Goal: Information Seeking & Learning: Learn about a topic

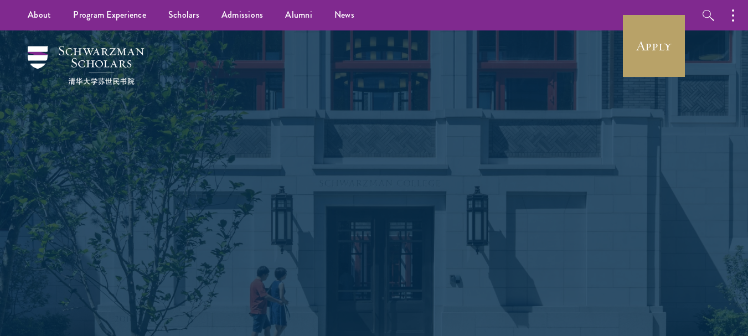
click at [293, 13] on link "Alumni" at bounding box center [298, 15] width 49 height 30
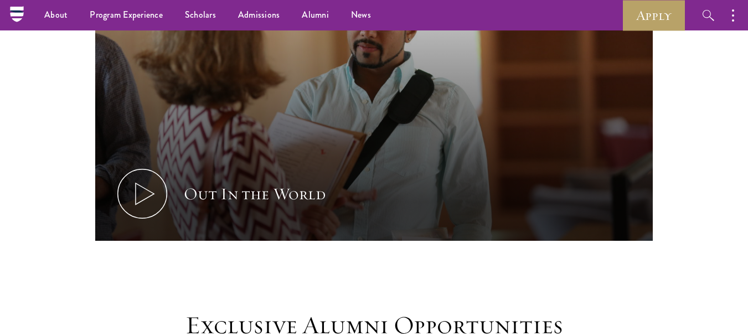
scroll to position [718, 0]
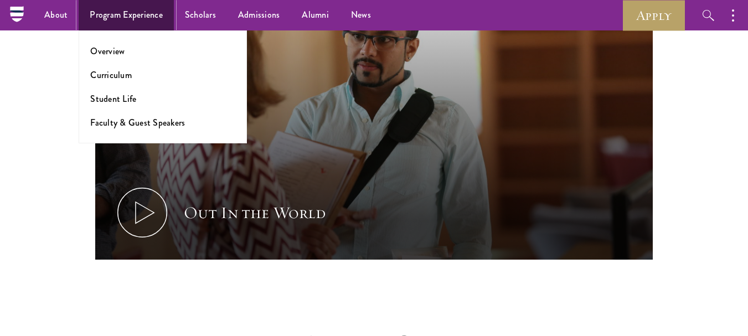
click at [114, 19] on link "Program Experience" at bounding box center [126, 15] width 95 height 30
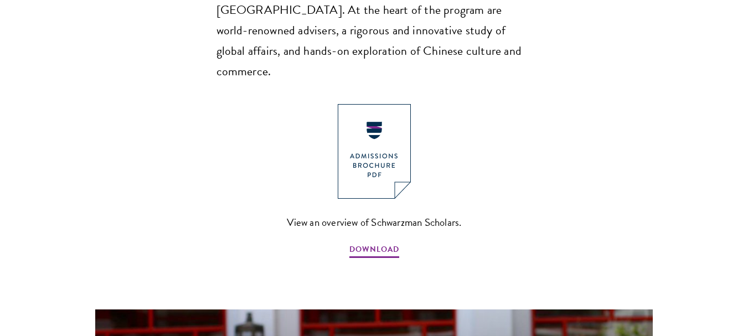
scroll to position [838, 0]
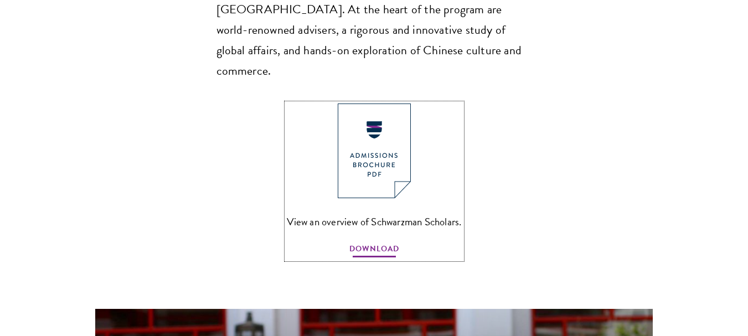
click at [362, 242] on span "DOWNLOAD" at bounding box center [374, 250] width 50 height 17
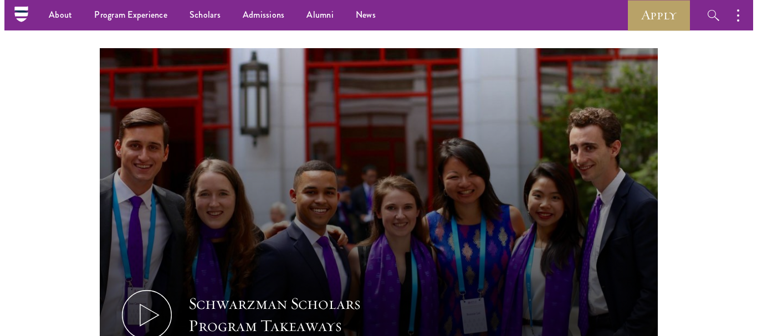
scroll to position [1098, 0]
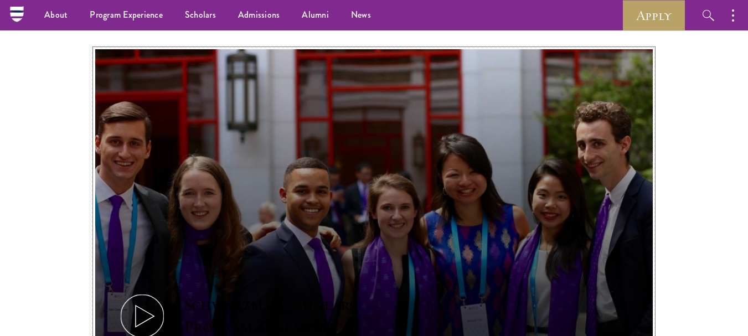
click at [152, 291] on icon at bounding box center [142, 316] width 50 height 50
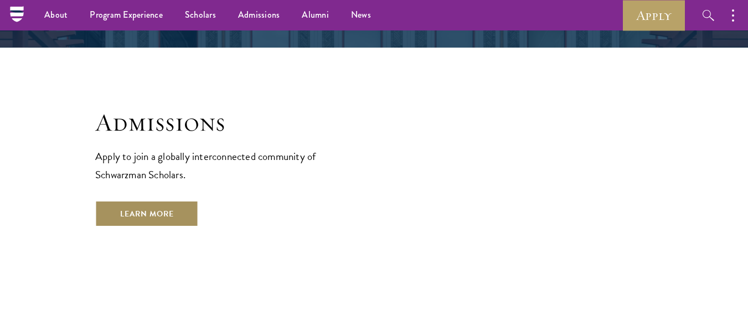
scroll to position [1812, 0]
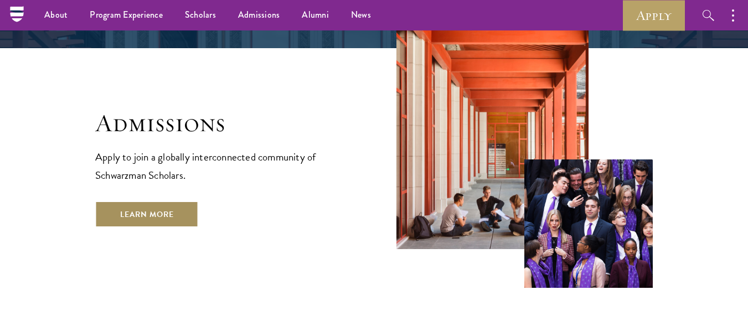
click at [145, 201] on link "Learn More" at bounding box center [147, 214] width 104 height 27
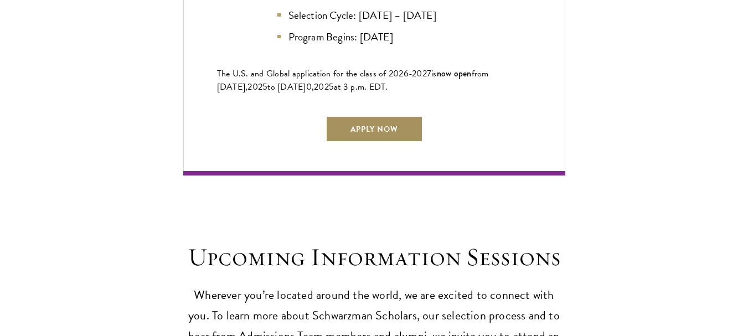
scroll to position [2693, 0]
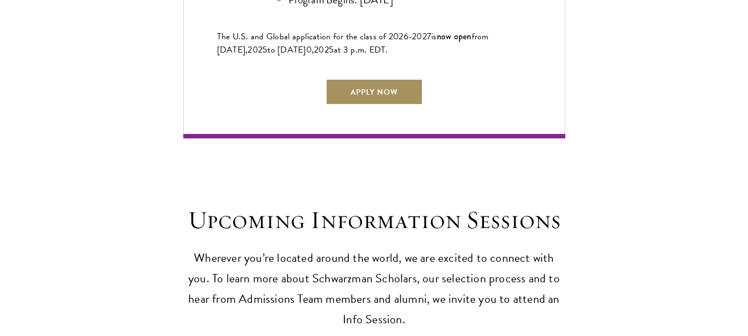
click at [387, 92] on link "Apply Now" at bounding box center [374, 92] width 97 height 27
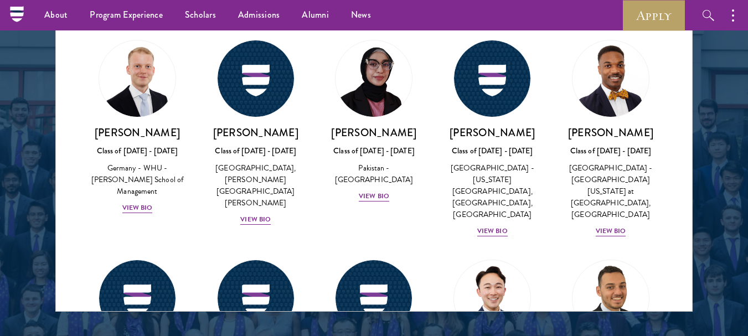
scroll to position [2173, 0]
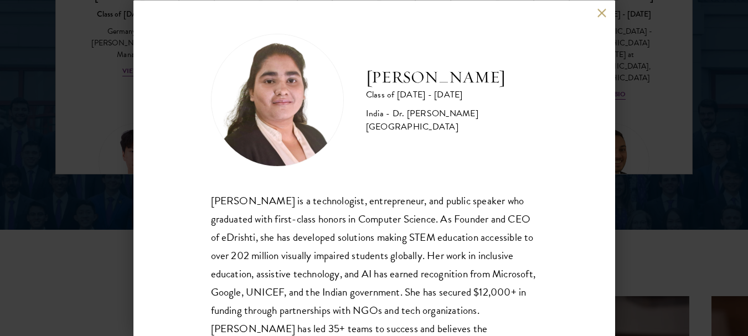
click at [602, 15] on button at bounding box center [602, 12] width 9 height 9
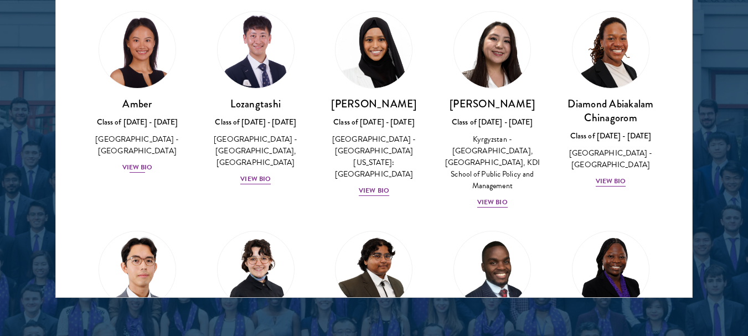
scroll to position [1483, 0]
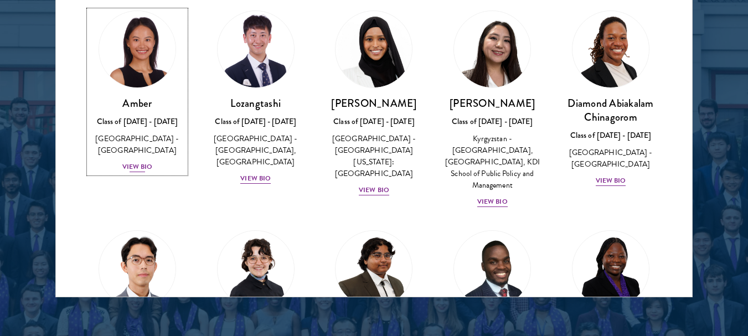
click at [132, 162] on div "View Bio" at bounding box center [137, 167] width 30 height 11
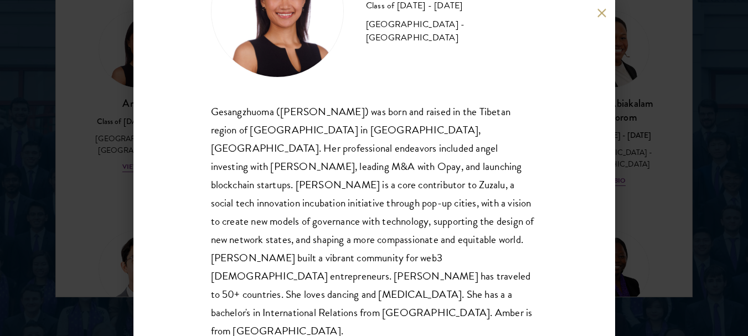
scroll to position [89, 0]
click at [601, 18] on div "Amber Class of [DATE] - [DATE] [GEOGRAPHIC_DATA] - [GEOGRAPHIC_DATA] Gesangzhuo…" at bounding box center [374, 168] width 482 height 336
click at [601, 12] on button at bounding box center [602, 12] width 9 height 9
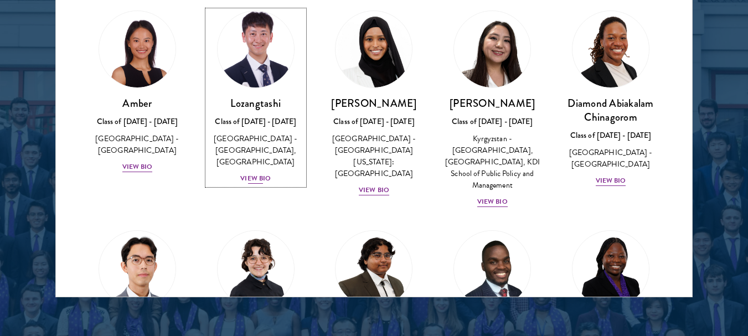
click at [255, 176] on div "View Bio" at bounding box center [255, 178] width 30 height 11
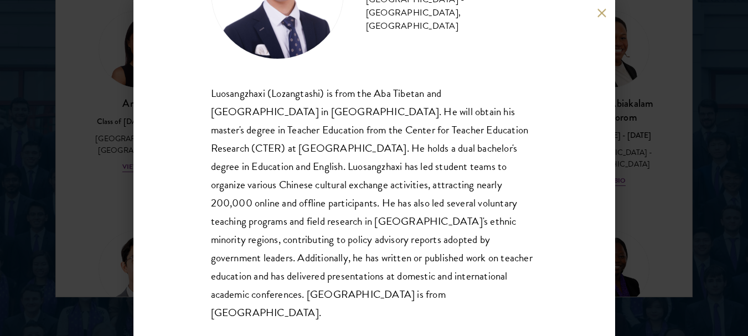
scroll to position [107, 0]
click at [601, 14] on button at bounding box center [602, 12] width 9 height 9
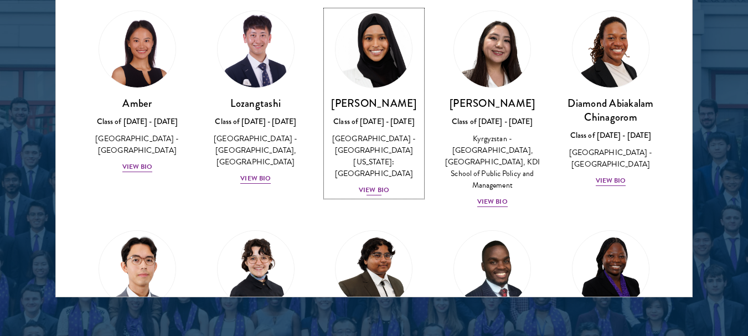
click at [374, 185] on div "View Bio" at bounding box center [374, 190] width 30 height 11
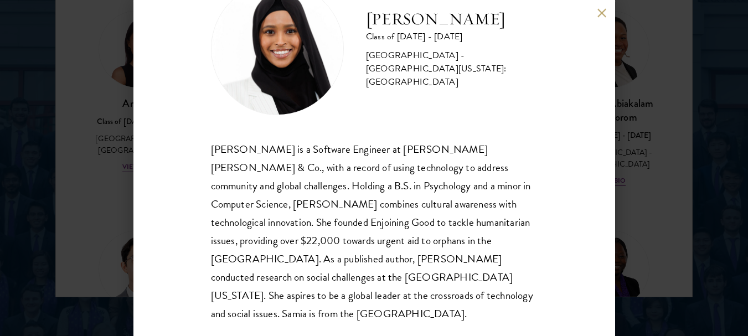
scroll to position [53, 0]
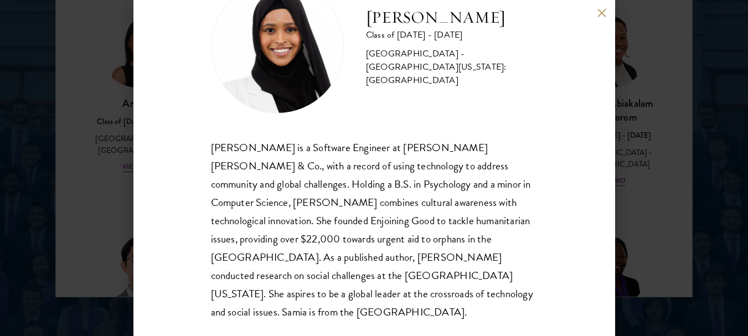
click at [599, 17] on button at bounding box center [602, 12] width 9 height 9
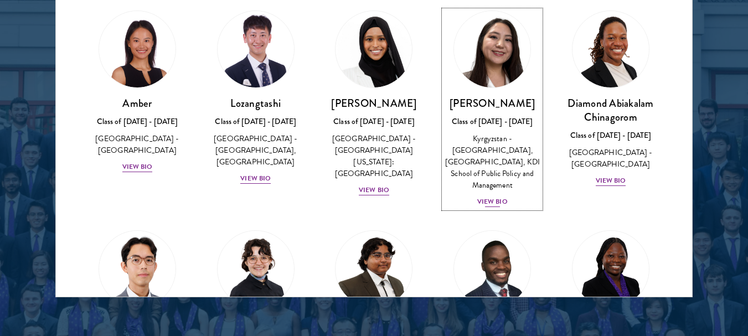
click at [495, 199] on div "View Bio" at bounding box center [492, 202] width 30 height 11
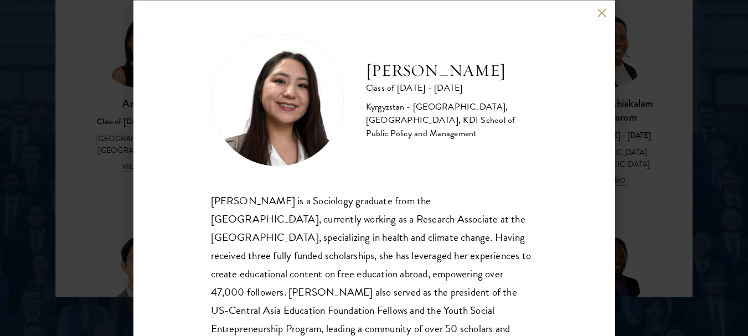
click at [600, 10] on button at bounding box center [602, 12] width 9 height 9
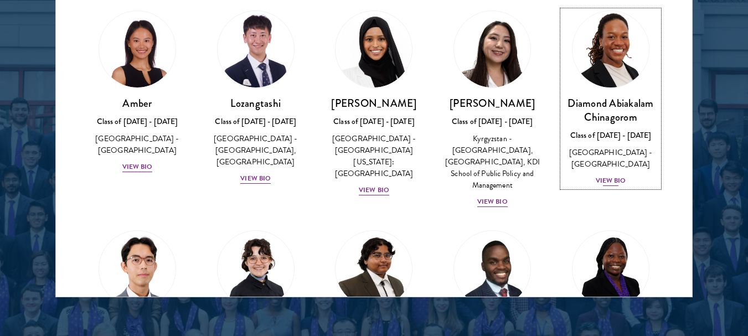
click at [606, 183] on div "View Bio" at bounding box center [611, 181] width 30 height 11
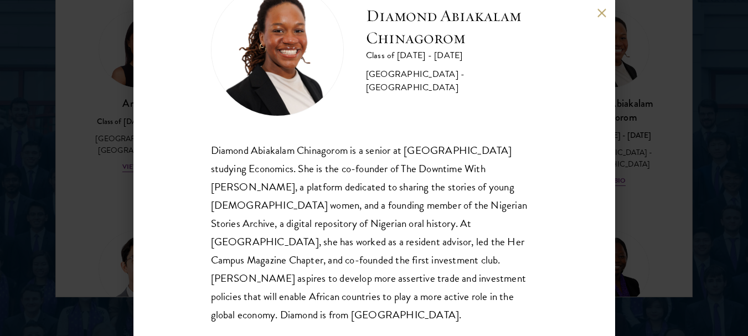
scroll to position [50, 0]
click at [603, 16] on button at bounding box center [602, 12] width 9 height 9
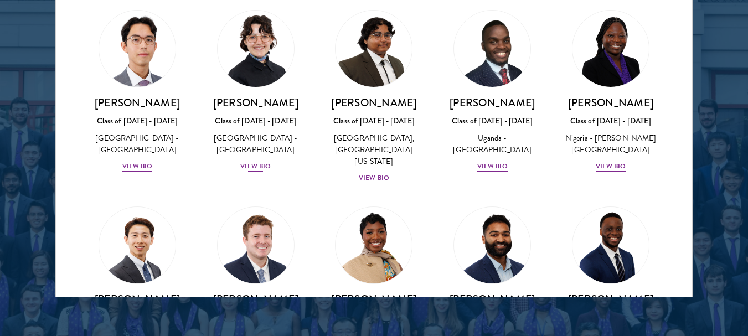
scroll to position [234, 0]
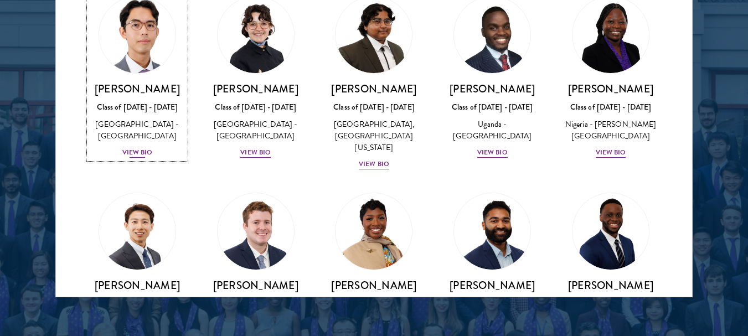
click at [136, 153] on div "View Bio" at bounding box center [137, 152] width 30 height 11
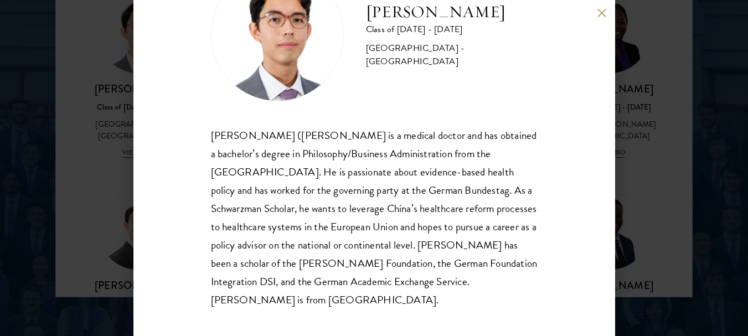
scroll to position [71, 0]
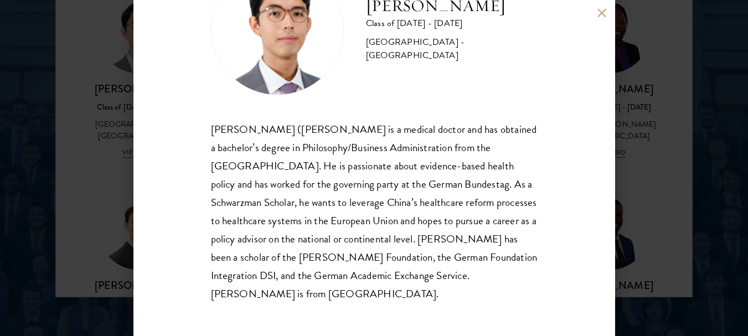
click at [600, 15] on button at bounding box center [602, 12] width 9 height 9
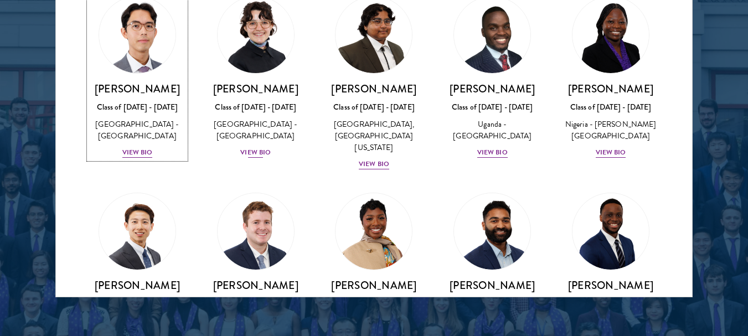
scroll to position [1479, 0]
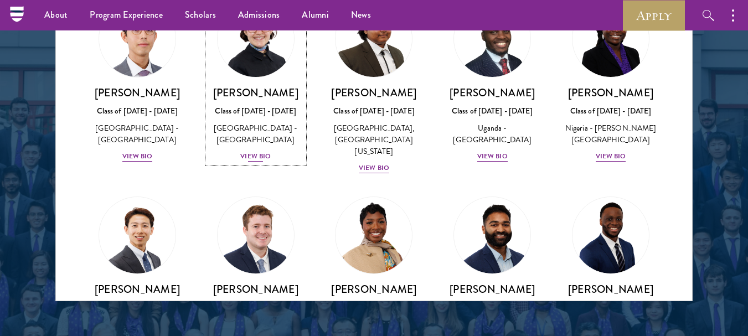
click at [252, 155] on div "View Bio" at bounding box center [255, 156] width 30 height 11
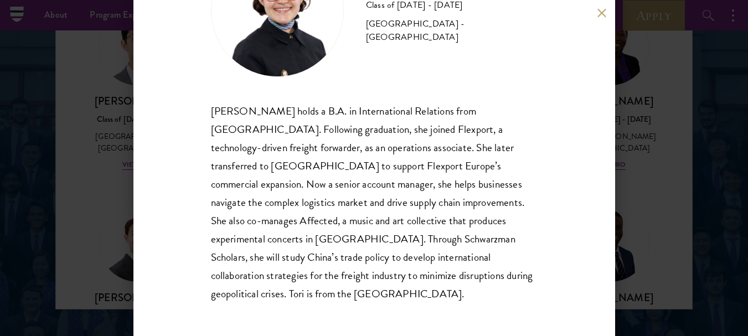
scroll to position [1467, 0]
click at [599, 15] on button at bounding box center [602, 12] width 9 height 9
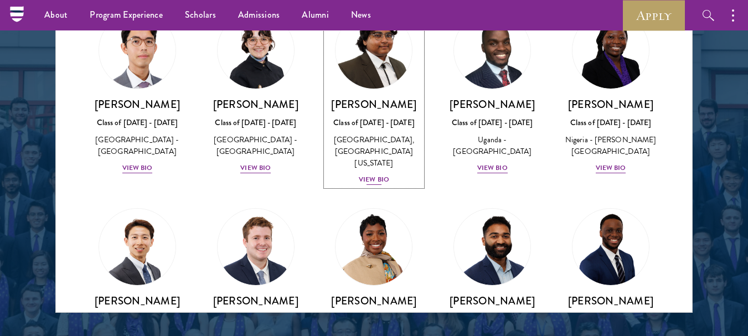
click at [367, 178] on div "View Bio" at bounding box center [374, 179] width 30 height 11
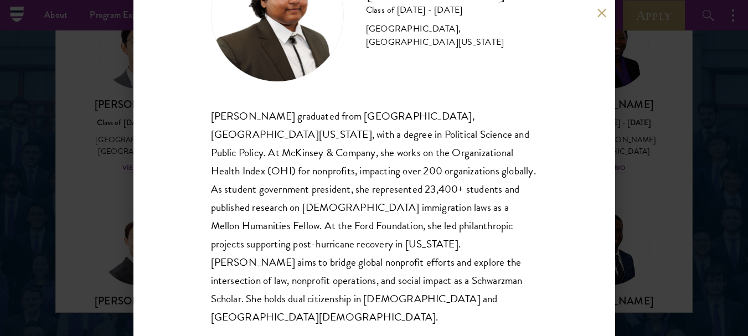
scroll to position [89, 0]
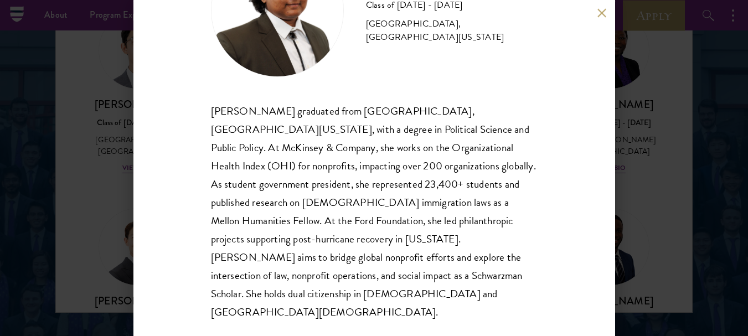
click at [599, 11] on button at bounding box center [602, 12] width 9 height 9
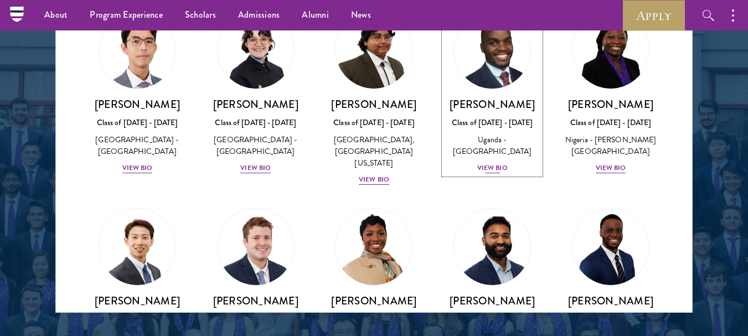
click at [483, 173] on div "View Bio" at bounding box center [492, 168] width 30 height 11
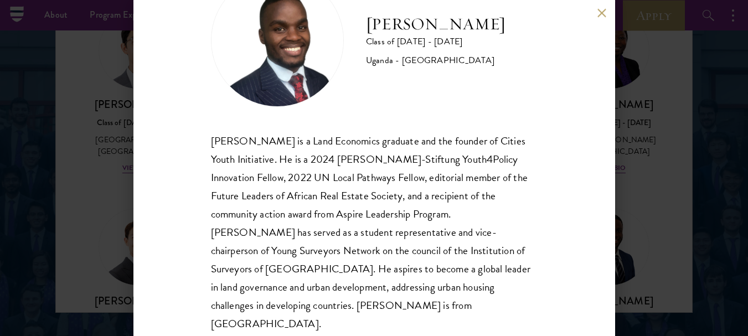
scroll to position [60, 0]
click at [599, 16] on button at bounding box center [602, 12] width 9 height 9
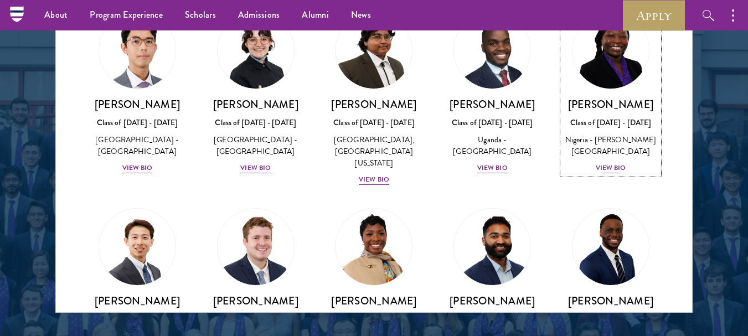
click at [599, 173] on div "View Bio" at bounding box center [611, 168] width 30 height 11
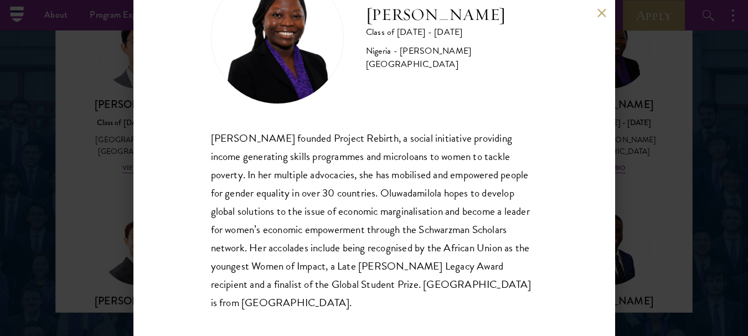
scroll to position [71, 0]
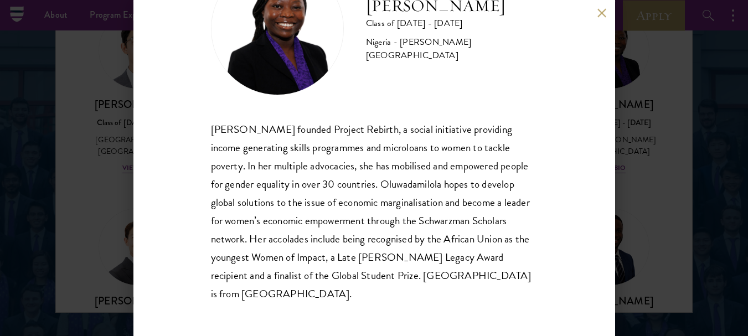
click at [598, 11] on button at bounding box center [602, 12] width 9 height 9
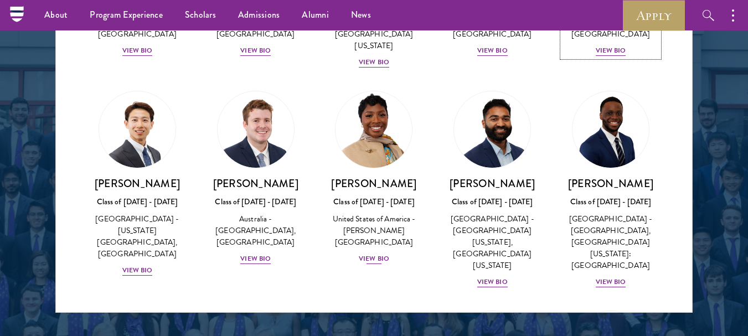
scroll to position [370, 0]
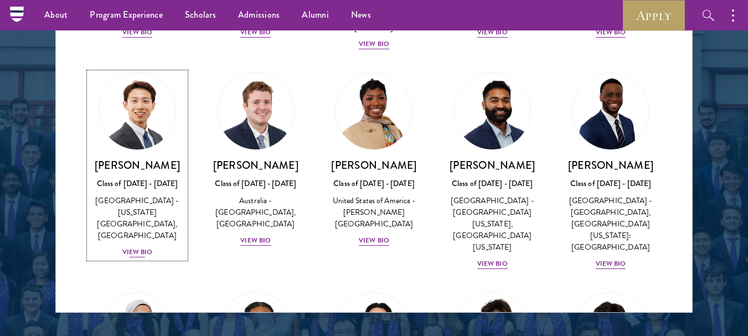
click at [137, 254] on div "View Bio" at bounding box center [137, 252] width 30 height 11
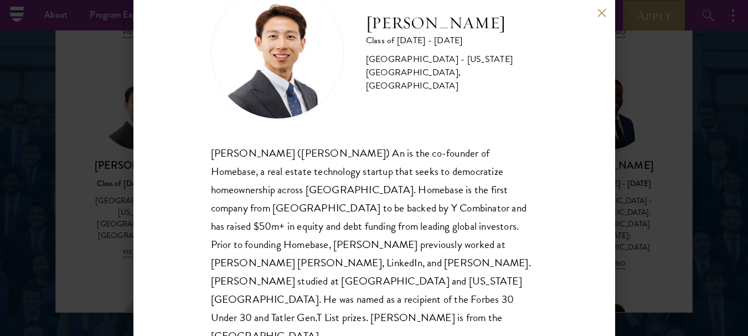
scroll to position [53, 0]
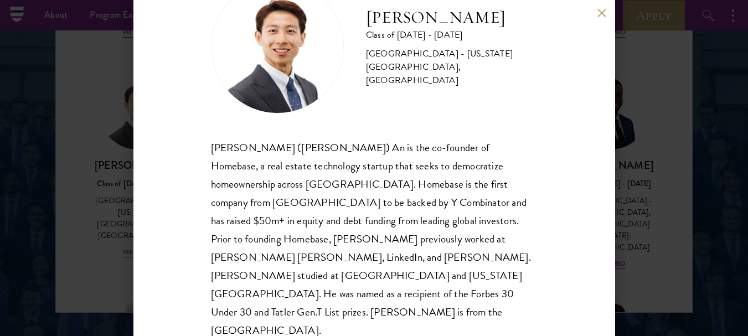
click at [599, 13] on button at bounding box center [602, 12] width 9 height 9
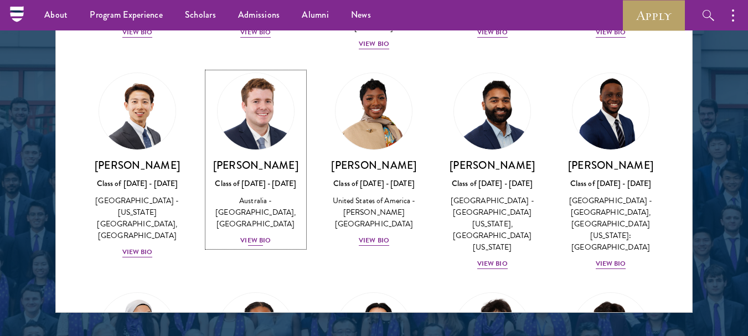
click at [253, 244] on div "View Bio" at bounding box center [255, 240] width 30 height 11
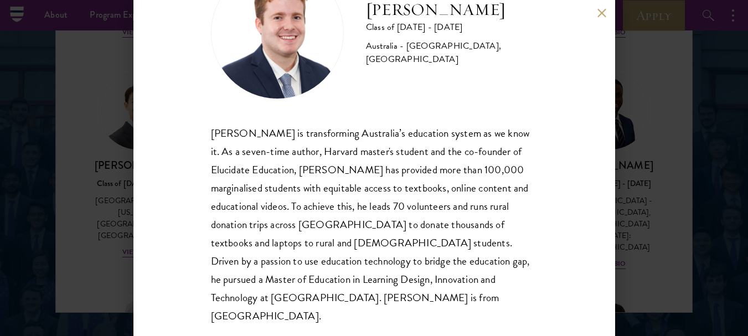
scroll to position [68, 0]
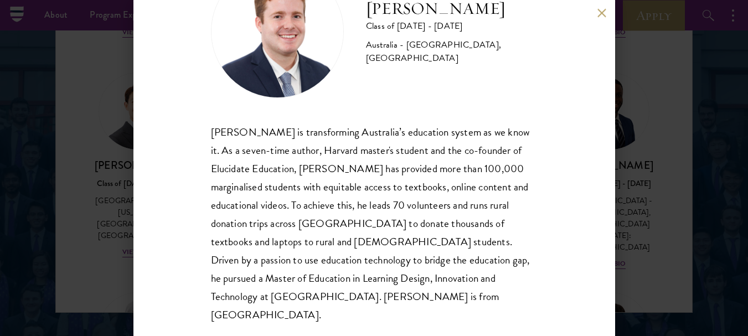
click at [605, 11] on button at bounding box center [602, 12] width 9 height 9
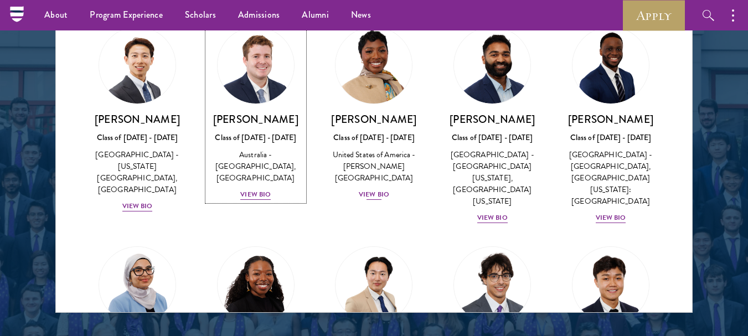
scroll to position [420, 0]
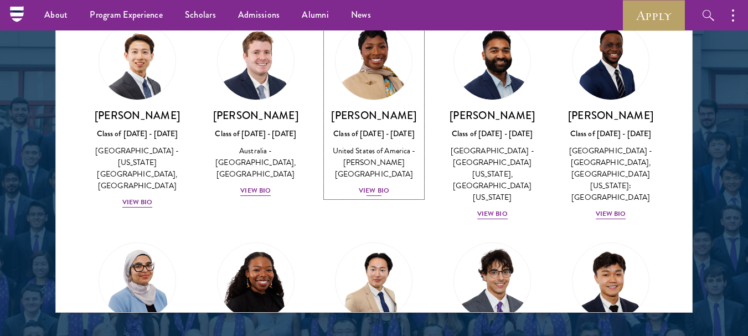
click at [374, 186] on div "View Bio" at bounding box center [374, 191] width 30 height 11
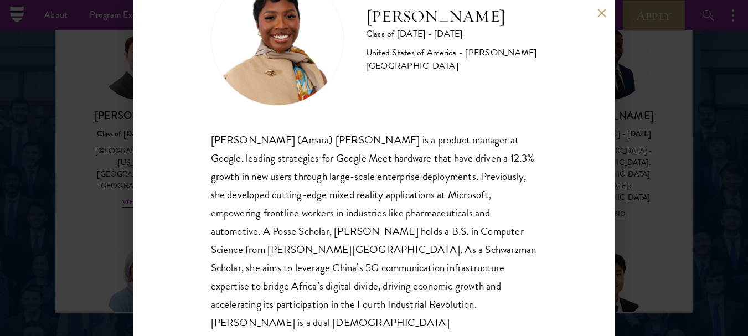
scroll to position [71, 0]
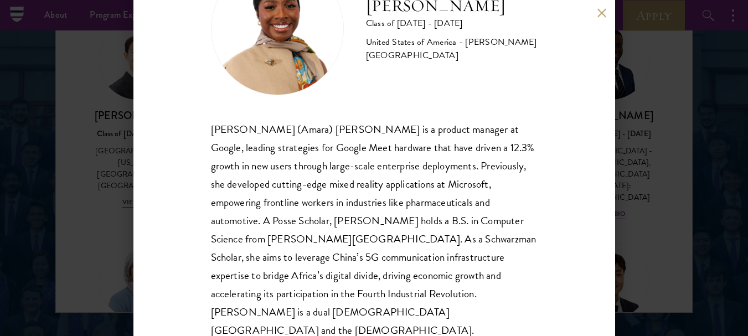
click at [604, 12] on button at bounding box center [602, 12] width 9 height 9
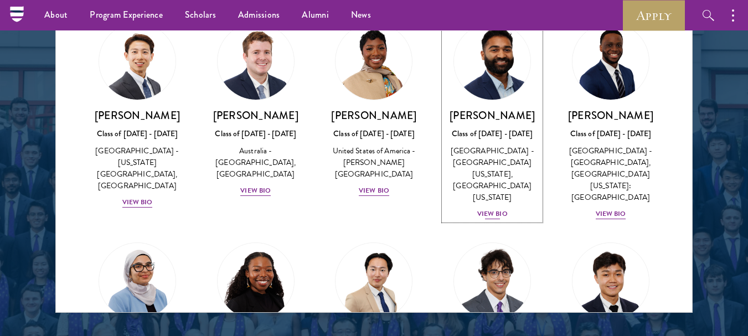
click at [491, 209] on div "View Bio" at bounding box center [492, 214] width 30 height 11
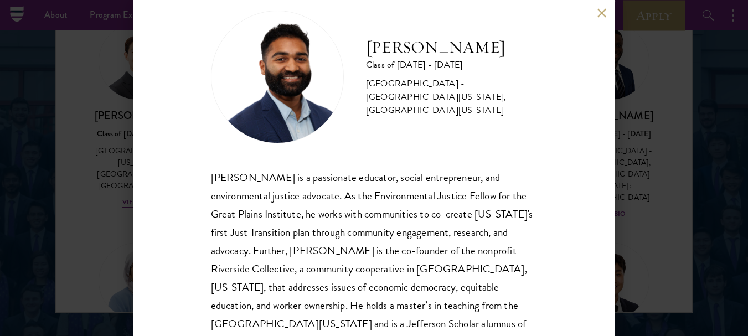
scroll to position [71, 0]
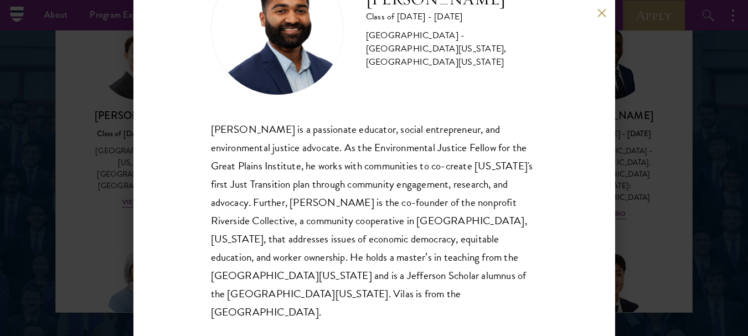
click at [599, 15] on button at bounding box center [602, 12] width 9 height 9
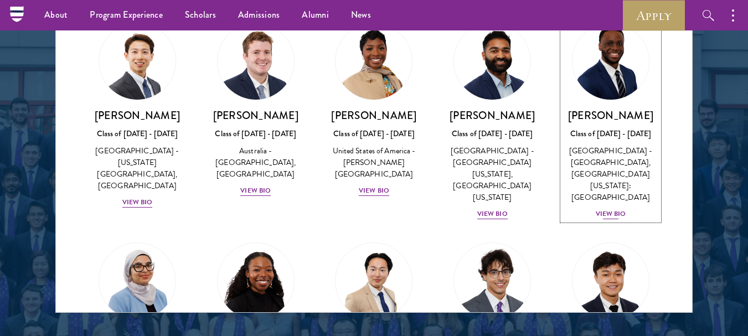
click at [597, 209] on div "View Bio" at bounding box center [611, 214] width 30 height 11
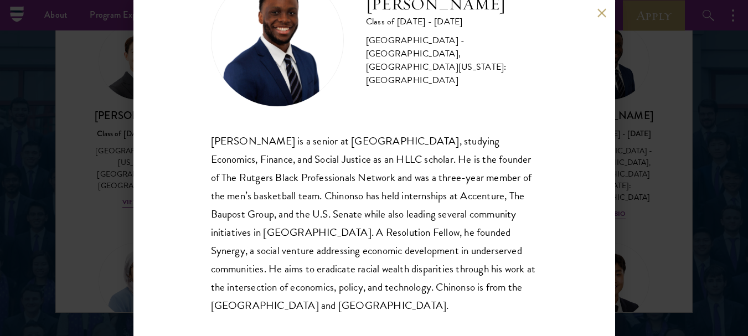
scroll to position [60, 0]
click at [604, 12] on button at bounding box center [602, 12] width 9 height 9
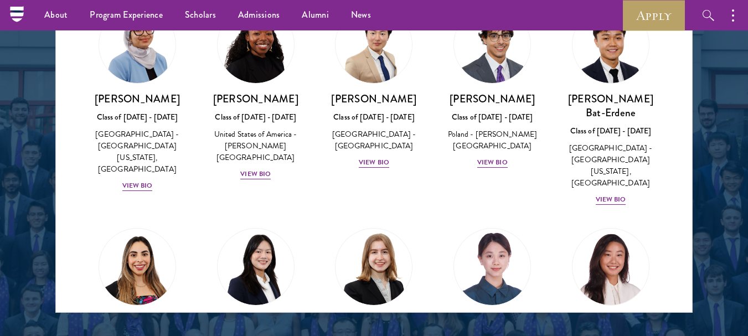
scroll to position [683, 0]
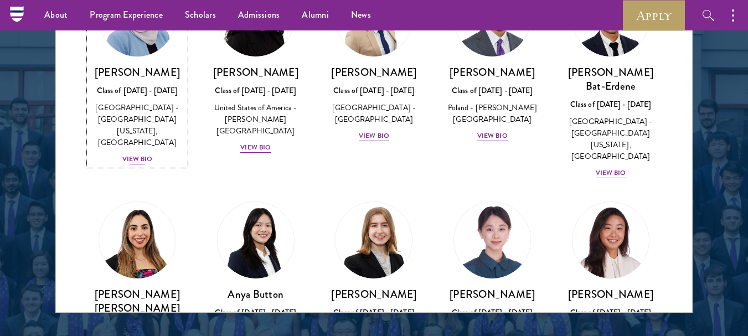
click at [141, 154] on div "View Bio" at bounding box center [137, 159] width 30 height 11
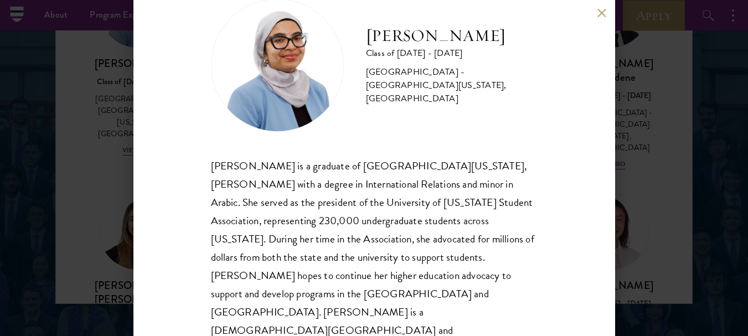
scroll to position [1470, 0]
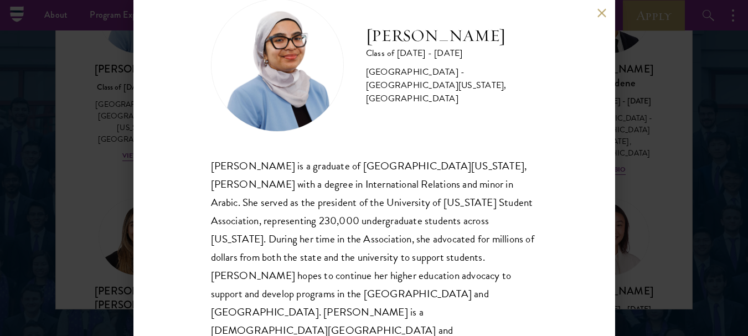
click at [599, 13] on button at bounding box center [602, 12] width 9 height 9
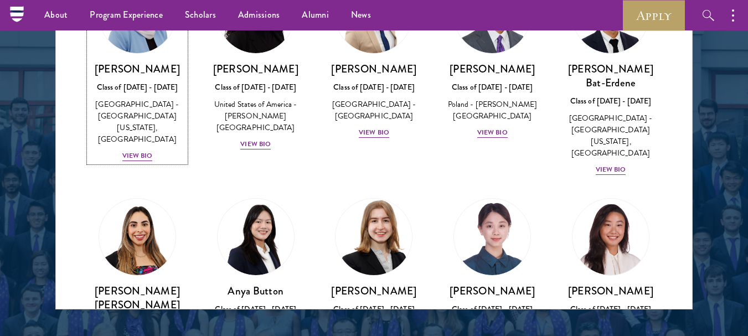
scroll to position [672, 0]
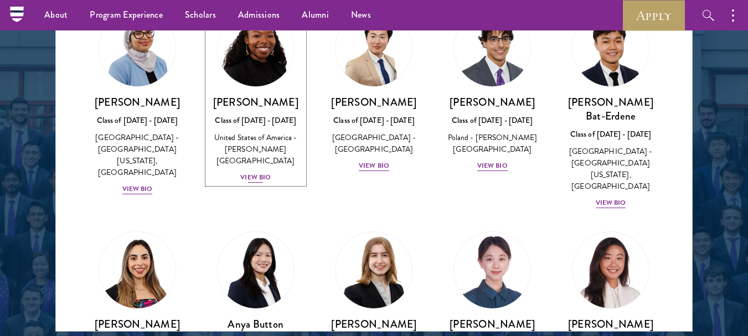
click at [261, 172] on div "View Bio" at bounding box center [255, 177] width 30 height 11
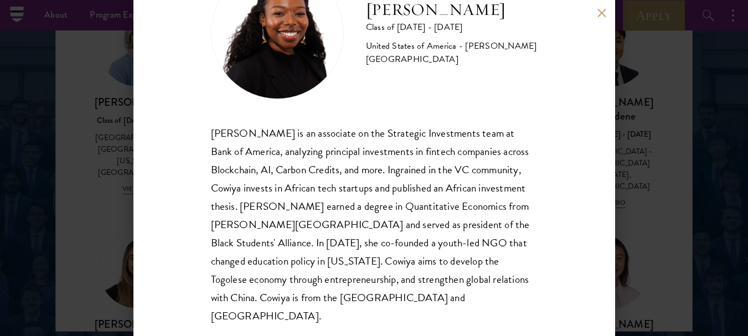
scroll to position [71, 0]
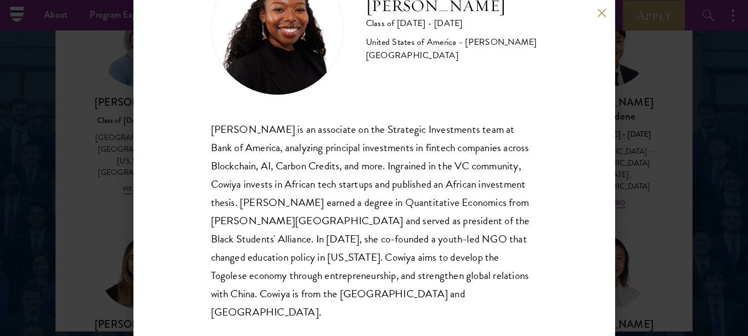
click at [600, 14] on button at bounding box center [602, 12] width 9 height 9
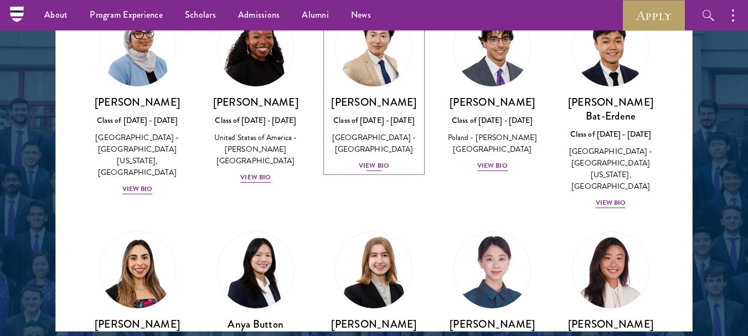
click at [367, 151] on div "[PERSON_NAME] Class of [DATE] - [DATE] [GEOGRAPHIC_DATA] - [GEOGRAPHIC_DATA] Vi…" at bounding box center [374, 133] width 96 height 77
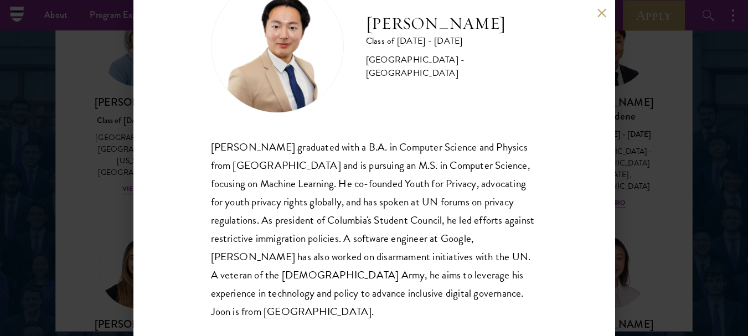
scroll to position [65, 0]
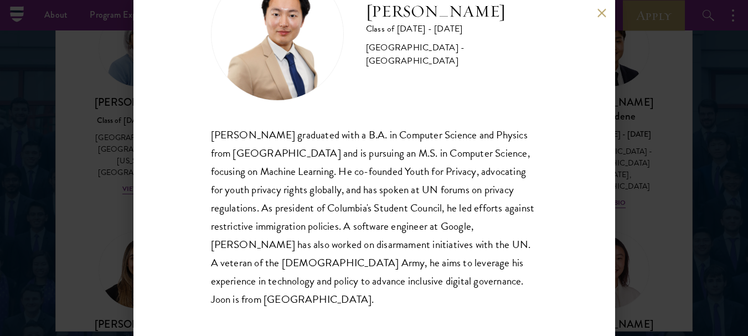
click at [598, 12] on button at bounding box center [602, 12] width 9 height 9
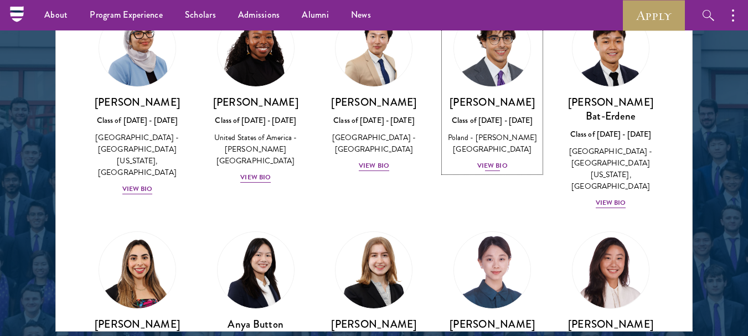
click at [483, 161] on div "View Bio" at bounding box center [492, 166] width 30 height 11
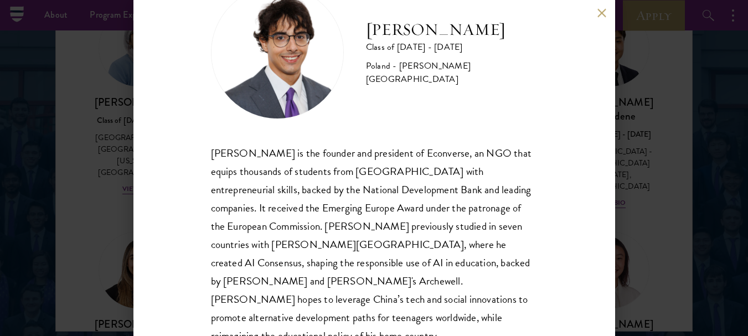
scroll to position [48, 0]
click at [594, 13] on div "[PERSON_NAME] Class of [DATE] - [DATE] [GEOGRAPHIC_DATA] - [PERSON_NAME][GEOGRA…" at bounding box center [374, 168] width 482 height 336
click at [601, 14] on button at bounding box center [602, 12] width 9 height 9
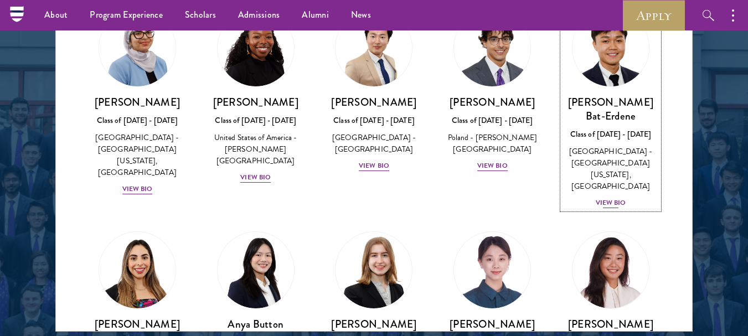
click at [601, 198] on div "View Bio" at bounding box center [611, 203] width 30 height 11
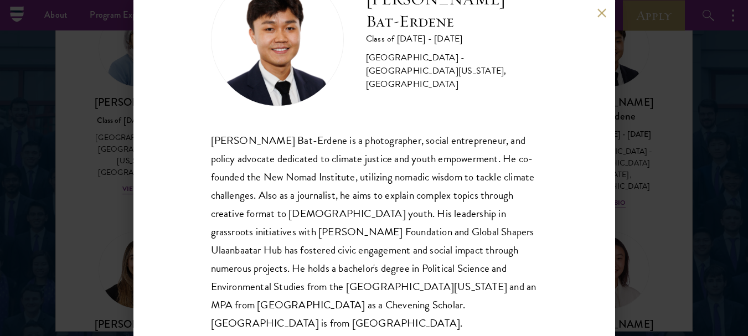
scroll to position [71, 0]
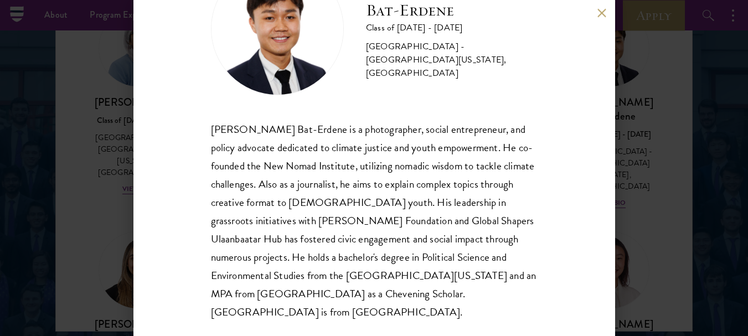
click at [603, 16] on button at bounding box center [602, 12] width 9 height 9
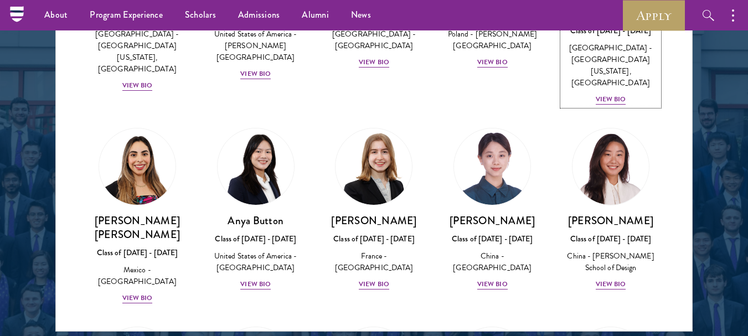
scroll to position [813, 0]
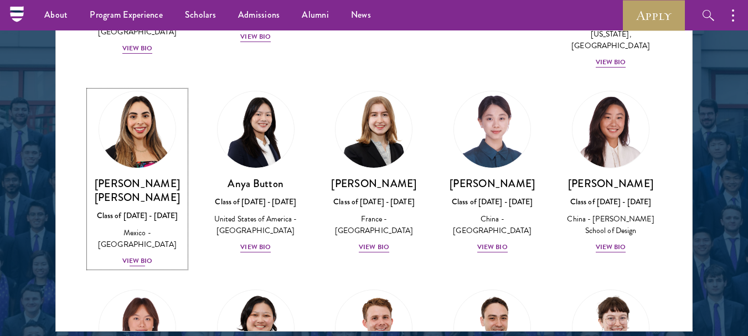
click at [136, 256] on div "View Bio" at bounding box center [137, 261] width 30 height 11
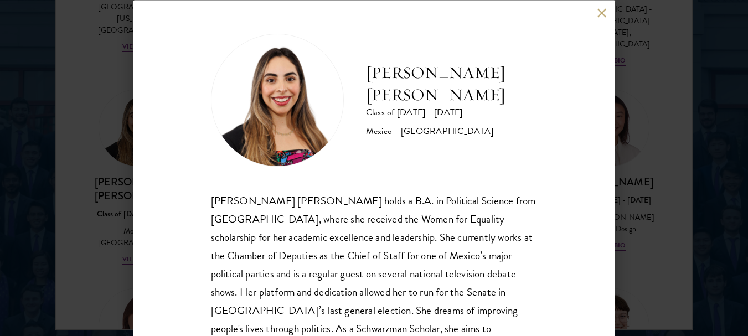
click at [601, 16] on button at bounding box center [602, 12] width 9 height 9
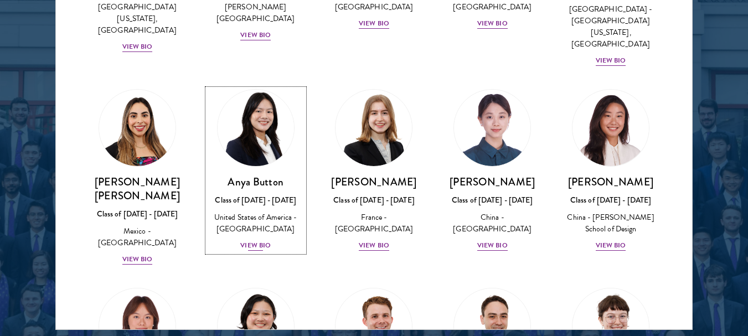
click at [253, 240] on div "View Bio" at bounding box center [255, 245] width 30 height 11
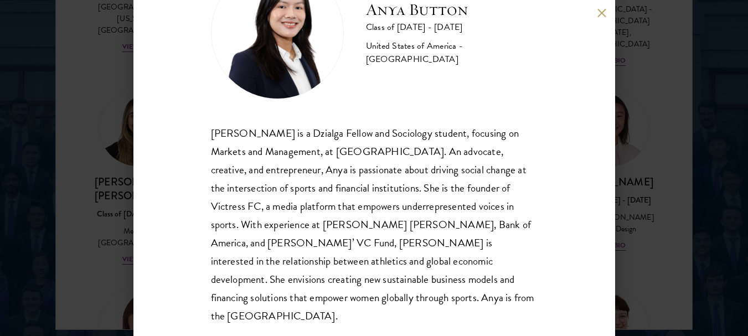
scroll to position [71, 0]
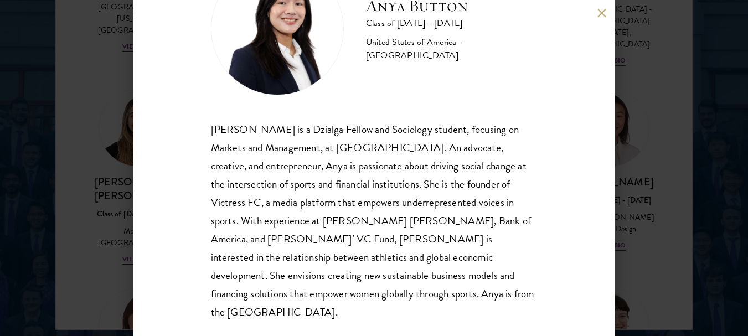
click at [597, 17] on div "Anya Button Class of [DATE] - [DATE] [GEOGRAPHIC_DATA] - [GEOGRAPHIC_DATA] [PER…" at bounding box center [374, 168] width 482 height 336
click at [605, 11] on button at bounding box center [602, 12] width 9 height 9
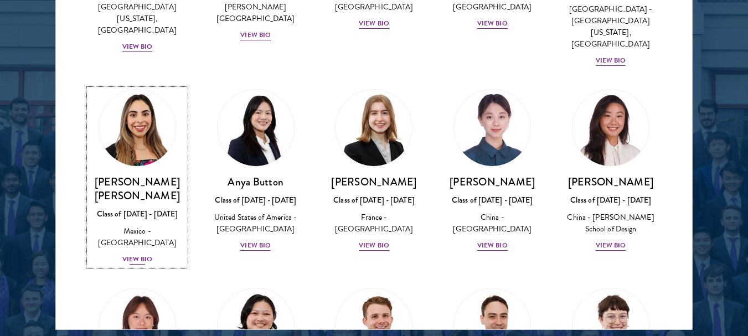
click at [146, 254] on div "View Bio" at bounding box center [137, 259] width 30 height 11
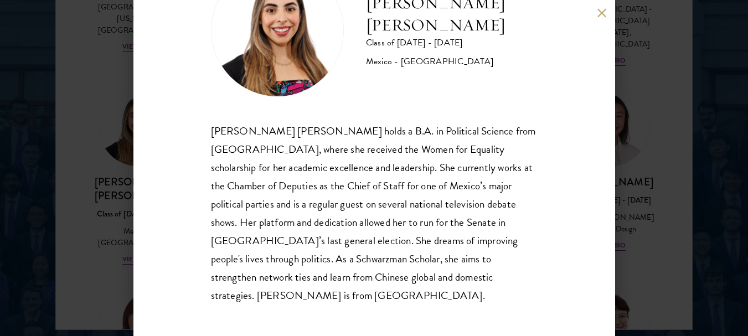
scroll to position [71, 0]
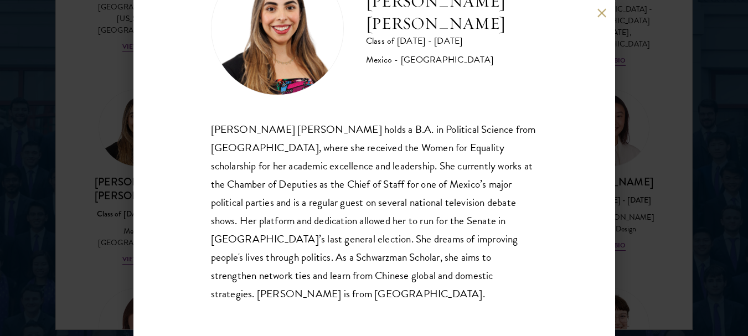
click at [603, 8] on button at bounding box center [602, 12] width 9 height 9
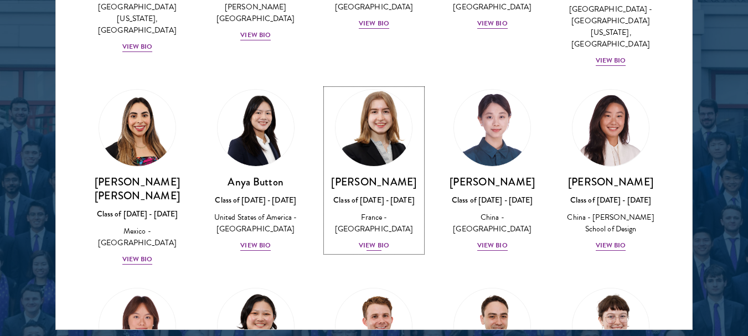
click at [377, 240] on div "View Bio" at bounding box center [374, 245] width 30 height 11
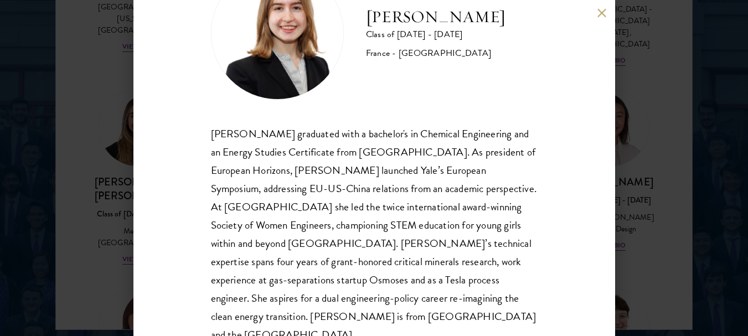
scroll to position [67, 0]
click at [600, 11] on button at bounding box center [602, 12] width 9 height 9
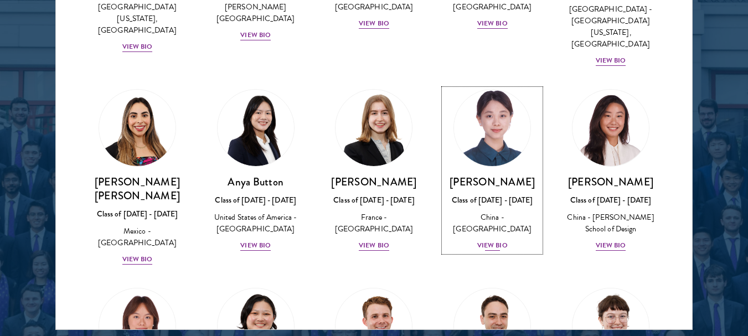
click at [490, 240] on div "View Bio" at bounding box center [492, 245] width 30 height 11
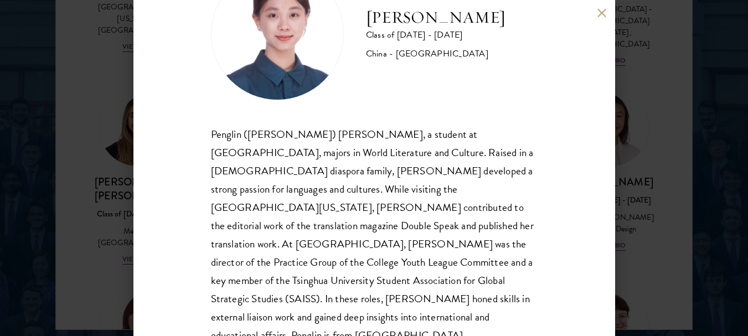
scroll to position [71, 0]
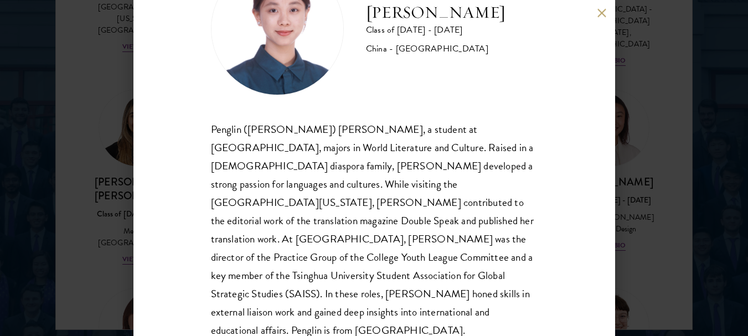
click at [598, 16] on button at bounding box center [602, 12] width 9 height 9
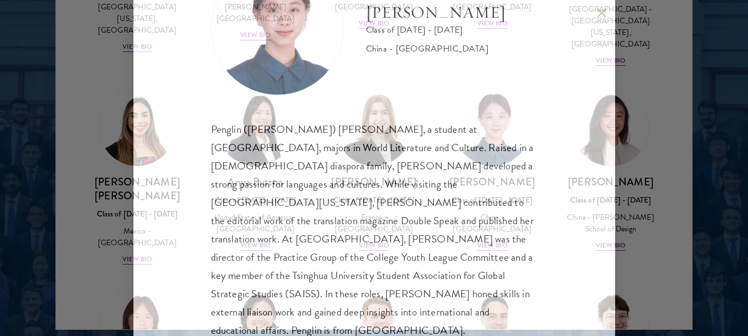
click at [598, 16] on button at bounding box center [602, 12] width 9 height 9
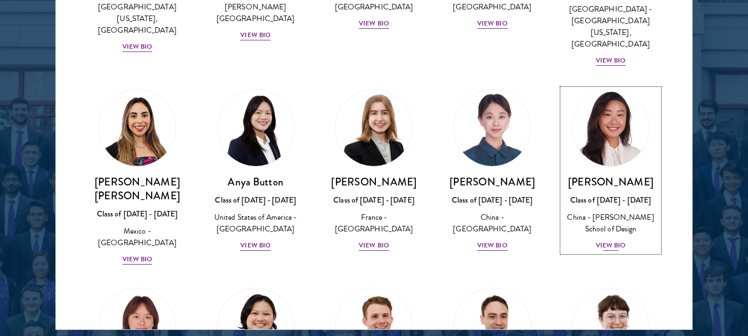
click at [596, 240] on div "View Bio" at bounding box center [611, 245] width 30 height 11
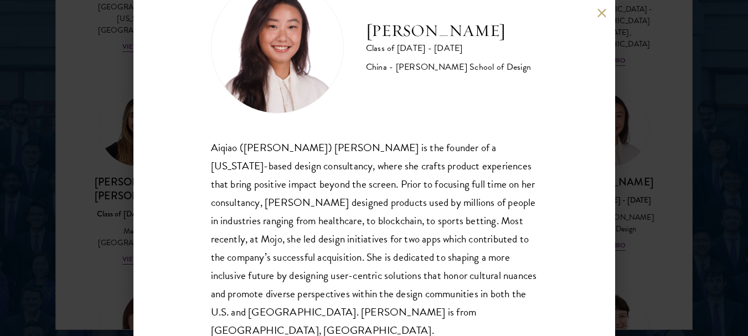
scroll to position [53, 0]
click at [602, 14] on button at bounding box center [602, 12] width 9 height 9
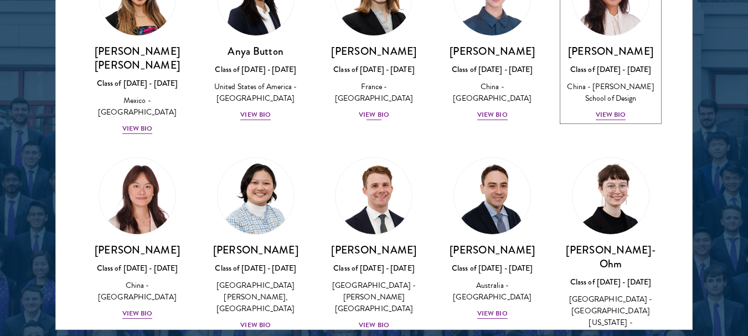
scroll to position [969, 0]
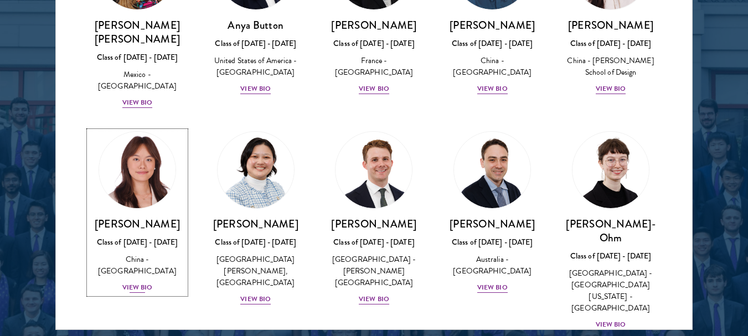
click at [136, 282] on div "View Bio" at bounding box center [137, 287] width 30 height 11
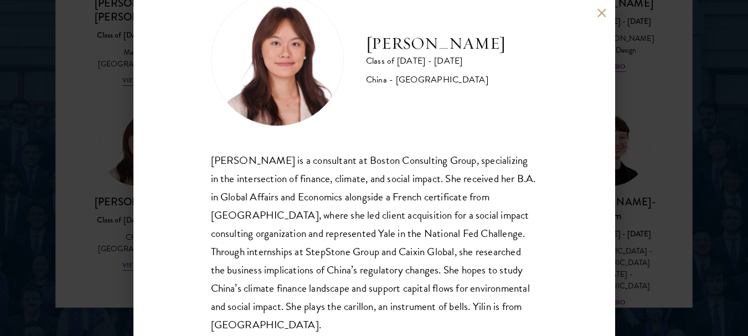
scroll to position [36, 0]
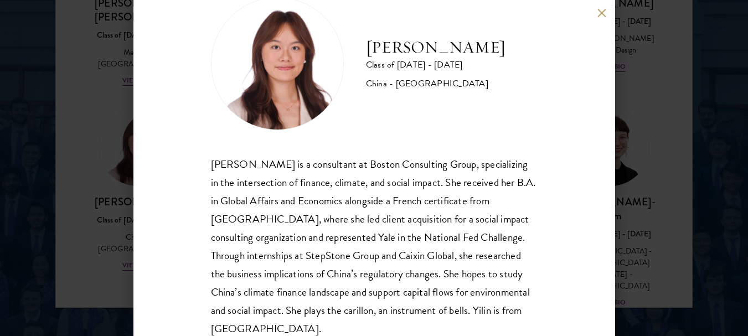
click at [599, 16] on button at bounding box center [602, 12] width 9 height 9
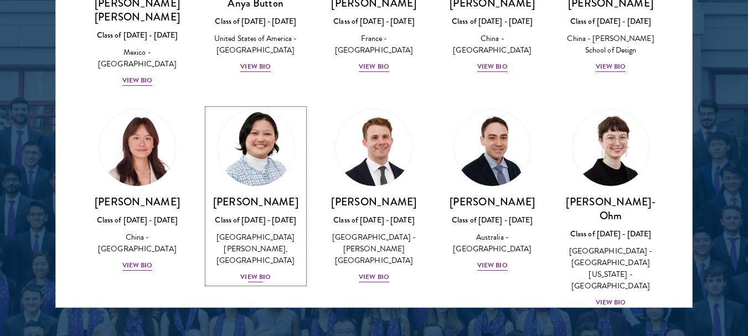
click at [255, 225] on div "[PERSON_NAME] Class of [DATE] - [DATE] [GEOGRAPHIC_DATA] - [PERSON_NAME][GEOGRA…" at bounding box center [256, 239] width 96 height 89
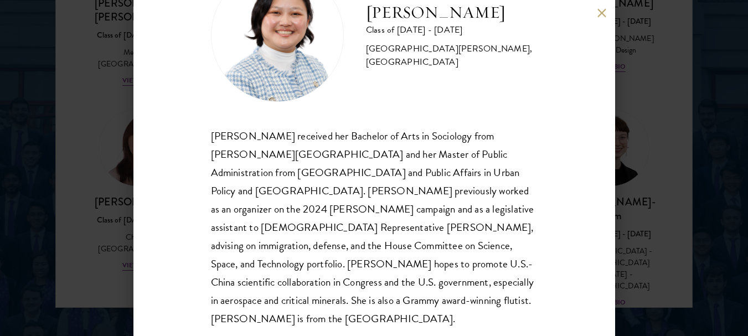
scroll to position [65, 0]
click at [601, 11] on button at bounding box center [602, 12] width 9 height 9
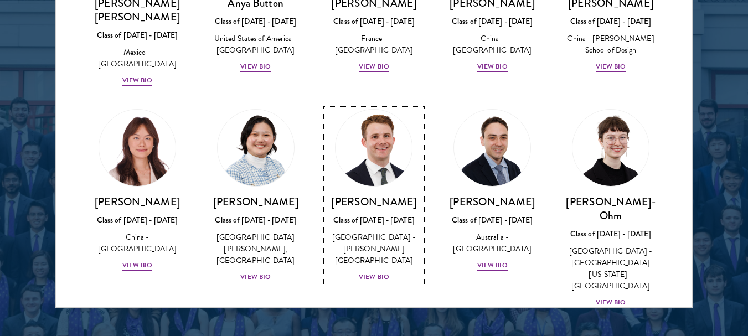
click at [372, 272] on div "View Bio" at bounding box center [374, 277] width 30 height 11
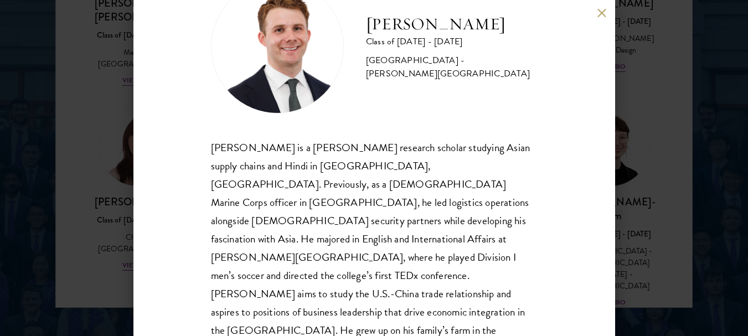
scroll to position [1473, 0]
click at [465, 245] on div "[PERSON_NAME] is a [PERSON_NAME] research scholar studying Asian supply chains …" at bounding box center [374, 248] width 327 height 220
click at [463, 245] on div "[PERSON_NAME] is a [PERSON_NAME] research scholar studying Asian supply chains …" at bounding box center [374, 248] width 327 height 220
click at [461, 233] on div "[PERSON_NAME] is a [PERSON_NAME] research scholar studying Asian supply chains …" at bounding box center [374, 248] width 327 height 220
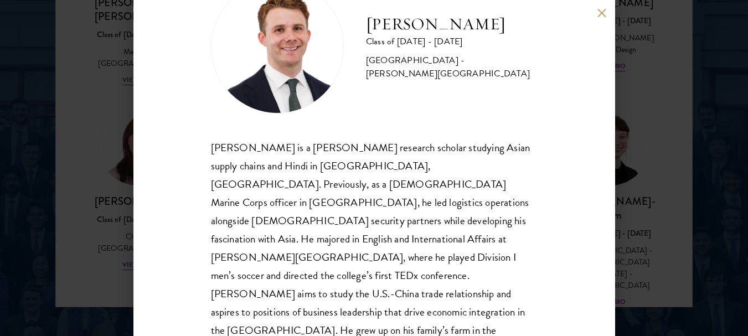
click at [475, 234] on div "[PERSON_NAME] is a [PERSON_NAME] research scholar studying Asian supply chains …" at bounding box center [374, 248] width 327 height 220
click at [601, 9] on button at bounding box center [602, 12] width 9 height 9
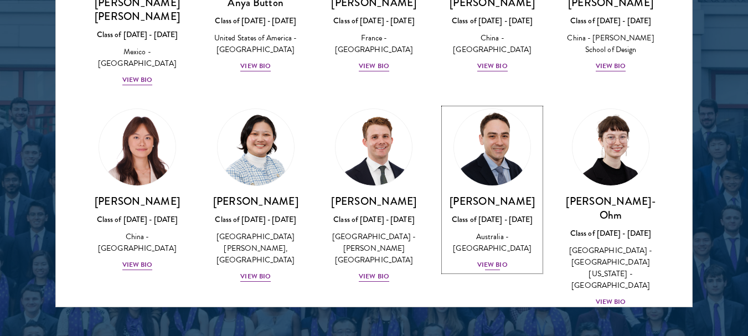
click at [491, 260] on div "View Bio" at bounding box center [492, 265] width 30 height 11
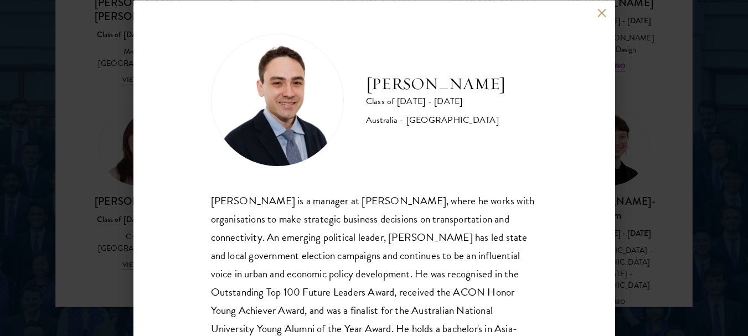
click at [487, 198] on div "[PERSON_NAME] is a manager at [PERSON_NAME], where he works with organisations …" at bounding box center [374, 282] width 327 height 183
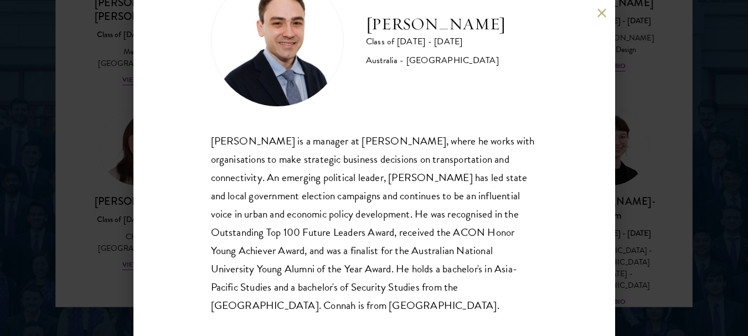
scroll to position [63, 0]
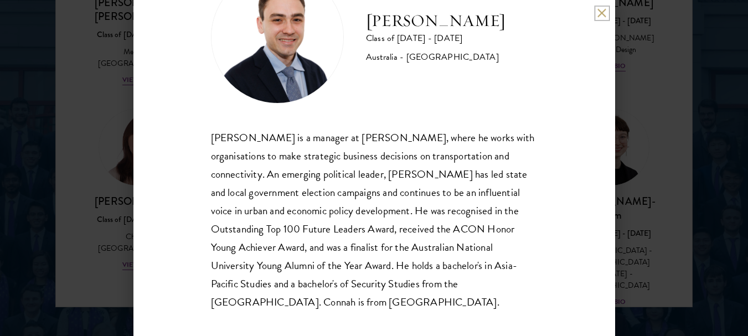
click at [600, 12] on button at bounding box center [602, 12] width 9 height 9
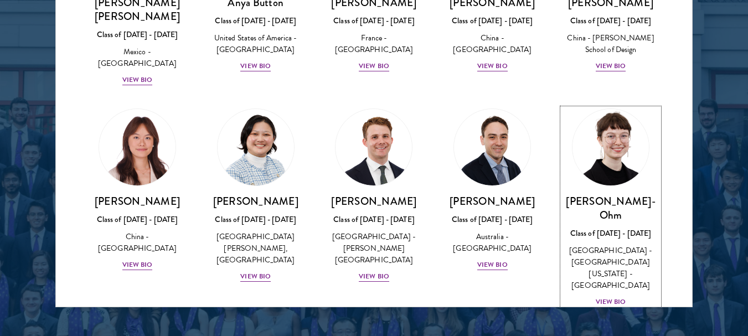
click at [602, 297] on div "View Bio" at bounding box center [611, 302] width 30 height 11
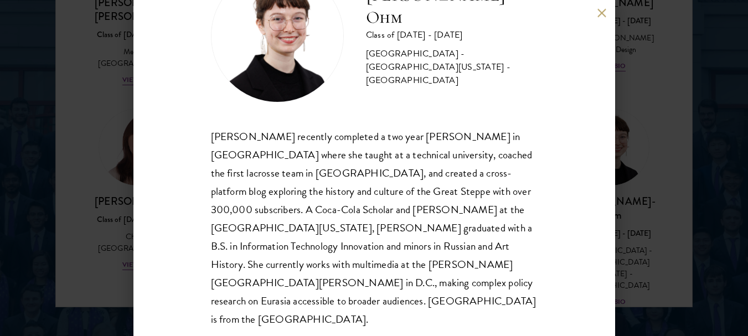
scroll to position [64, 0]
click at [460, 176] on div "[PERSON_NAME] recently completed a two year [PERSON_NAME] in [GEOGRAPHIC_DATA] …" at bounding box center [374, 228] width 327 height 202
click at [603, 17] on button at bounding box center [602, 12] width 9 height 9
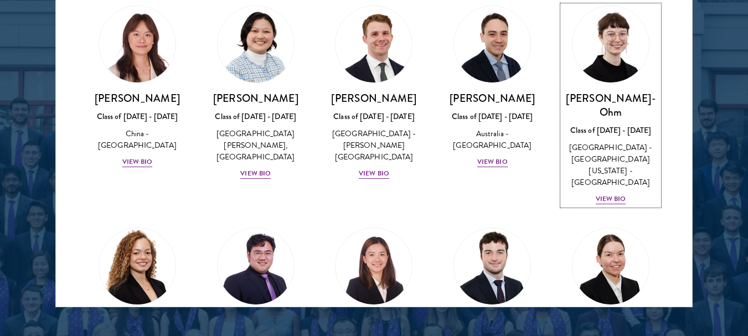
scroll to position [1102, 0]
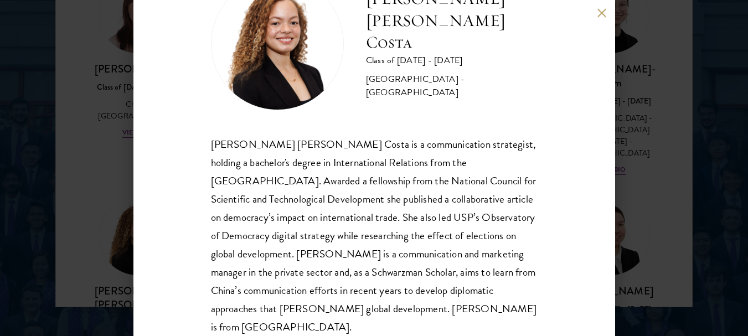
scroll to position [68, 0]
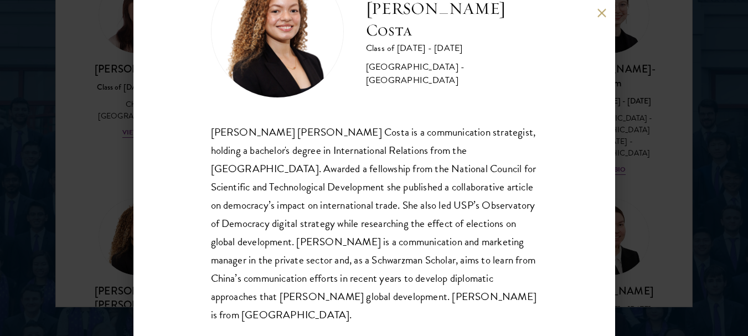
click at [597, 14] on div "[PERSON_NAME] [PERSON_NAME] Costa Class of [DATE] - [DATE] [GEOGRAPHIC_DATA] - …" at bounding box center [374, 168] width 482 height 336
click at [599, 14] on button at bounding box center [602, 12] width 9 height 9
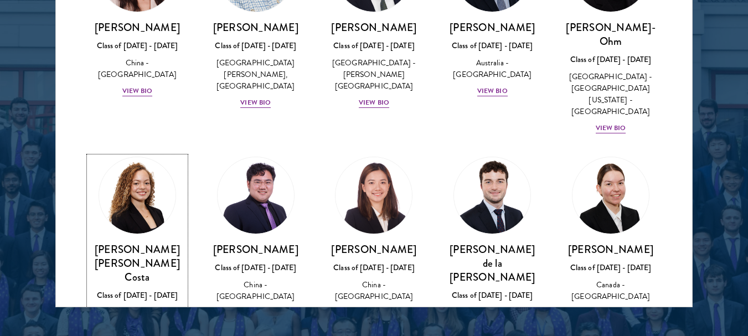
scroll to position [1151, 0]
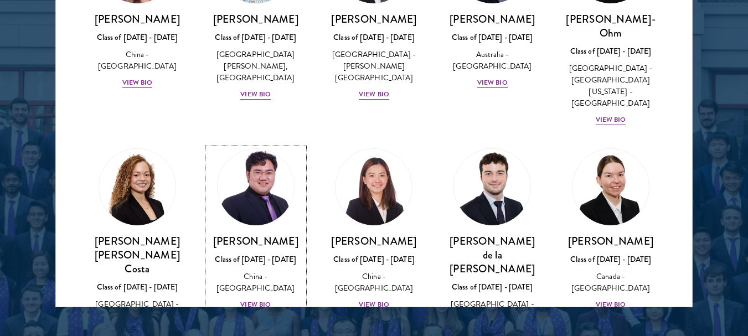
click at [234, 145] on img at bounding box center [256, 187] width 84 height 84
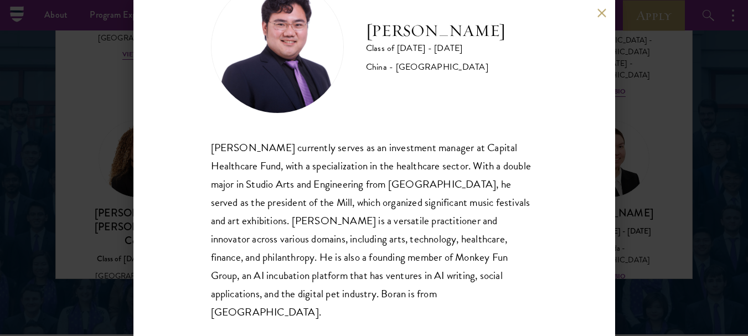
scroll to position [1485, 0]
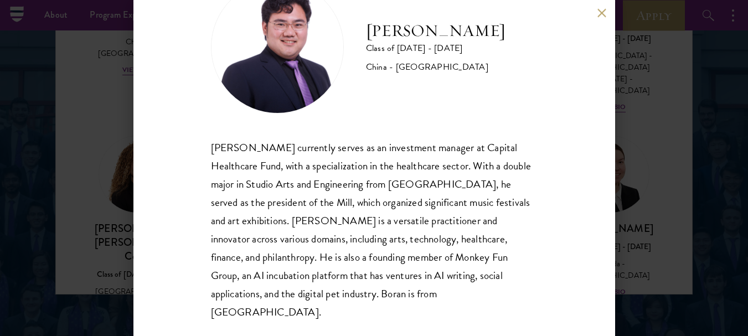
click at [601, 11] on button at bounding box center [602, 12] width 9 height 9
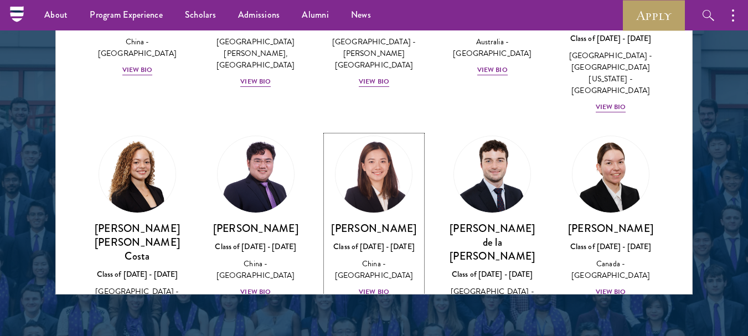
click at [370, 140] on img at bounding box center [374, 174] width 84 height 84
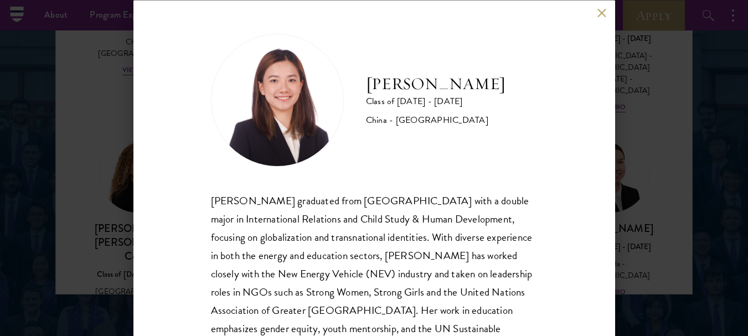
click at [456, 264] on div "[PERSON_NAME] graduated from [GEOGRAPHIC_DATA] with a double major in Internati…" at bounding box center [374, 301] width 327 height 220
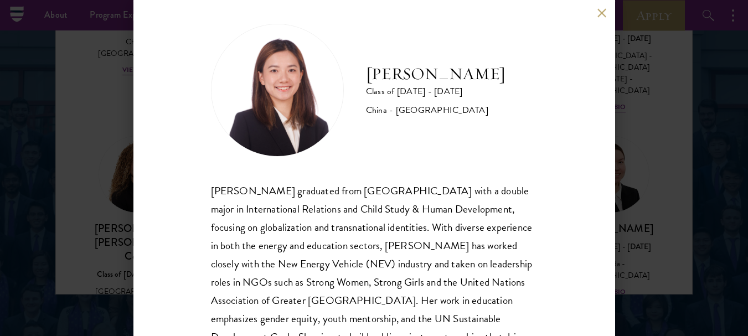
scroll to position [34, 0]
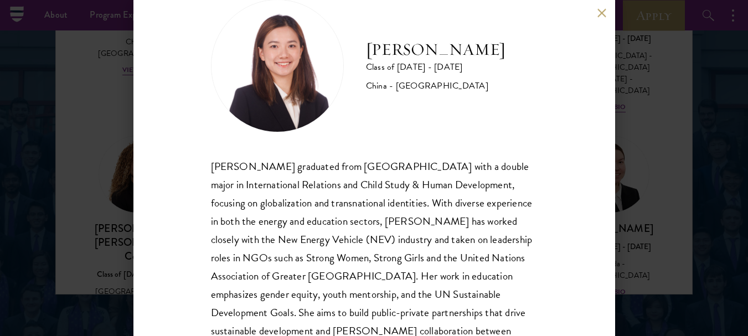
click at [660, 200] on div "[PERSON_NAME] Class of [DATE] - [DATE] [GEOGRAPHIC_DATA] - [GEOGRAPHIC_DATA] [P…" at bounding box center [374, 168] width 748 height 336
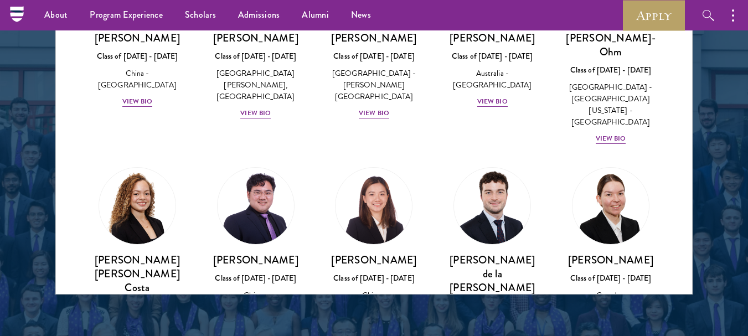
scroll to position [1097, 0]
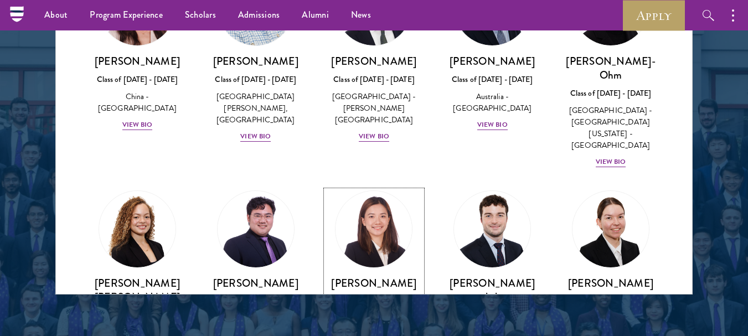
click at [380, 198] on link "[PERSON_NAME] Class of [DATE] - [DATE] [GEOGRAPHIC_DATA] - [GEOGRAPHIC_DATA] Vi…" at bounding box center [374, 272] width 96 height 163
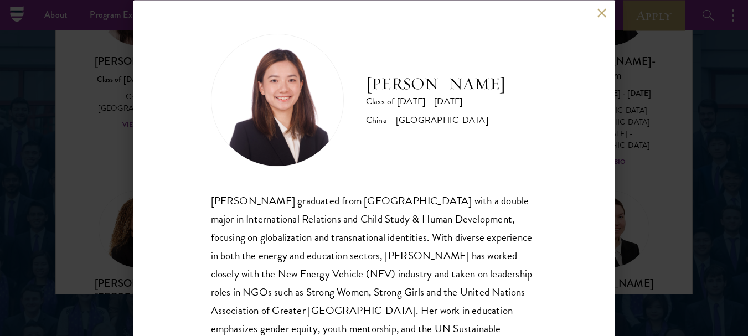
click at [602, 16] on button at bounding box center [602, 12] width 9 height 9
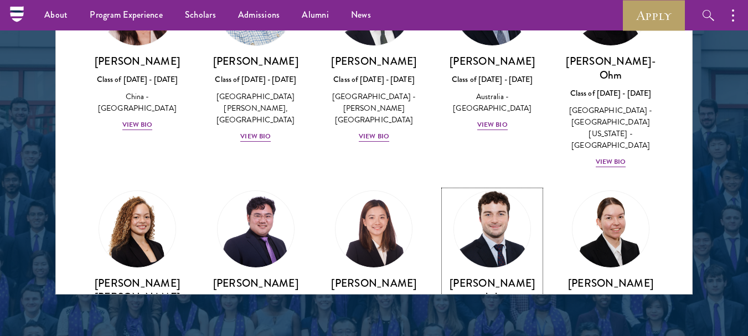
click at [487, 187] on img at bounding box center [492, 229] width 84 height 84
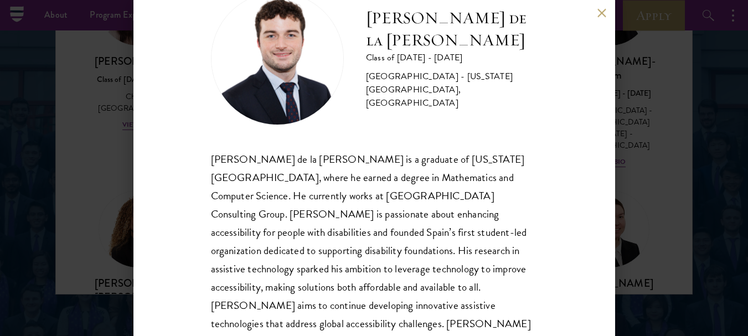
scroll to position [42, 0]
click at [602, 13] on button at bounding box center [602, 12] width 9 height 9
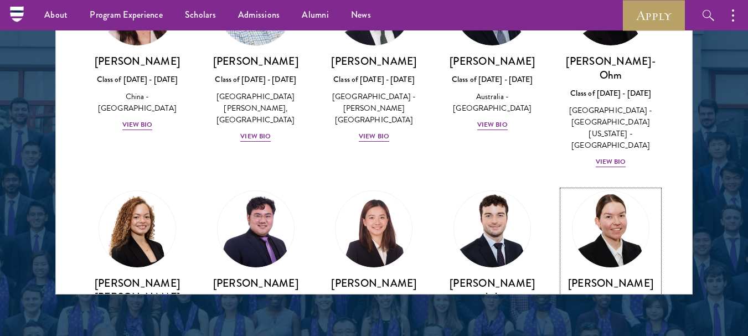
click at [615, 187] on img at bounding box center [611, 229] width 84 height 84
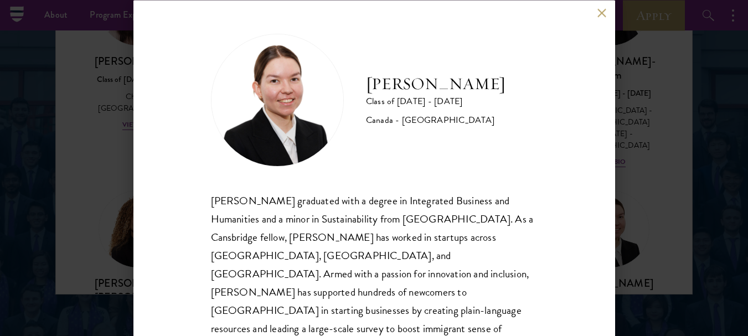
click at [602, 13] on button at bounding box center [602, 12] width 9 height 9
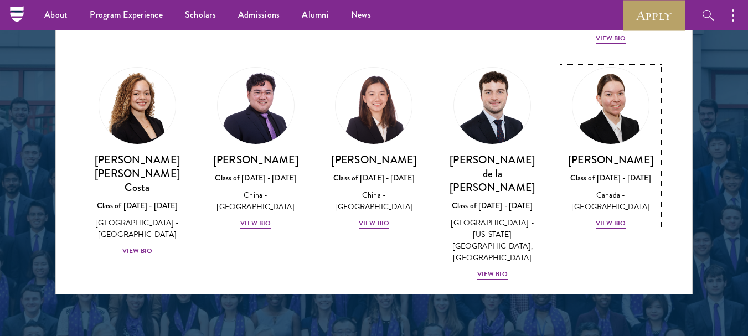
scroll to position [1245, 0]
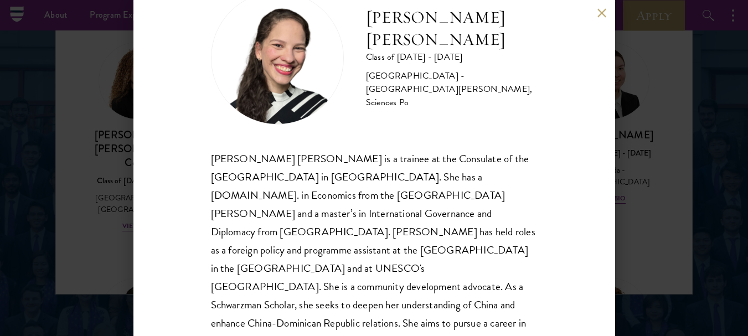
scroll to position [40, 0]
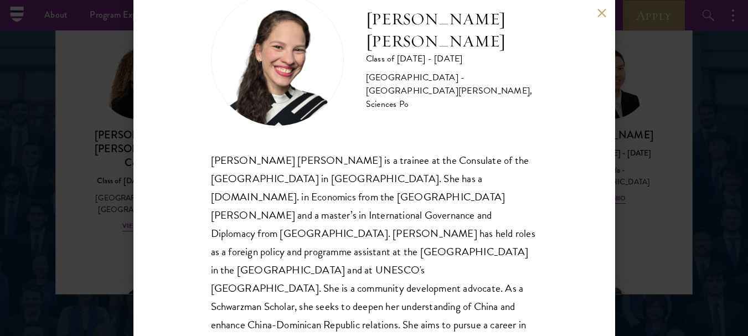
click at [600, 13] on button at bounding box center [602, 12] width 9 height 9
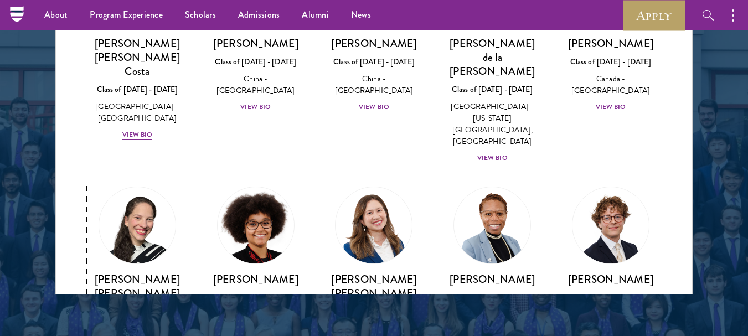
scroll to position [1371, 0]
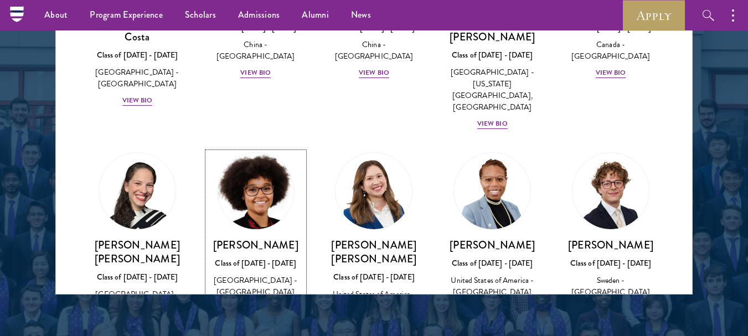
click at [255, 275] on div "[GEOGRAPHIC_DATA] - [GEOGRAPHIC_DATA][US_STATE]" at bounding box center [256, 292] width 96 height 35
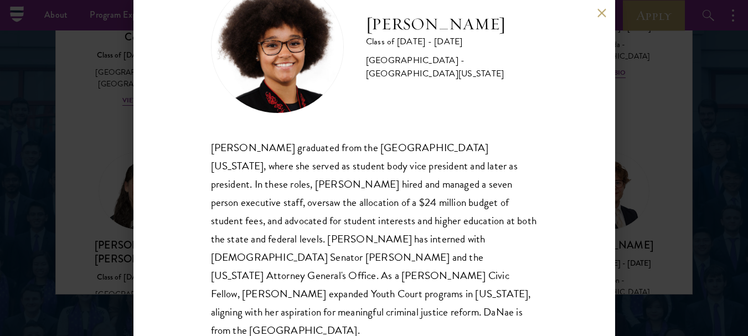
scroll to position [52, 0]
click at [602, 13] on button at bounding box center [602, 12] width 9 height 9
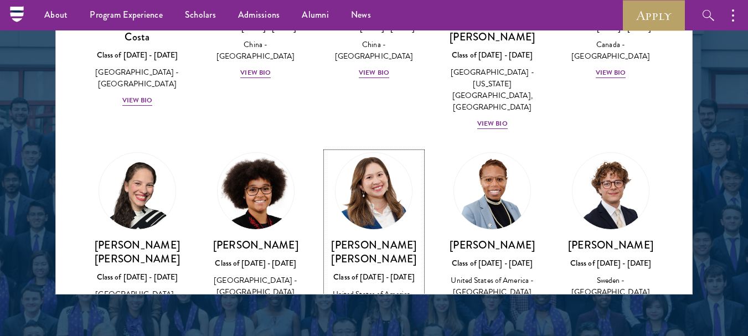
click at [389, 238] on h3 "[PERSON_NAME] [PERSON_NAME]" at bounding box center [374, 252] width 96 height 28
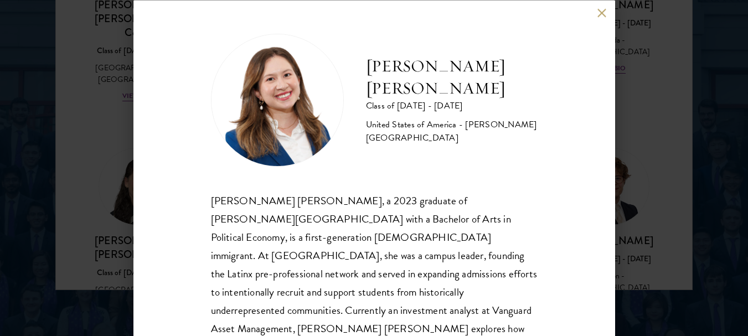
scroll to position [1500, 0]
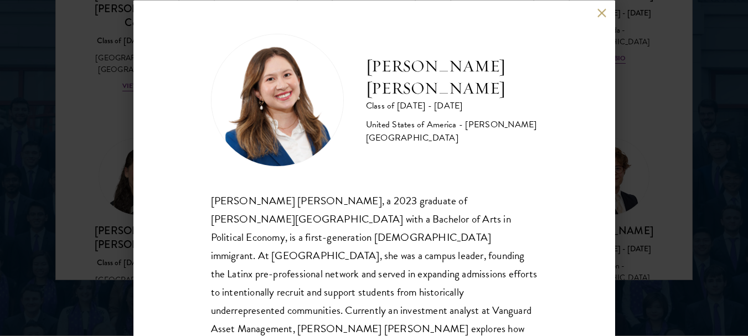
click at [602, 13] on button at bounding box center [602, 12] width 9 height 9
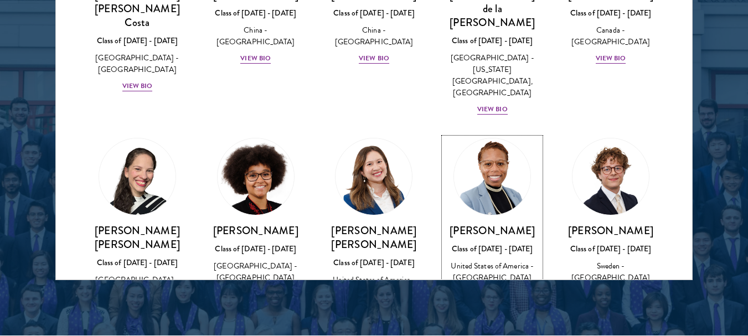
click at [489, 135] on img at bounding box center [492, 177] width 84 height 84
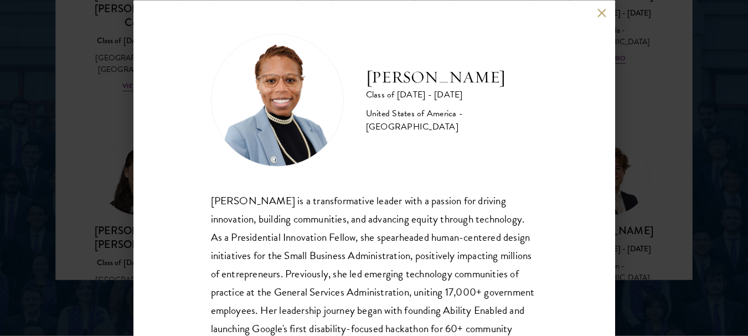
click at [602, 13] on button at bounding box center [602, 12] width 9 height 9
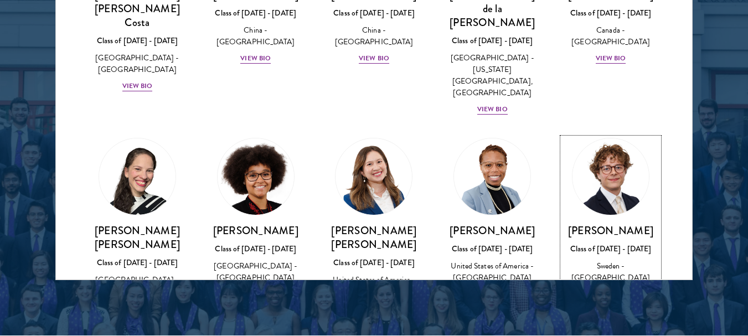
click at [603, 224] on h3 "[PERSON_NAME]" at bounding box center [611, 231] width 96 height 14
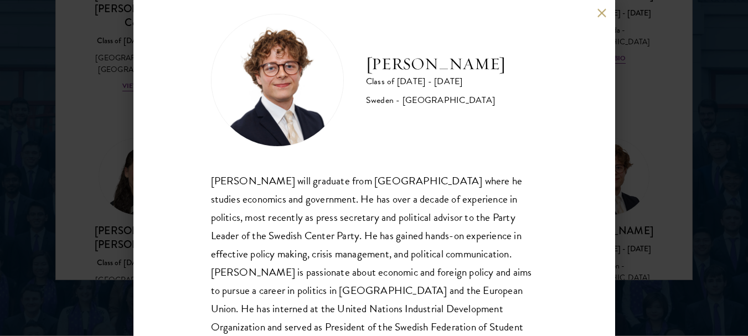
scroll to position [53, 0]
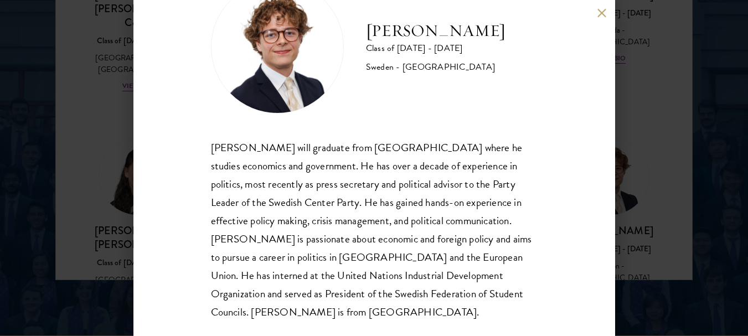
click at [602, 13] on button at bounding box center [602, 12] width 9 height 9
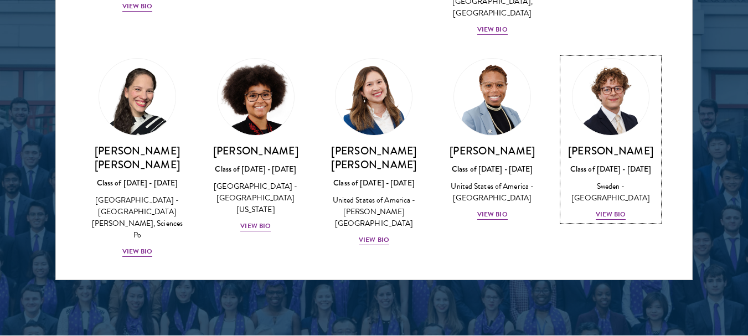
scroll to position [1452, 0]
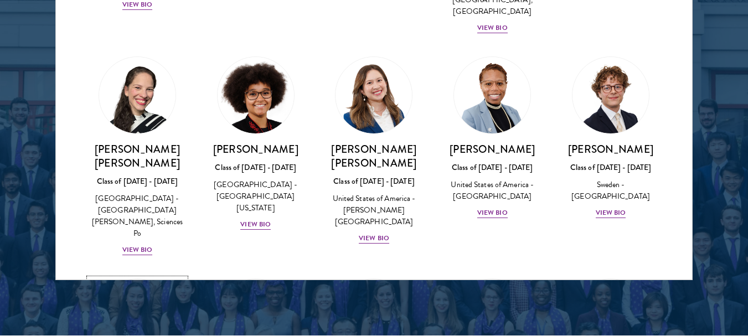
click at [155, 275] on img at bounding box center [137, 317] width 84 height 84
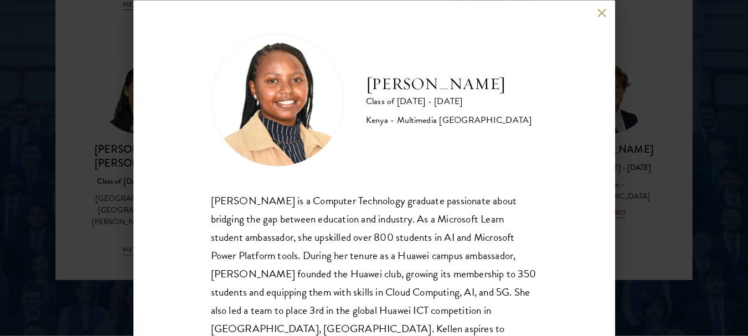
click at [600, 13] on button at bounding box center [602, 12] width 9 height 9
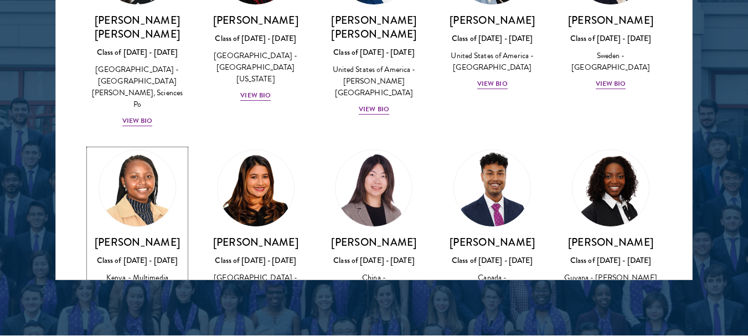
scroll to position [1582, 0]
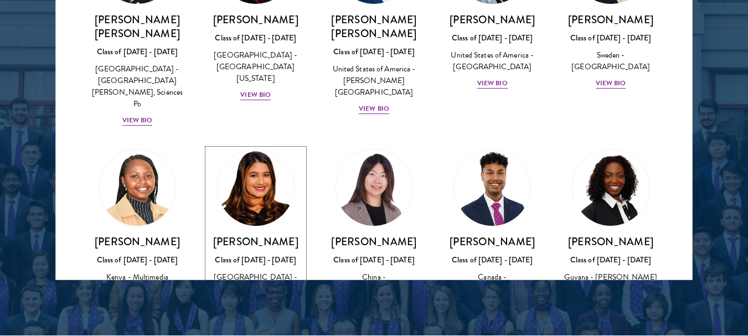
click at [261, 271] on div "[GEOGRAPHIC_DATA] - [GEOGRAPHIC_DATA], [GEOGRAPHIC_DATA][US_STATE]: [GEOGRAPHIC…" at bounding box center [256, 311] width 96 height 81
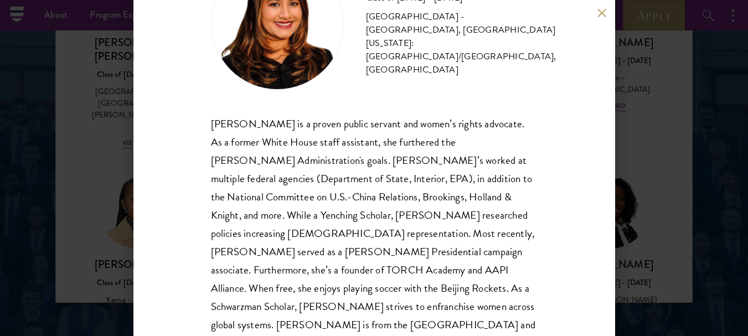
scroll to position [71, 0]
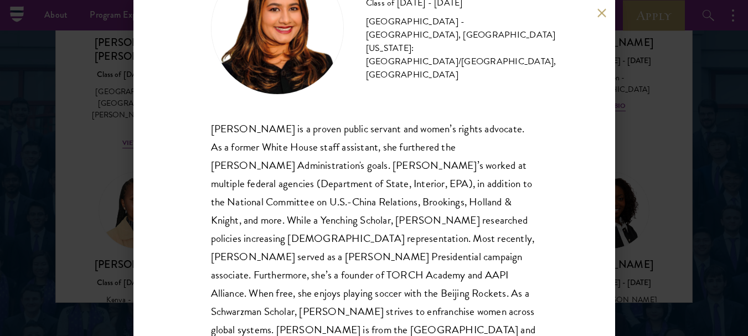
click at [602, 13] on button at bounding box center [602, 12] width 9 height 9
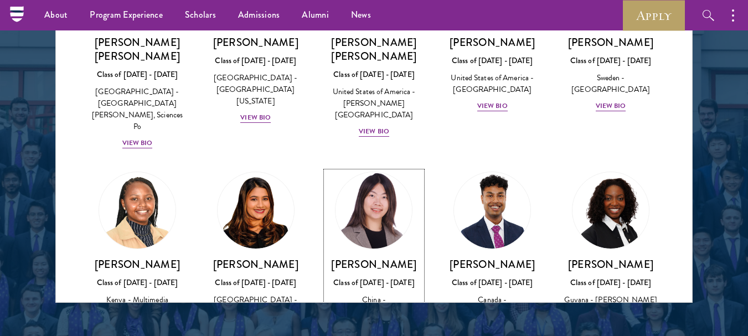
click at [358, 258] on h3 "[PERSON_NAME]" at bounding box center [374, 265] width 96 height 14
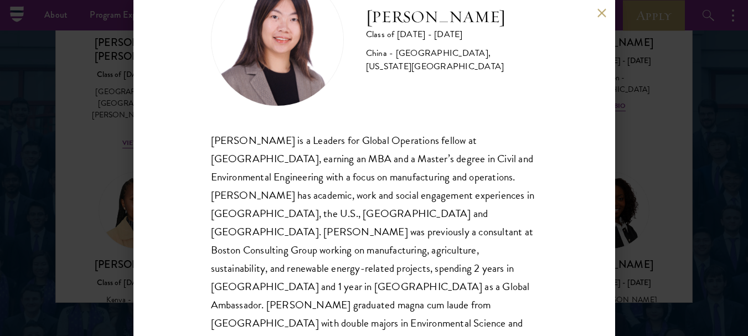
scroll to position [60, 0]
click at [602, 13] on button at bounding box center [602, 12] width 9 height 9
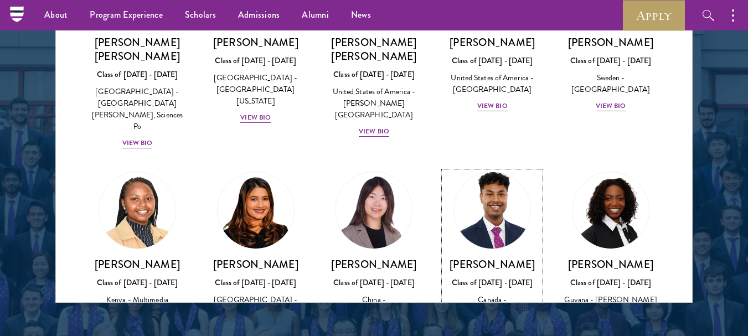
click at [484, 168] on img at bounding box center [492, 210] width 84 height 84
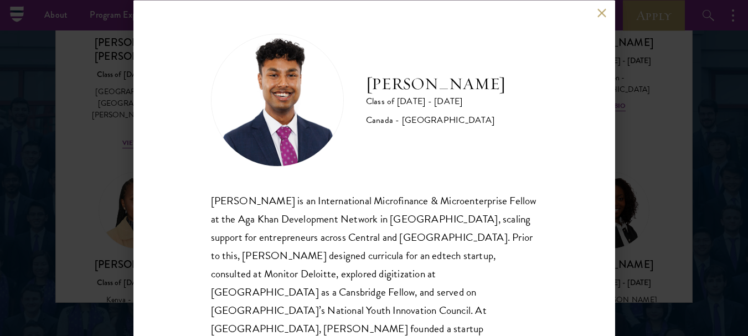
click at [602, 13] on button at bounding box center [602, 12] width 9 height 9
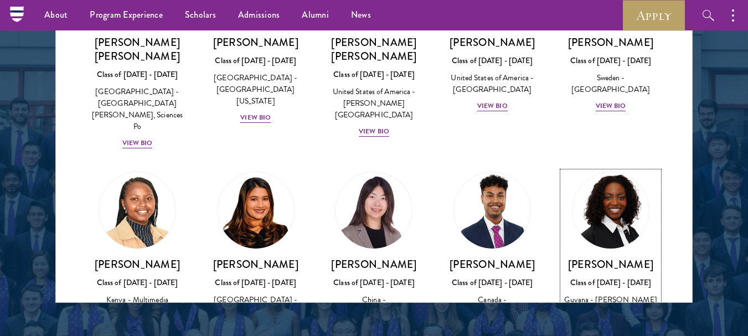
click at [610, 168] on img at bounding box center [611, 210] width 84 height 84
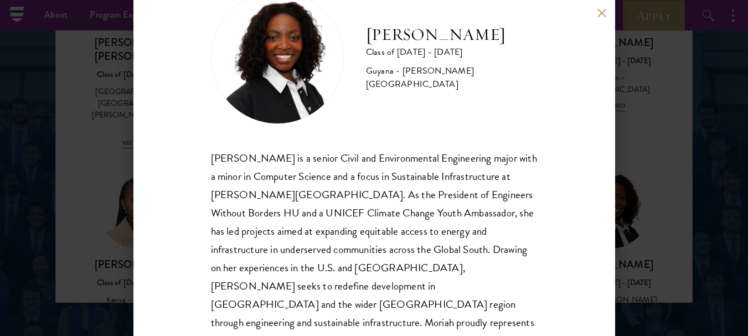
scroll to position [43, 0]
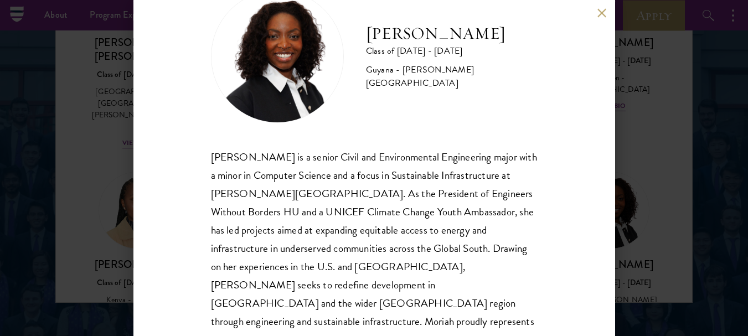
click at [602, 13] on button at bounding box center [602, 12] width 9 height 9
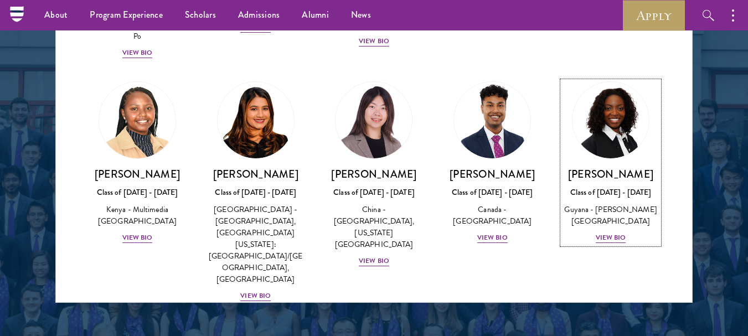
scroll to position [1696, 0]
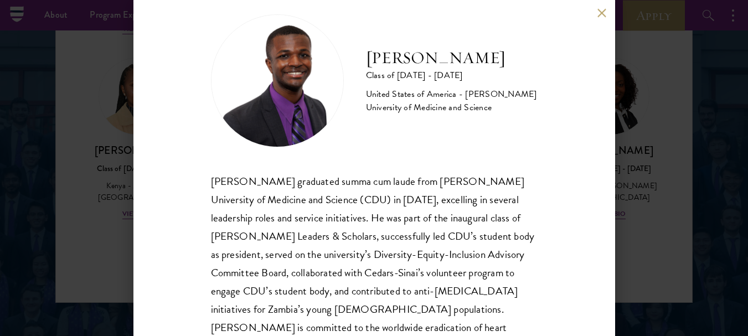
scroll to position [71, 0]
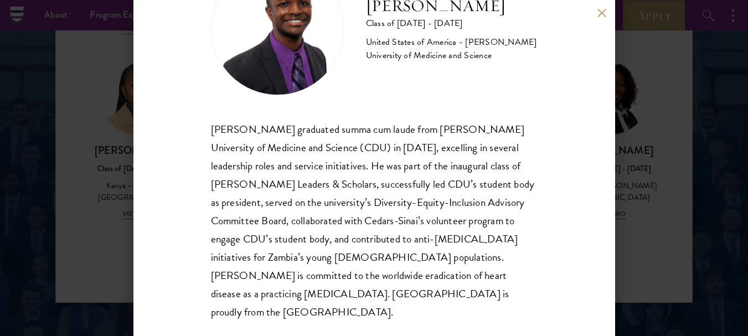
click at [602, 13] on button at bounding box center [602, 12] width 9 height 9
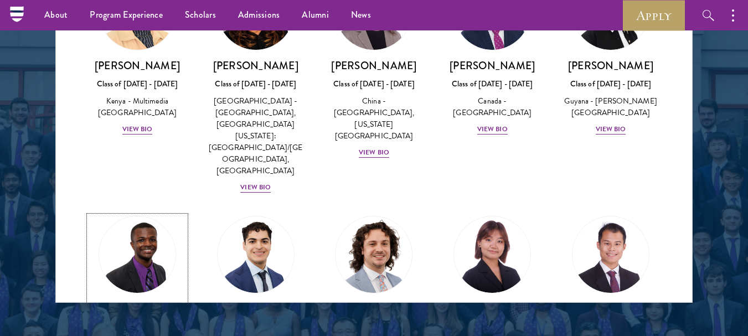
scroll to position [1790, 0]
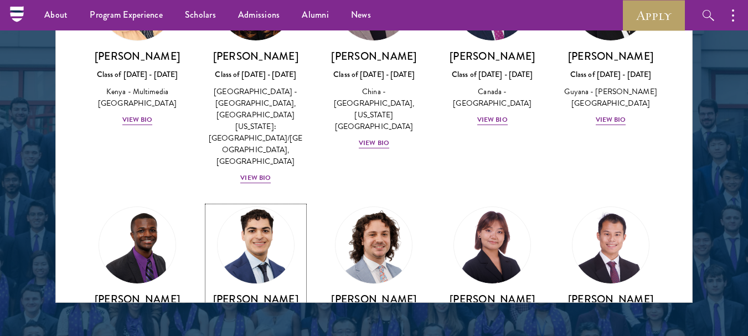
click at [268, 312] on div "Class of [DATE] - [DATE]" at bounding box center [256, 318] width 96 height 12
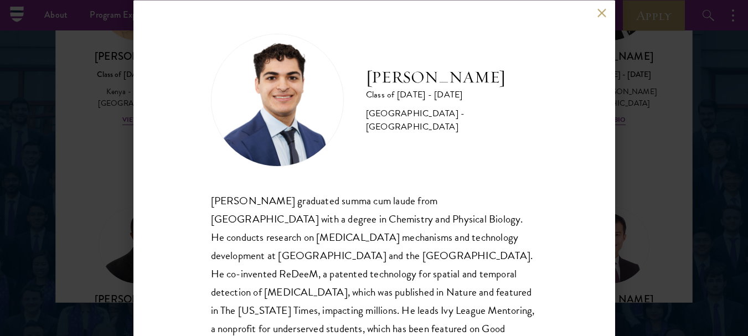
click at [602, 14] on button at bounding box center [602, 12] width 9 height 9
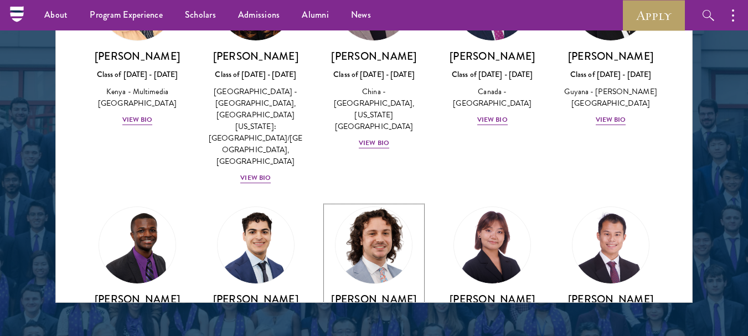
click at [384, 292] on div "[PERSON_NAME] Class of [DATE] - [DATE] [GEOGRAPHIC_DATA] - [US_STATE][GEOGRAPHI…" at bounding box center [374, 336] width 96 height 89
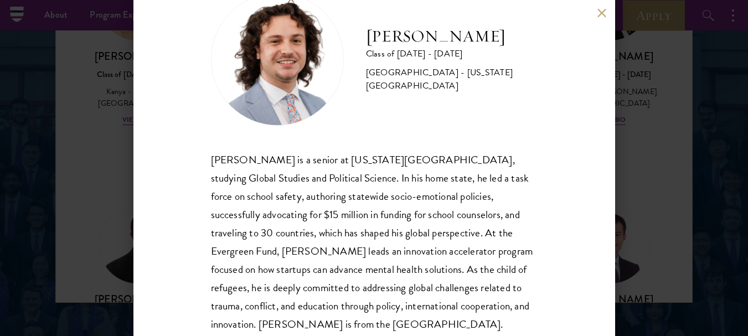
scroll to position [52, 0]
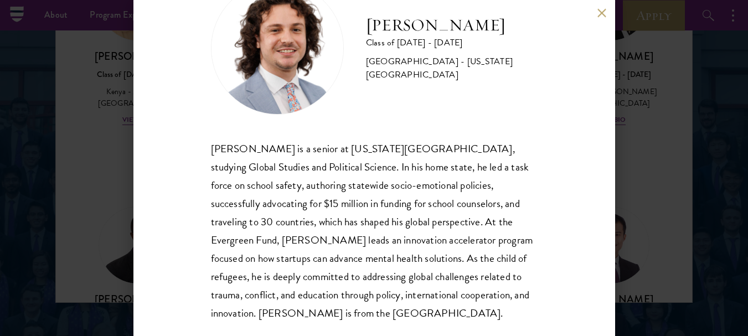
click at [602, 13] on button at bounding box center [602, 12] width 9 height 9
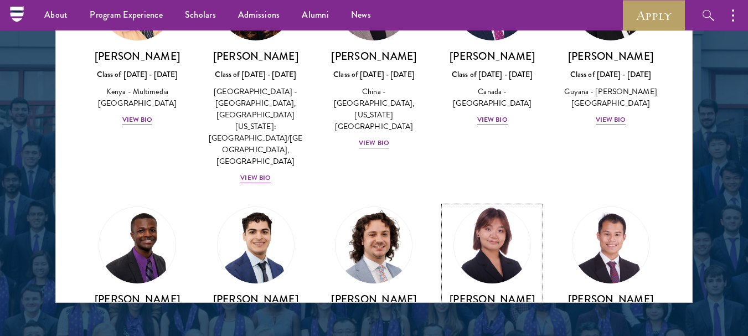
click at [497, 207] on link "[PERSON_NAME] Class of [DATE] - [DATE] [GEOGRAPHIC_DATA] - [GEOGRAPHIC_DATA] Vi…" at bounding box center [492, 288] width 96 height 163
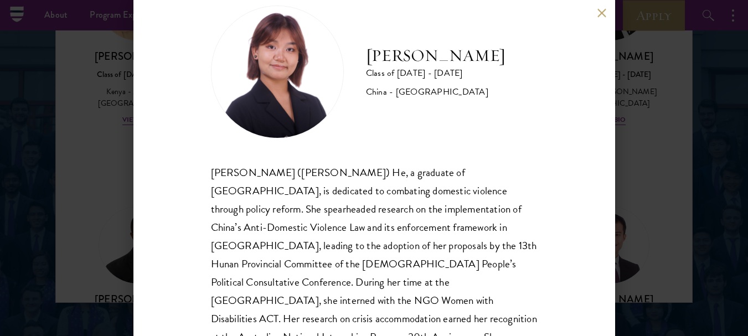
scroll to position [30, 0]
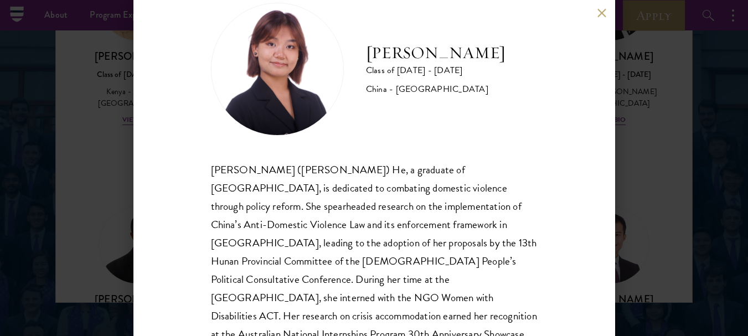
click at [602, 13] on button at bounding box center [602, 12] width 9 height 9
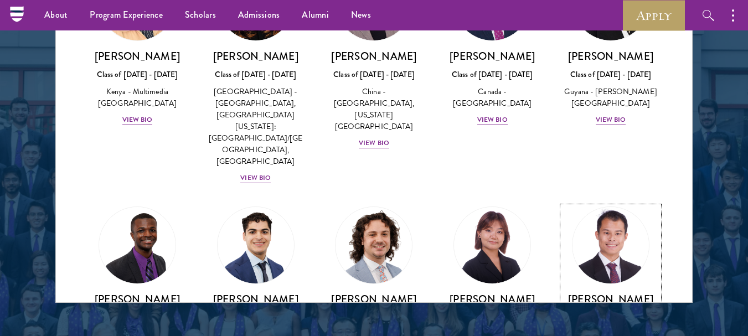
click at [604, 203] on img at bounding box center [611, 245] width 84 height 84
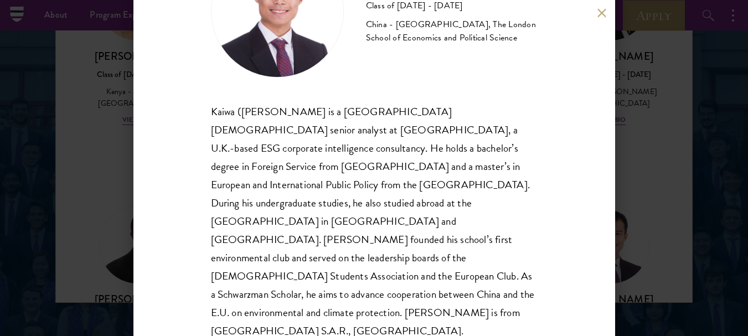
scroll to position [89, 0]
click at [602, 13] on button at bounding box center [602, 12] width 9 height 9
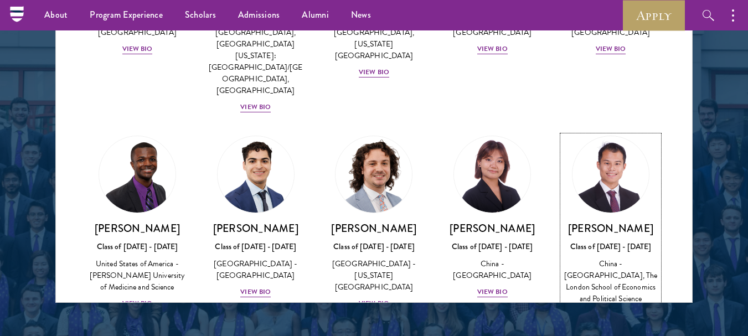
scroll to position [1918, 0]
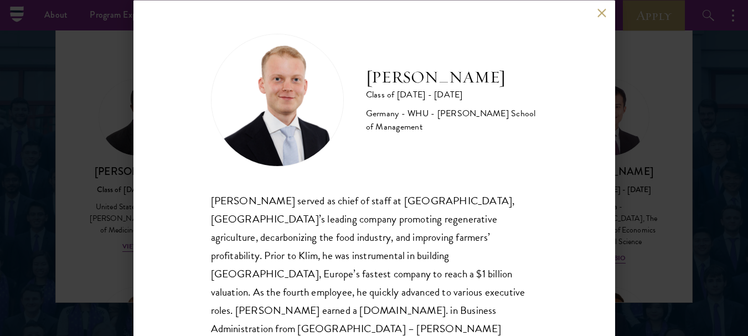
click at [599, 9] on button at bounding box center [602, 12] width 9 height 9
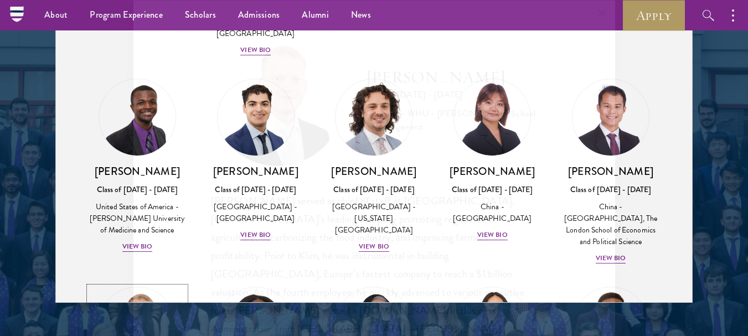
scroll to position [1933, 0]
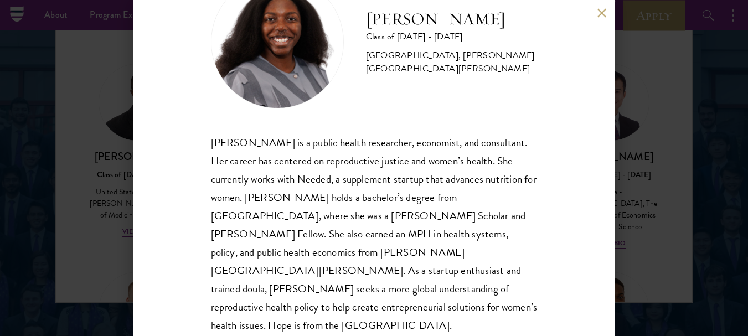
scroll to position [71, 0]
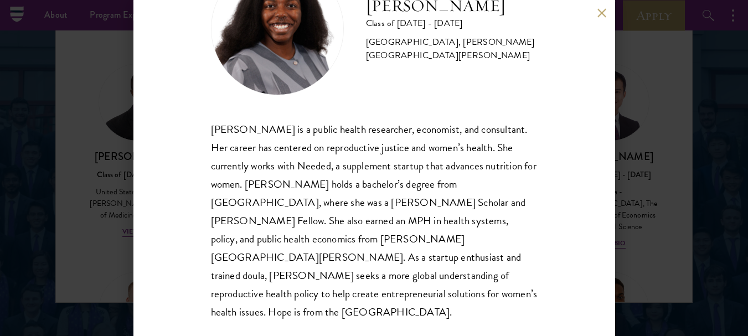
click at [602, 13] on button at bounding box center [602, 12] width 9 height 9
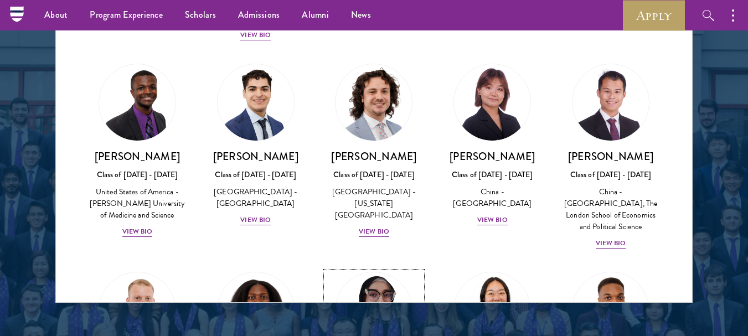
click at [372, 269] on img at bounding box center [374, 311] width 84 height 84
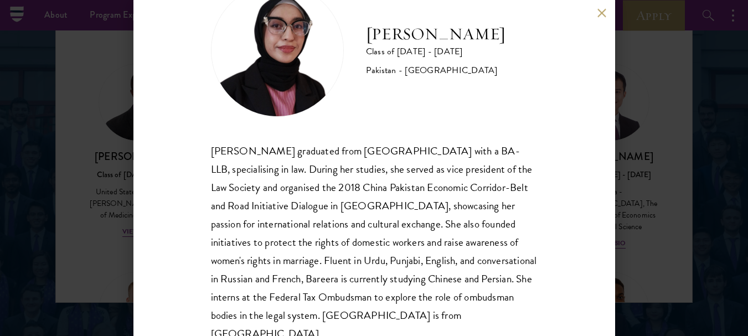
scroll to position [35, 0]
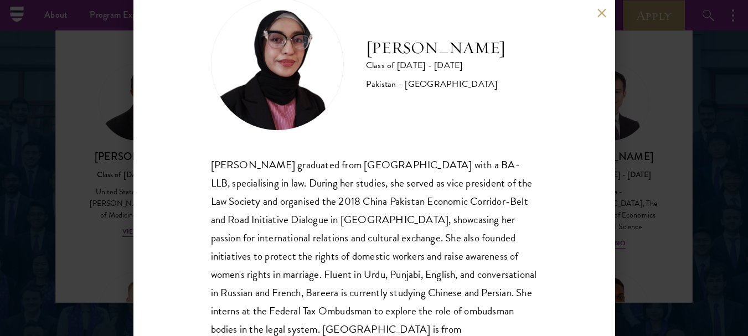
click at [602, 13] on button at bounding box center [602, 12] width 9 height 9
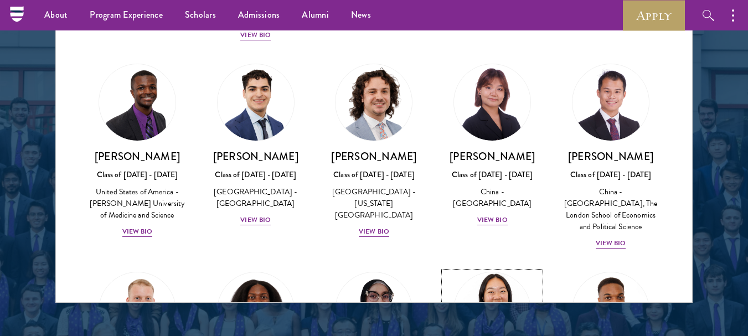
click at [495, 269] on img at bounding box center [492, 311] width 84 height 84
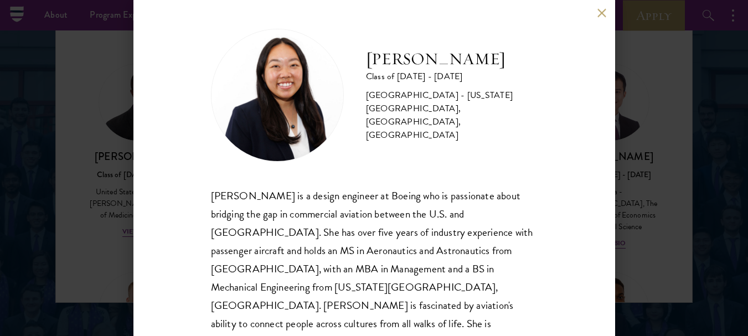
scroll to position [4, 0]
click at [602, 13] on button at bounding box center [602, 12] width 9 height 9
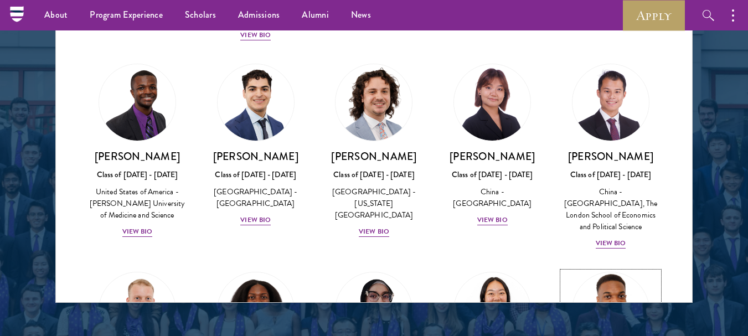
click at [609, 269] on img at bounding box center [611, 311] width 84 height 84
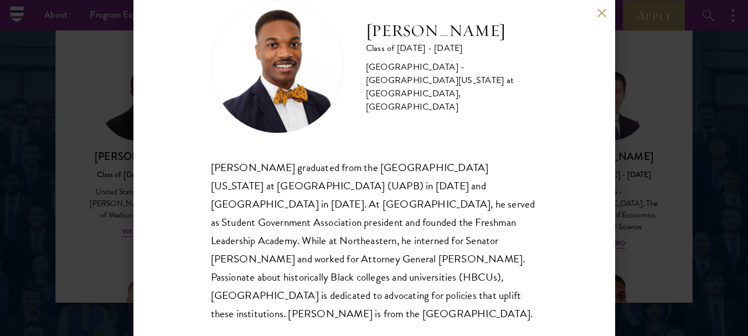
scroll to position [34, 0]
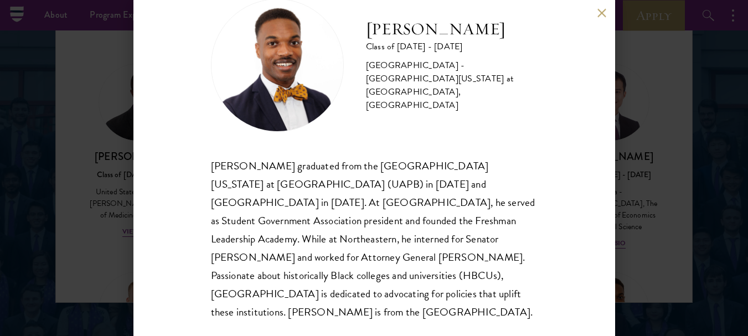
click at [635, 114] on div "[PERSON_NAME] Class of [DATE] - [DATE] [GEOGRAPHIC_DATA] - [GEOGRAPHIC_DATA][US…" at bounding box center [374, 168] width 748 height 336
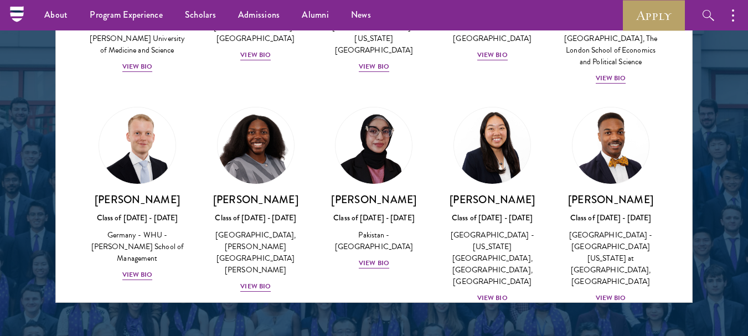
scroll to position [2099, 0]
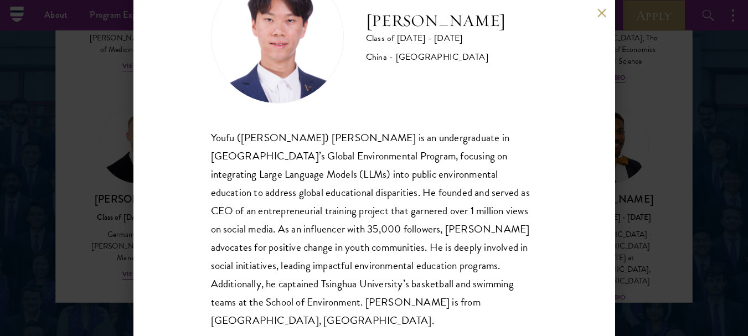
scroll to position [71, 0]
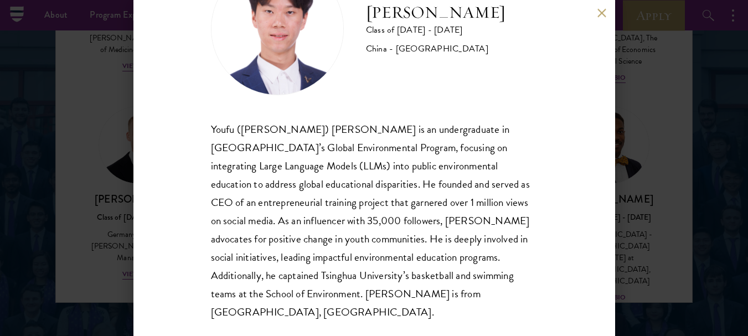
click at [602, 13] on button at bounding box center [602, 12] width 9 height 9
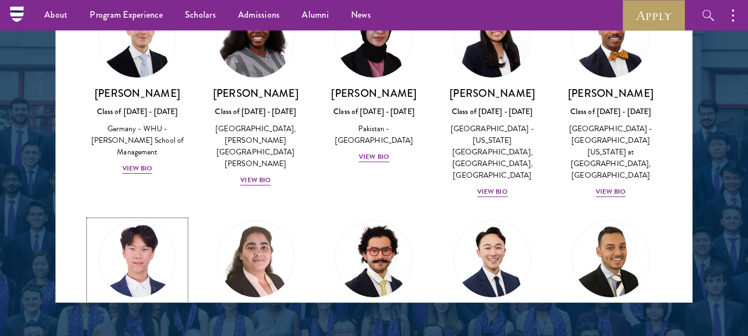
scroll to position [2205, 0]
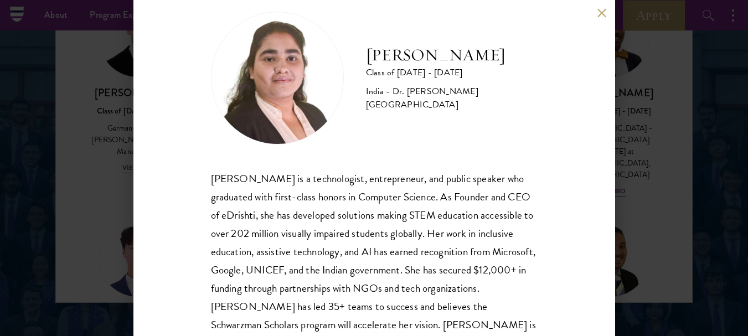
scroll to position [53, 0]
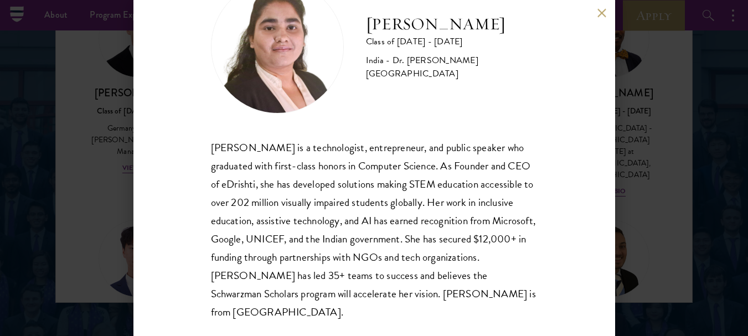
click at [602, 13] on button at bounding box center [602, 12] width 9 height 9
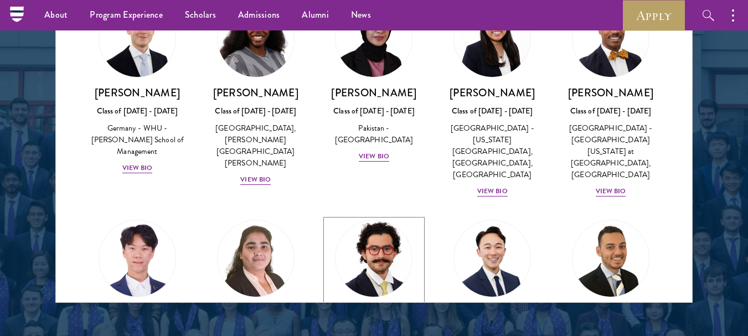
click at [375, 220] on link "[PERSON_NAME] [PERSON_NAME] Class of [DATE] - [DATE] [GEOGRAPHIC_DATA] - [GEOGR…" at bounding box center [374, 308] width 96 height 177
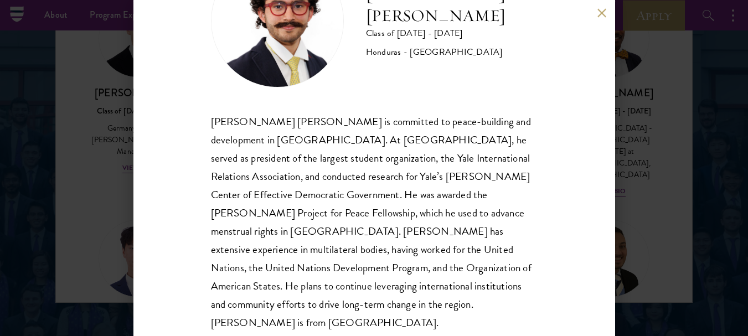
scroll to position [82, 0]
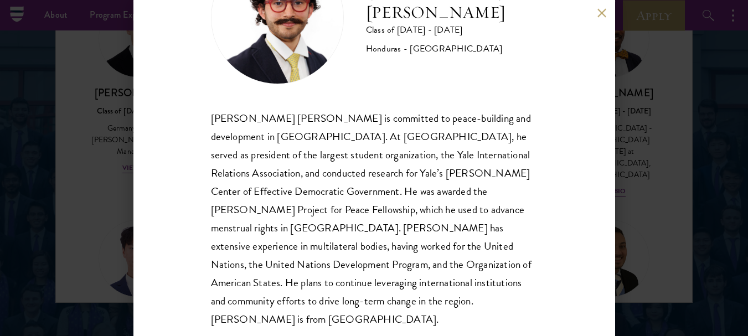
click at [602, 13] on button at bounding box center [602, 12] width 9 height 9
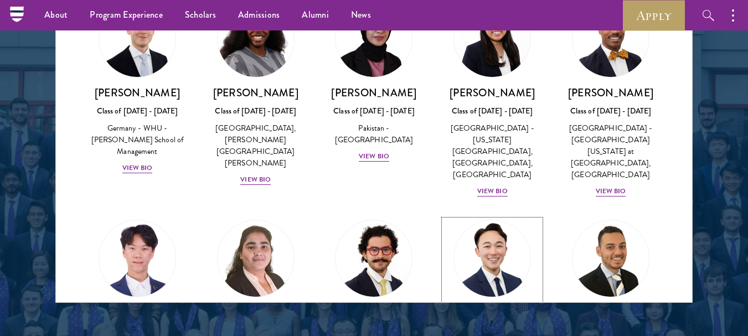
click at [523, 306] on h3 "[PERSON_NAME]" at bounding box center [492, 313] width 96 height 14
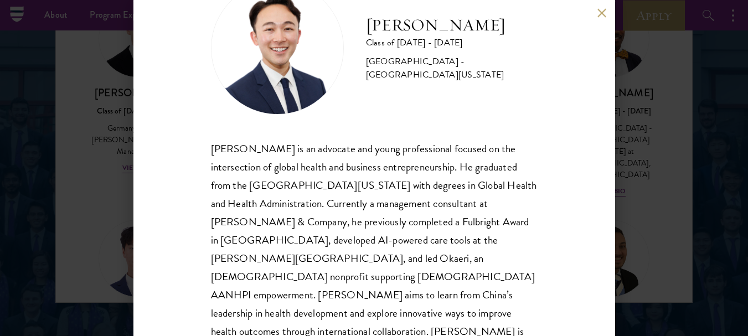
scroll to position [68, 0]
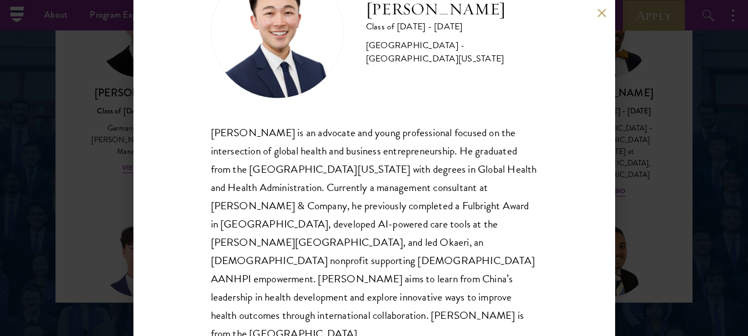
click at [602, 13] on button at bounding box center [602, 12] width 9 height 9
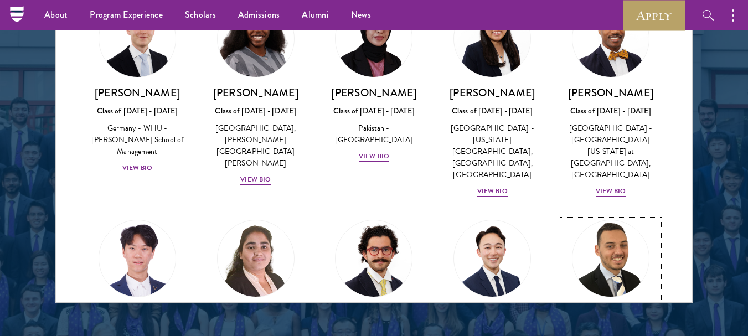
click at [605, 217] on img at bounding box center [611, 259] width 84 height 84
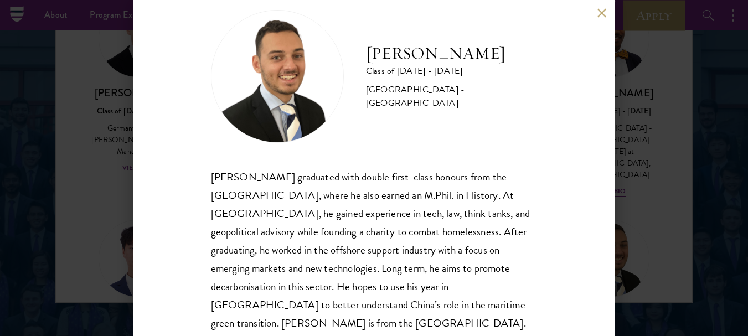
scroll to position [34, 0]
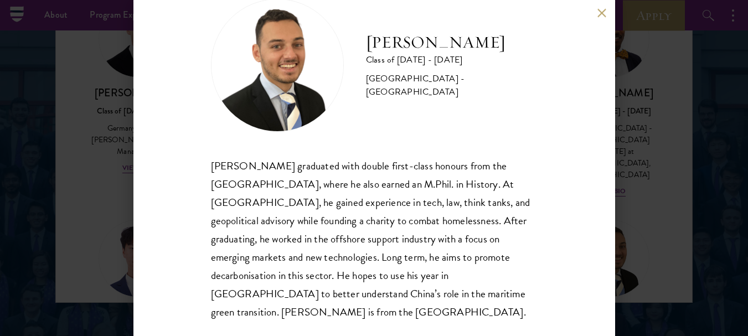
click at [602, 13] on button at bounding box center [602, 12] width 9 height 9
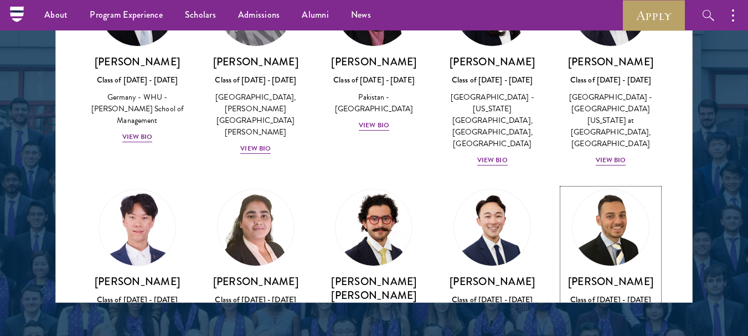
scroll to position [2303, 0]
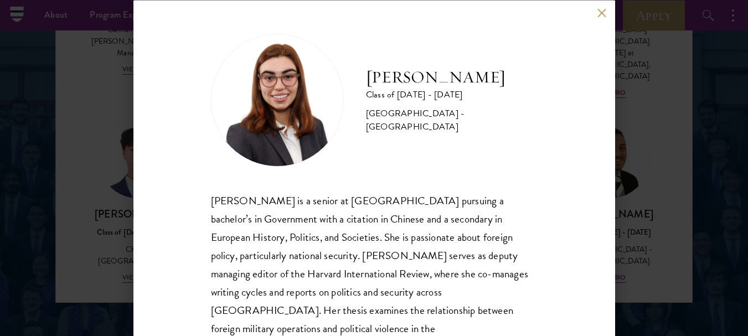
click at [602, 13] on button at bounding box center [602, 12] width 9 height 9
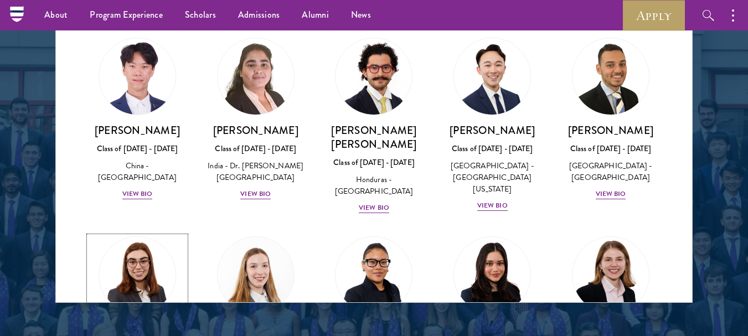
scroll to position [2417, 0]
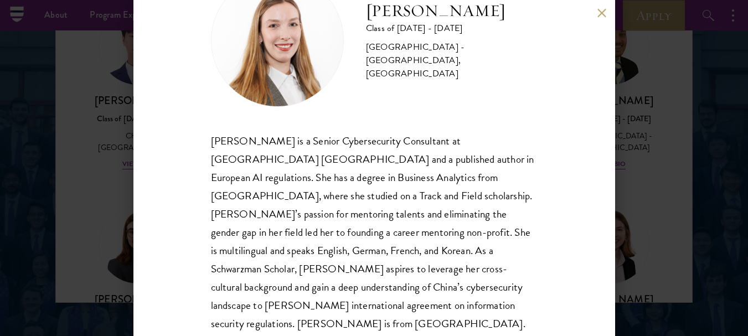
scroll to position [71, 0]
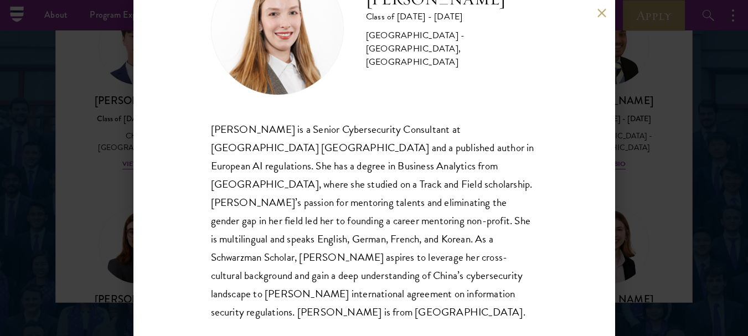
click at [600, 15] on button at bounding box center [602, 12] width 9 height 9
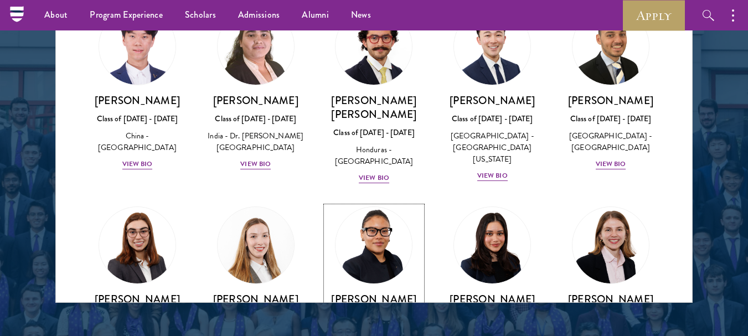
click at [381, 329] on div "[GEOGRAPHIC_DATA] - [GEOGRAPHIC_DATA]" at bounding box center [374, 340] width 96 height 23
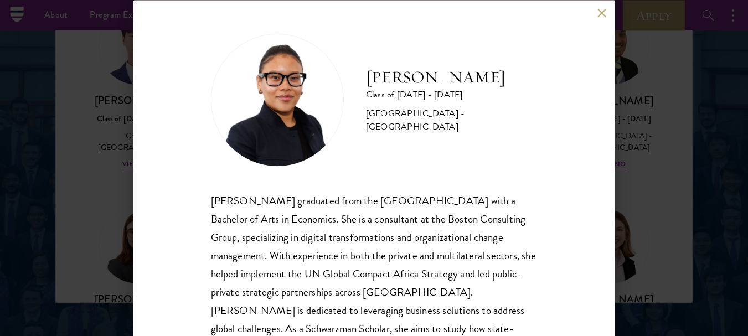
click at [512, 260] on div "[PERSON_NAME] graduated from the [GEOGRAPHIC_DATA] with a Bachelor of Arts in E…" at bounding box center [374, 292] width 327 height 202
click at [602, 13] on button at bounding box center [602, 12] width 9 height 9
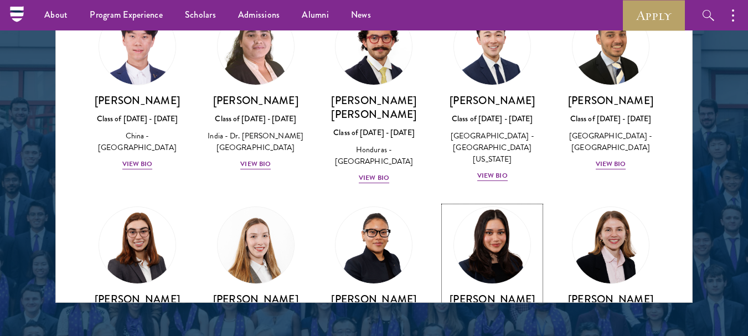
click at [513, 203] on img at bounding box center [492, 245] width 84 height 84
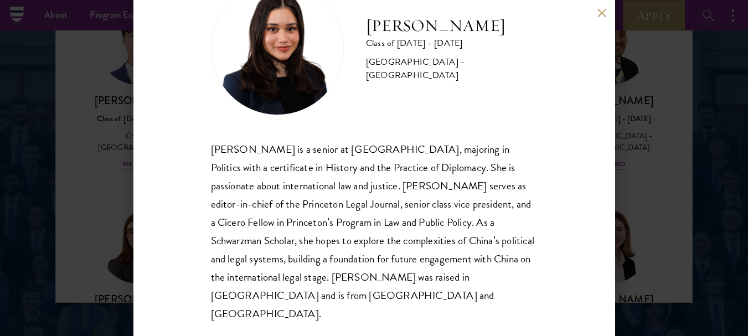
scroll to position [53, 0]
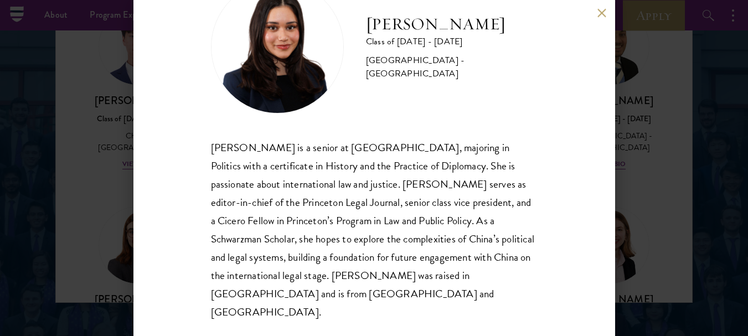
click at [602, 13] on button at bounding box center [602, 12] width 9 height 9
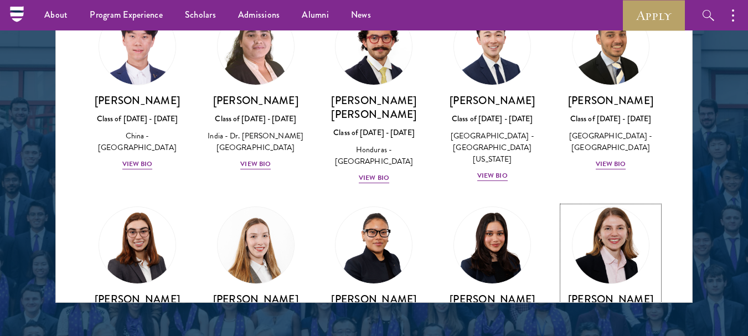
click at [621, 203] on img at bounding box center [611, 245] width 84 height 84
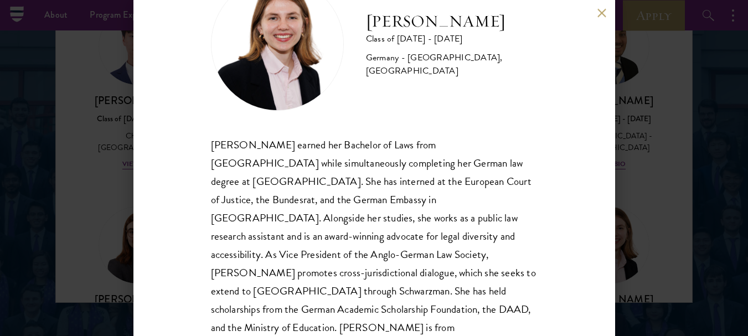
scroll to position [57, 0]
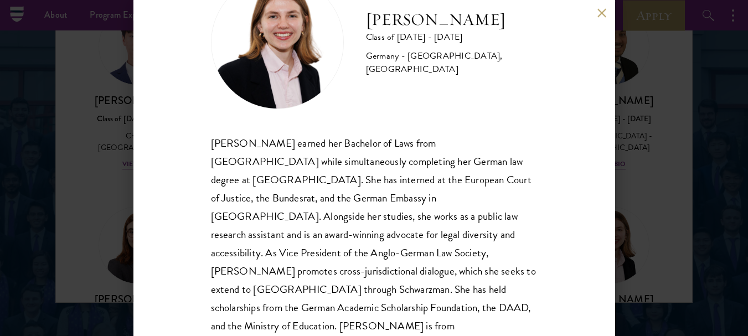
click at [602, 16] on button at bounding box center [602, 12] width 9 height 9
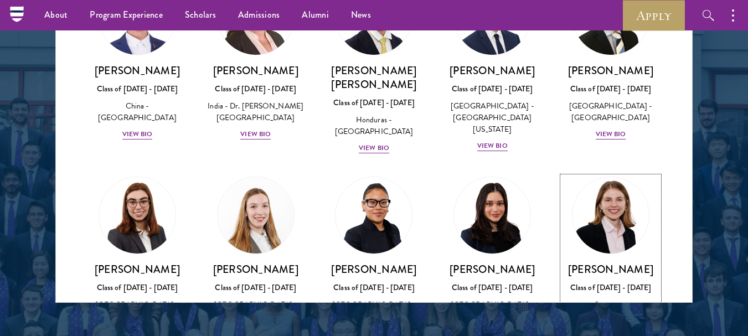
scroll to position [2503, 0]
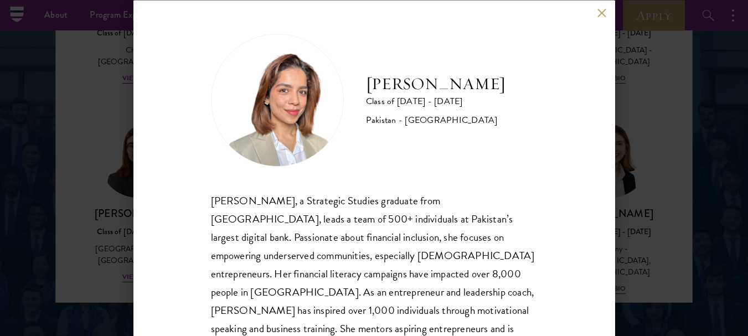
click at [602, 13] on button at bounding box center [602, 12] width 9 height 9
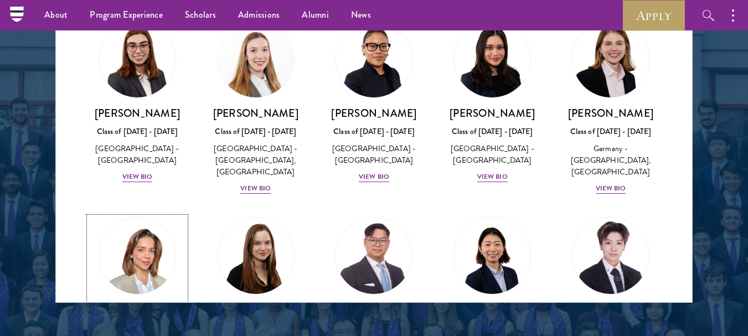
scroll to position [2603, 0]
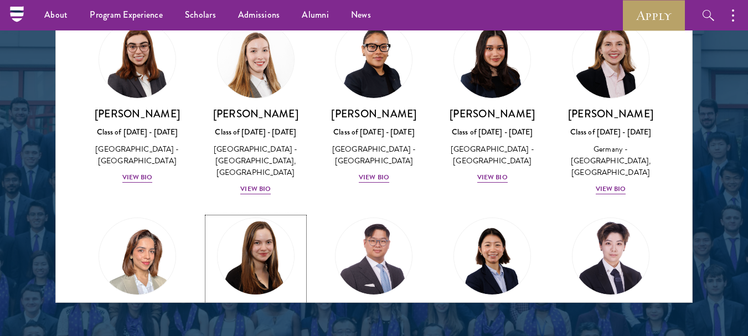
click at [277, 304] on div "[PERSON_NAME] Class of [DATE] - [DATE] [GEOGRAPHIC_DATA] - [GEOGRAPHIC_DATA] Vi…" at bounding box center [256, 342] width 96 height 77
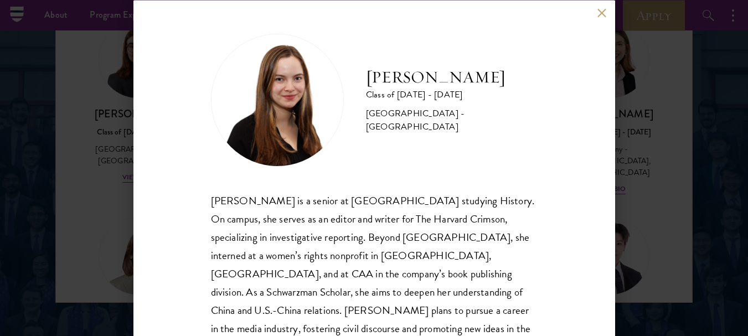
click at [602, 13] on button at bounding box center [602, 12] width 9 height 9
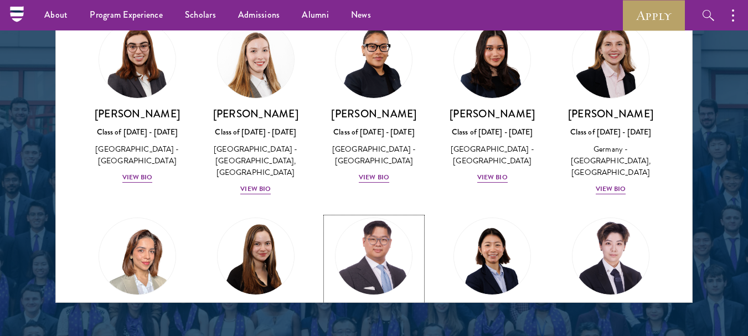
click at [378, 214] on img at bounding box center [374, 256] width 84 height 84
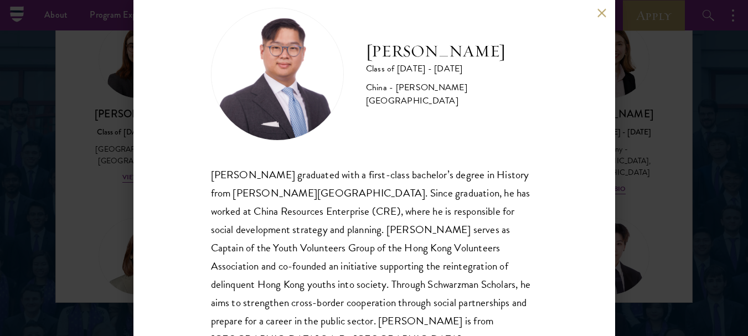
scroll to position [18, 0]
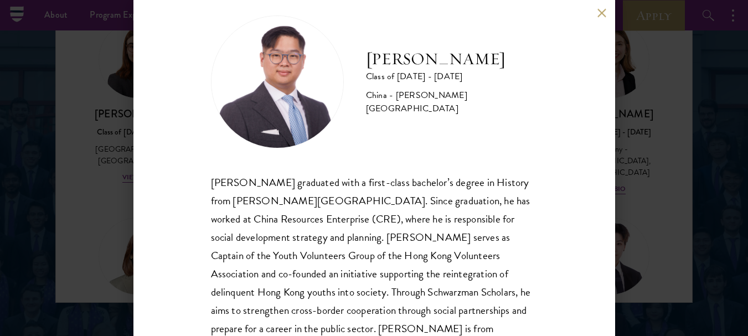
click at [602, 13] on button at bounding box center [602, 12] width 9 height 9
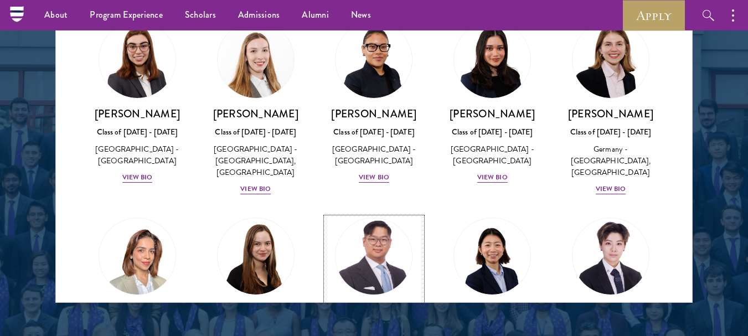
click at [363, 304] on h3 "[PERSON_NAME]" at bounding box center [374, 311] width 96 height 14
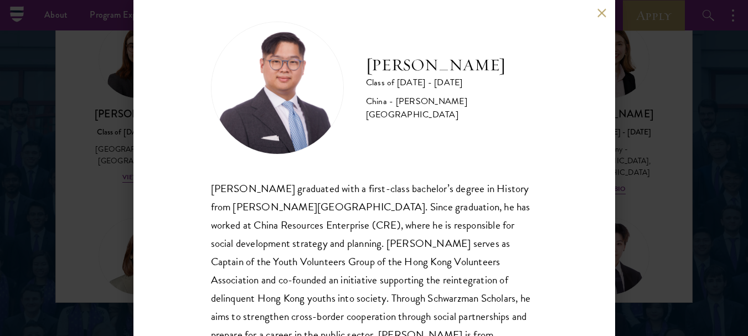
scroll to position [14, 0]
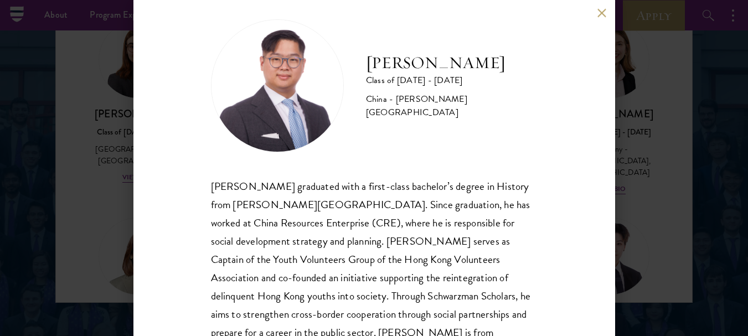
click at [602, 13] on button at bounding box center [602, 12] width 9 height 9
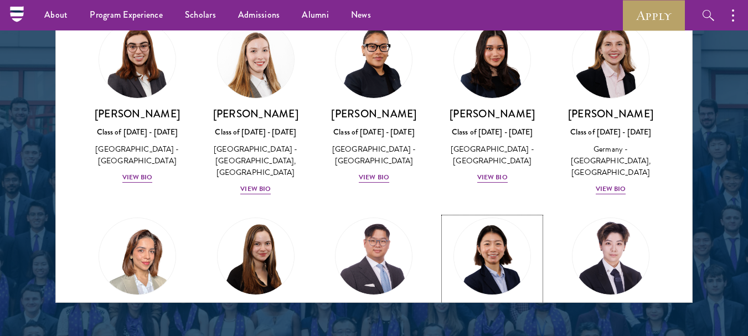
click at [502, 304] on h3 "[PERSON_NAME]" at bounding box center [492, 311] width 96 height 14
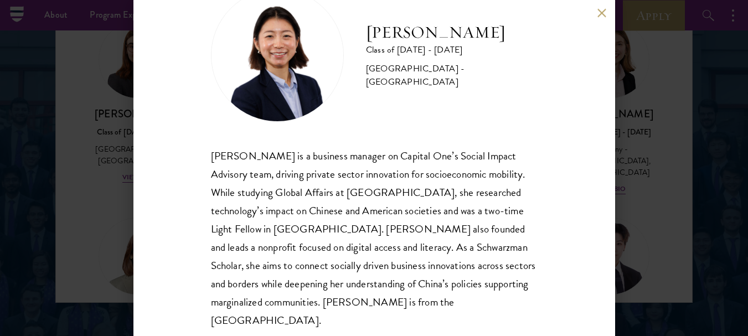
scroll to position [45, 0]
click at [602, 13] on button at bounding box center [602, 12] width 9 height 9
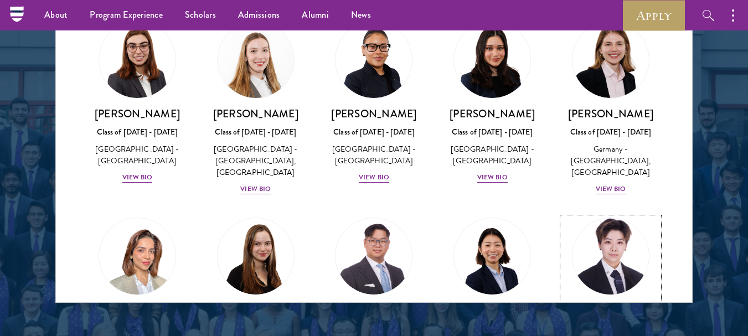
click at [586, 304] on h3 "[PERSON_NAME]" at bounding box center [611, 311] width 96 height 14
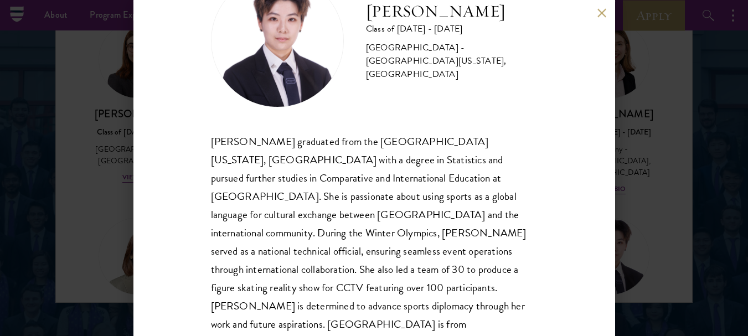
scroll to position [71, 0]
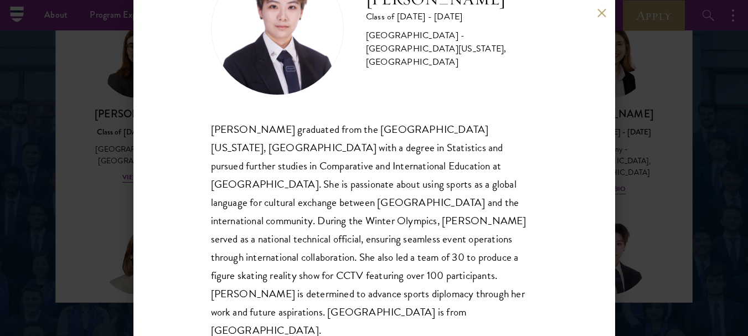
click at [602, 13] on button at bounding box center [602, 12] width 9 height 9
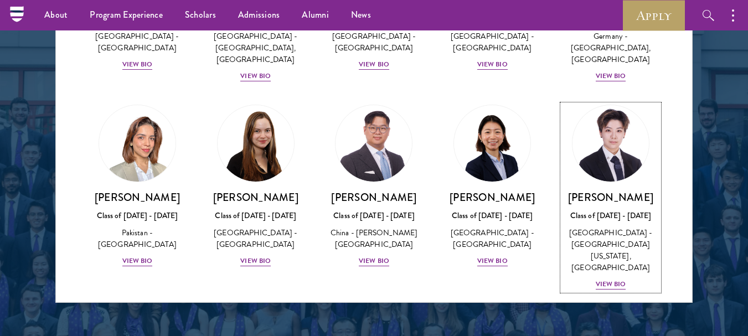
scroll to position [2723, 0]
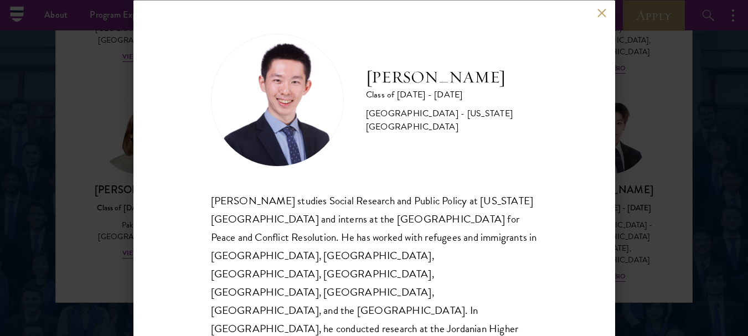
click at [602, 16] on button at bounding box center [602, 12] width 9 height 9
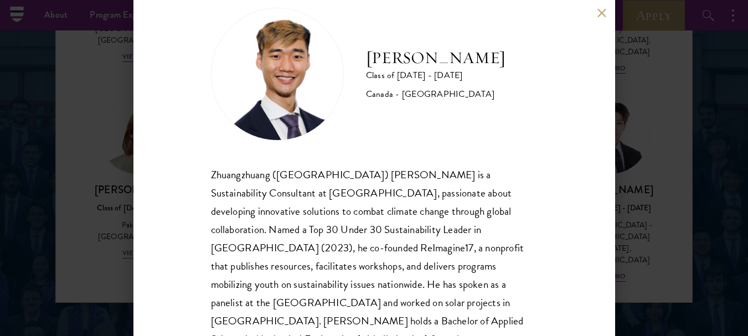
scroll to position [53, 0]
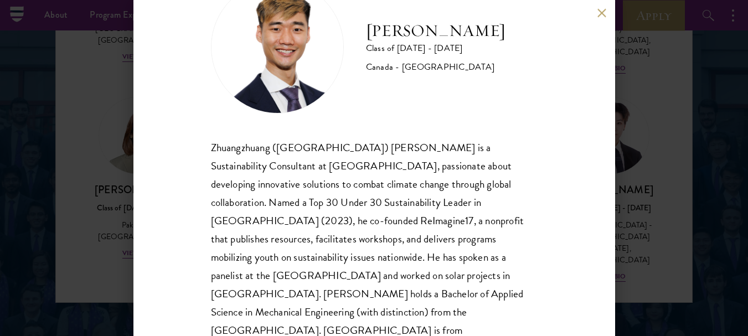
click at [602, 13] on button at bounding box center [602, 12] width 9 height 9
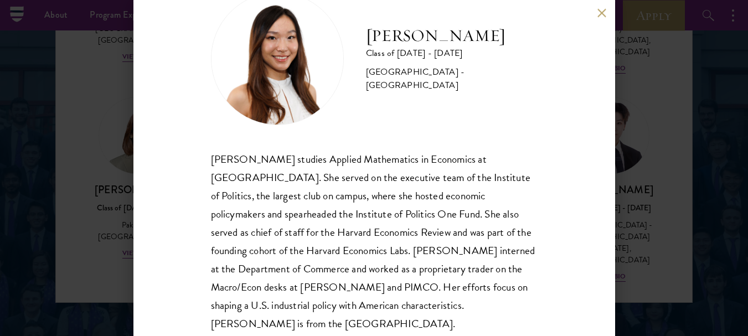
scroll to position [53, 0]
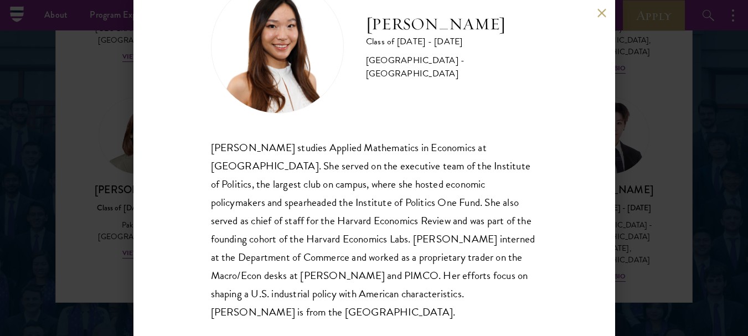
click at [602, 13] on button at bounding box center [602, 12] width 9 height 9
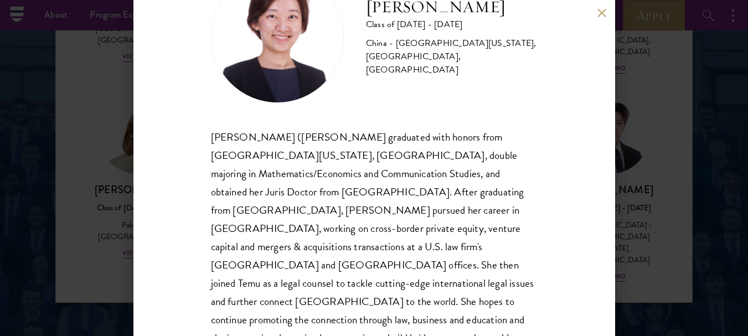
scroll to position [71, 0]
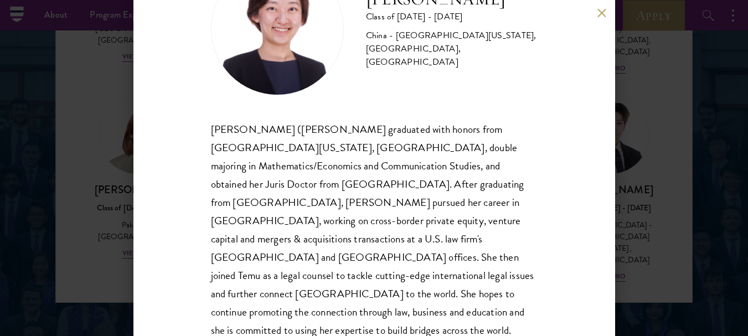
click at [602, 13] on button at bounding box center [602, 12] width 9 height 9
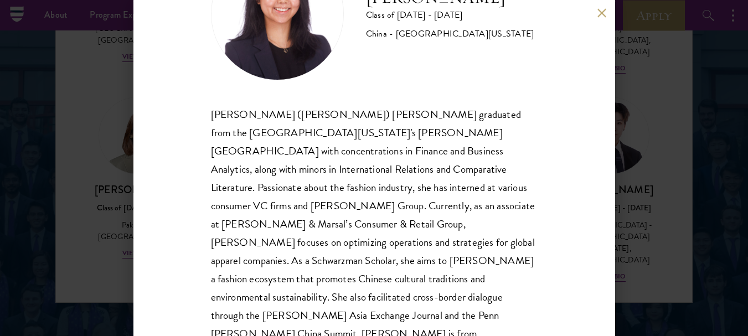
scroll to position [89, 0]
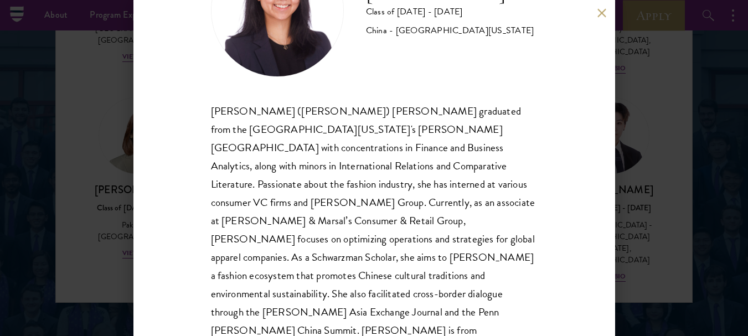
click at [602, 13] on button at bounding box center [602, 12] width 9 height 9
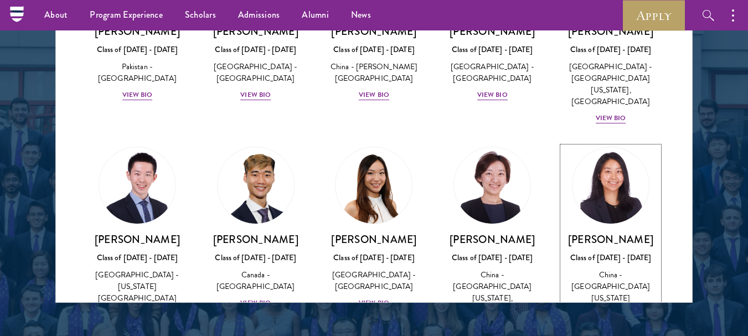
scroll to position [2897, 0]
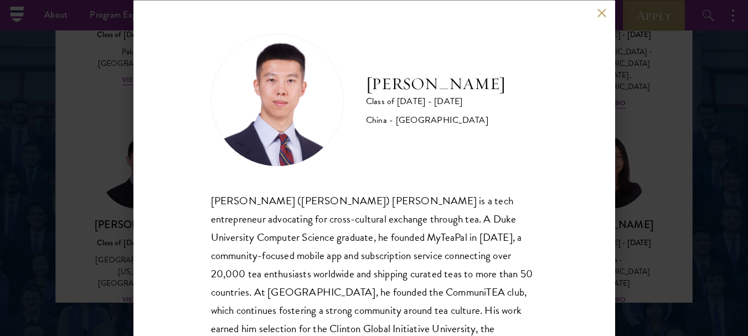
click at [602, 13] on button at bounding box center [602, 12] width 9 height 9
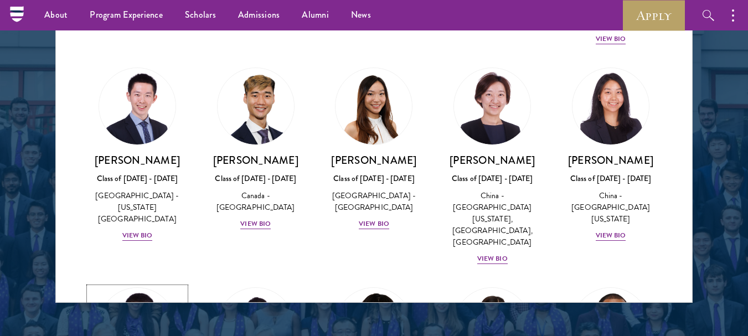
scroll to position [2964, 0]
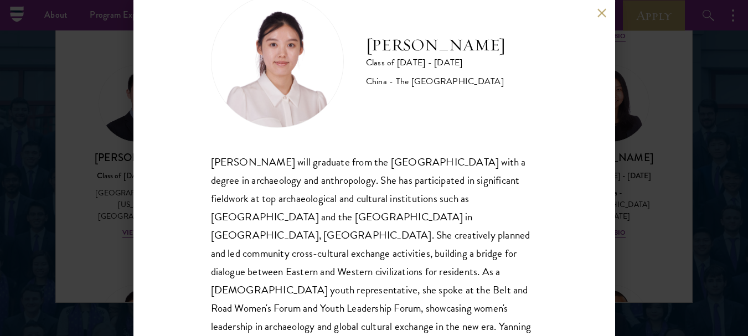
scroll to position [56, 0]
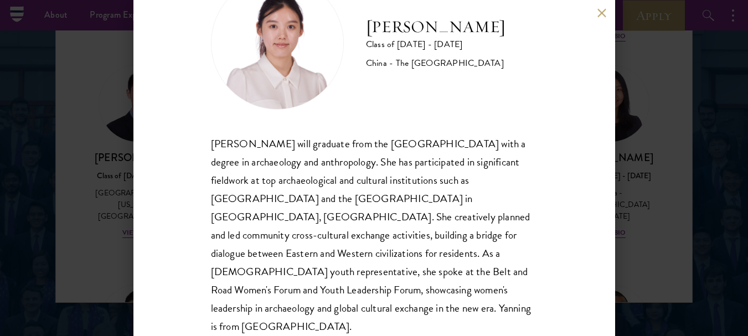
click at [602, 13] on button at bounding box center [602, 12] width 9 height 9
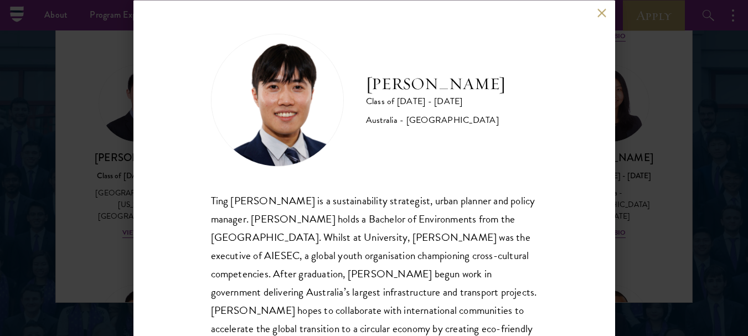
click at [602, 13] on button at bounding box center [602, 12] width 9 height 9
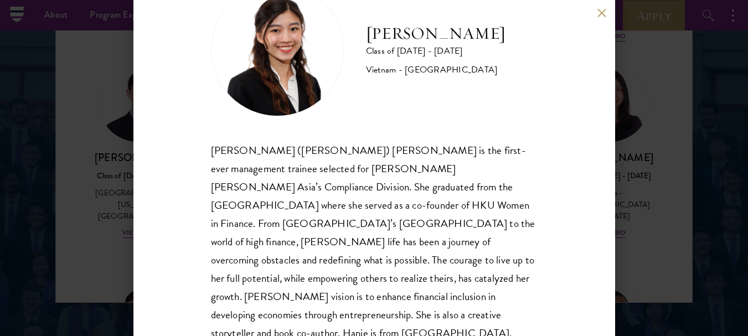
scroll to position [65, 0]
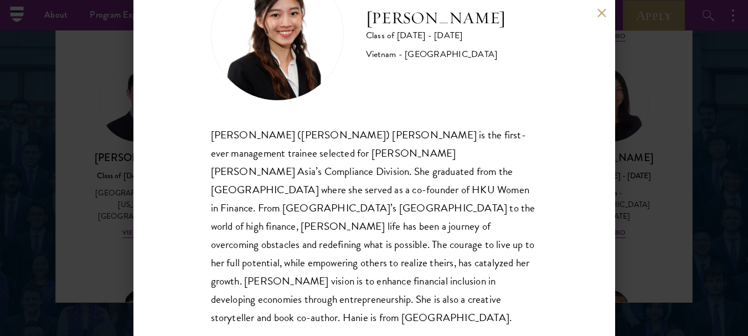
click at [602, 13] on button at bounding box center [602, 12] width 9 height 9
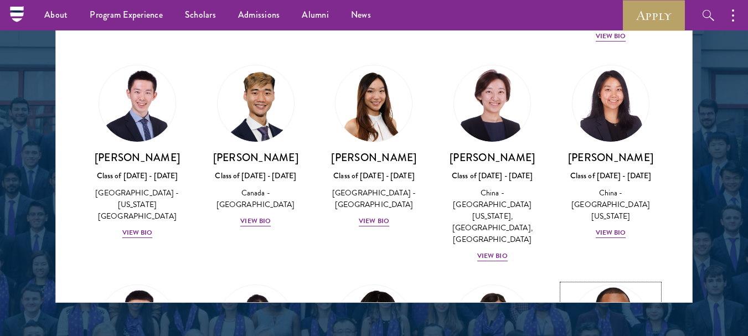
click at [608, 281] on img at bounding box center [611, 323] width 84 height 84
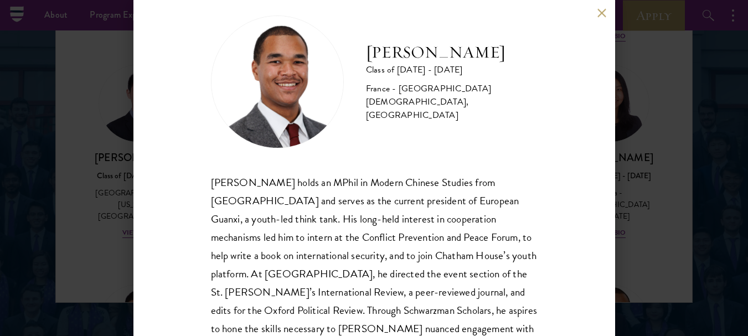
scroll to position [53, 0]
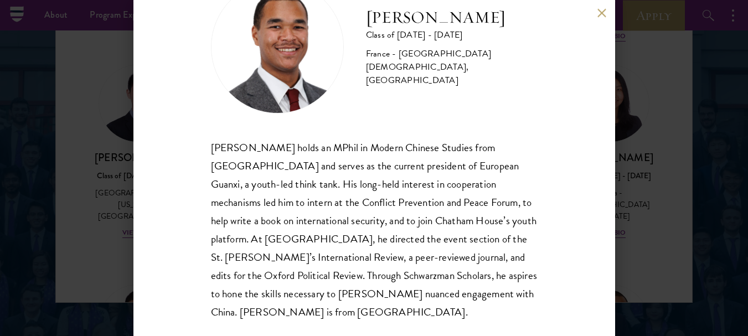
click at [602, 13] on button at bounding box center [602, 12] width 9 height 9
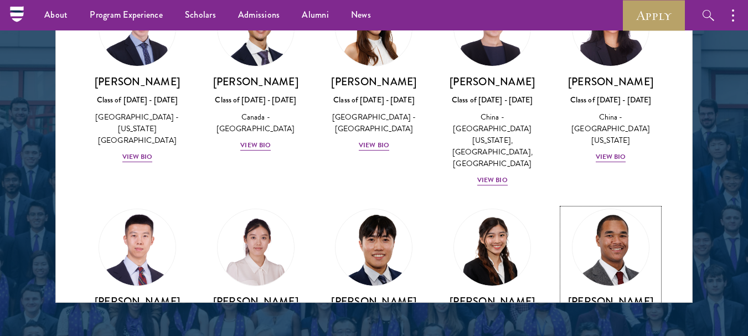
scroll to position [3082, 0]
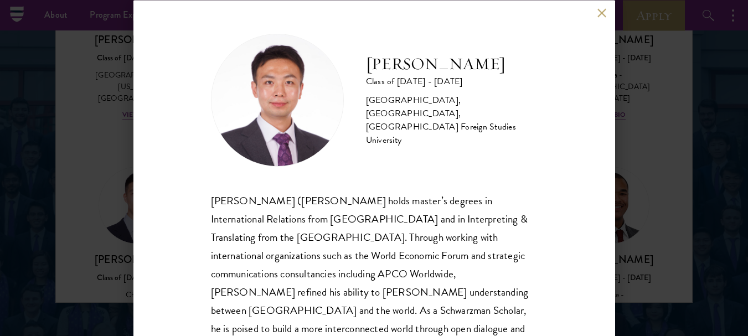
click at [398, 221] on div "[PERSON_NAME] ([PERSON_NAME] holds master’s degrees in International Relations …" at bounding box center [374, 282] width 327 height 183
click at [433, 179] on div "[PERSON_NAME] Class of [DATE] - [DATE] [GEOGRAPHIC_DATA] - [GEOGRAPHIC_DATA], […" at bounding box center [374, 203] width 327 height 341
click at [602, 13] on button at bounding box center [602, 12] width 9 height 9
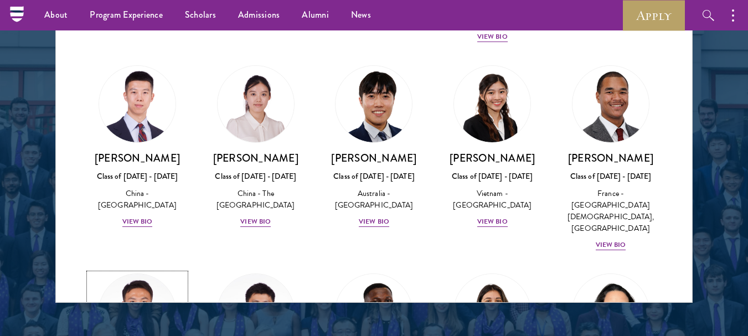
scroll to position [3194, 0]
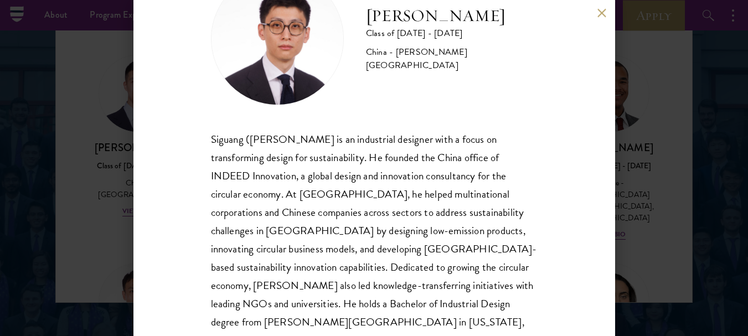
scroll to position [64, 0]
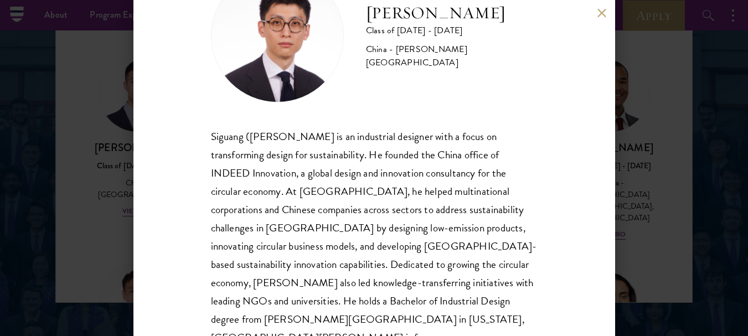
click at [602, 13] on button at bounding box center [602, 12] width 9 height 9
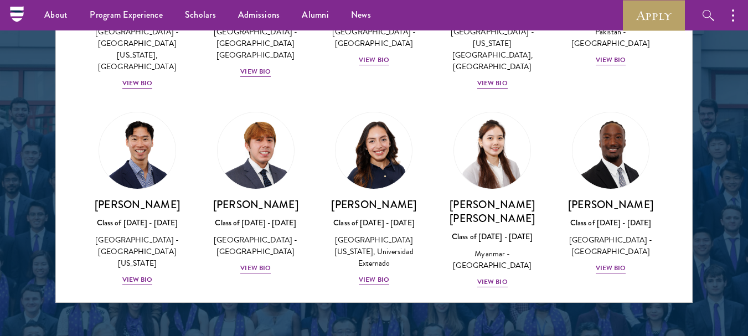
scroll to position [3776, 0]
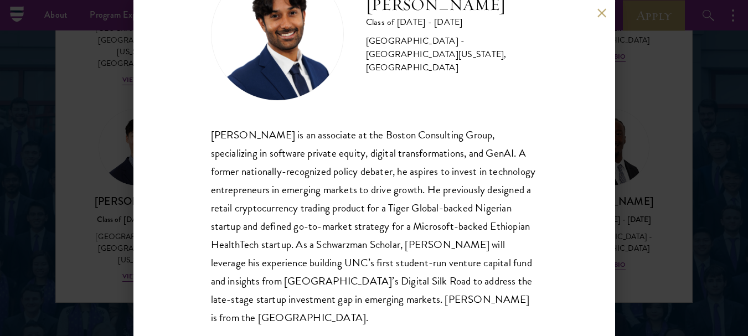
scroll to position [83, 0]
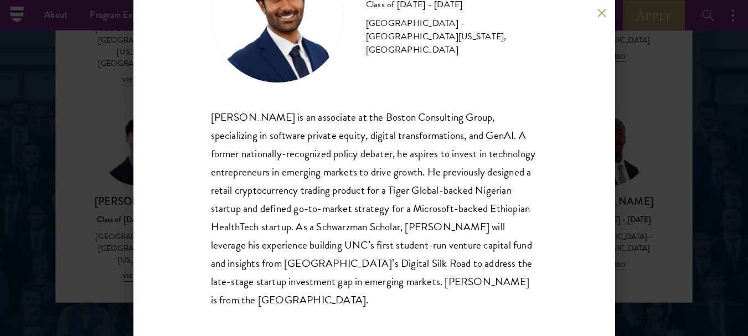
click at [602, 13] on button at bounding box center [602, 12] width 9 height 9
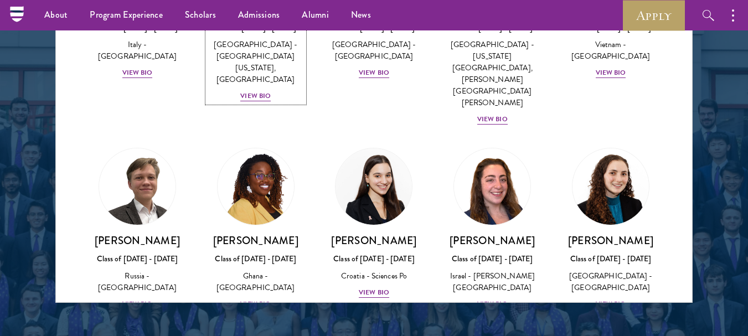
scroll to position [4173, 0]
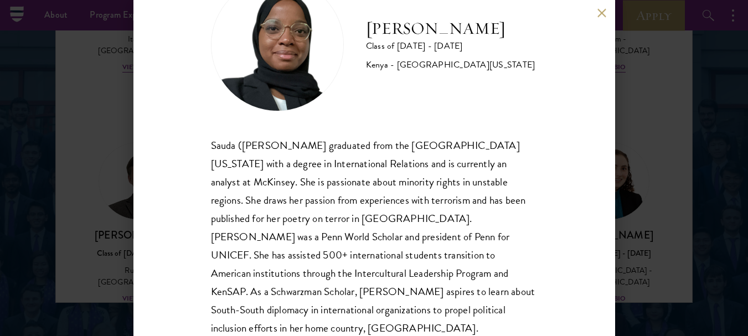
scroll to position [58, 0]
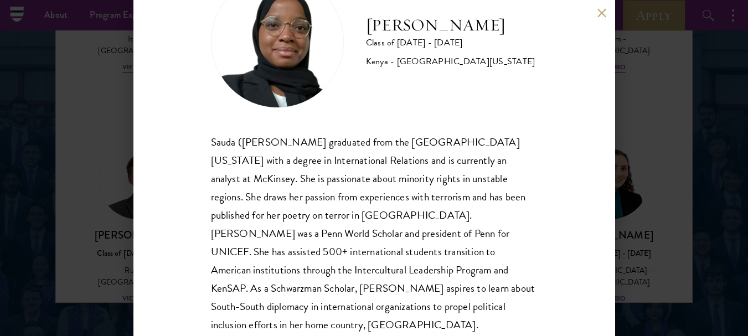
click at [625, 39] on div "[PERSON_NAME] Class of [DATE] - [DATE] [GEOGRAPHIC_DATA] - [GEOGRAPHIC_DATA][US…" at bounding box center [374, 168] width 748 height 336
click at [602, 13] on div "About Overview Leadership Donors Program Experience Overview Curriculum Student…" at bounding box center [374, 15] width 748 height 30
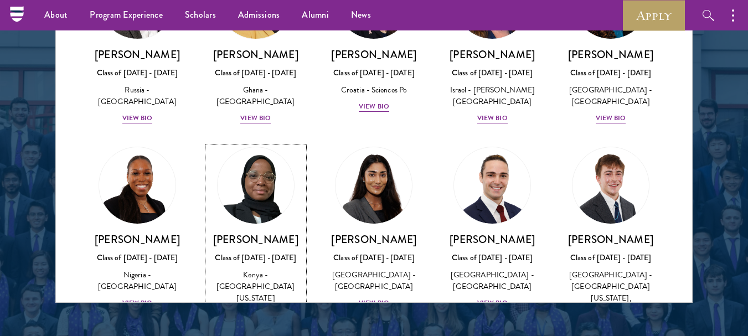
scroll to position [4380, 0]
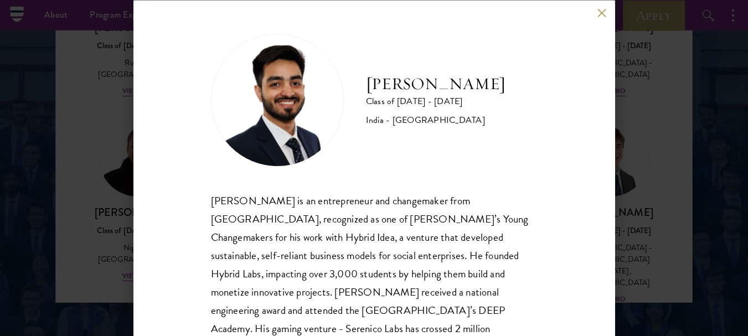
click at [602, 13] on button at bounding box center [602, 12] width 9 height 9
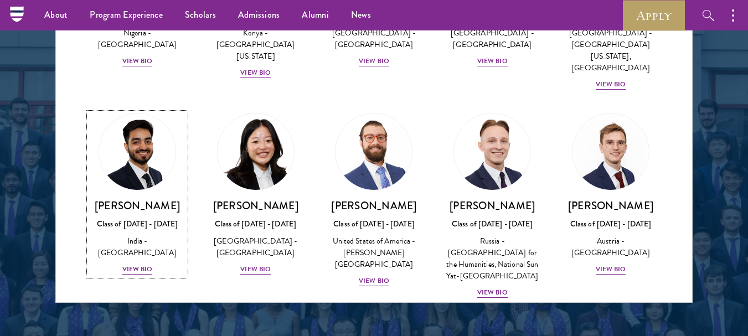
scroll to position [4598, 0]
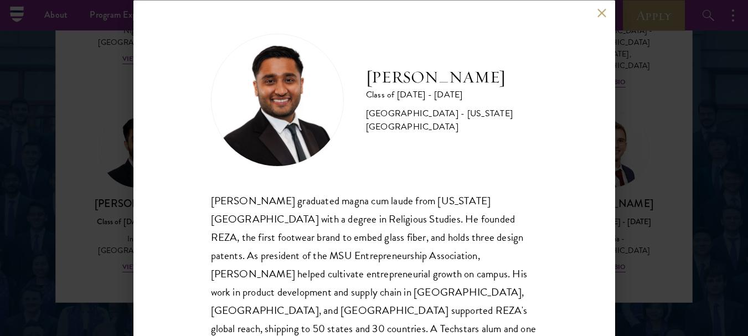
scroll to position [71, 0]
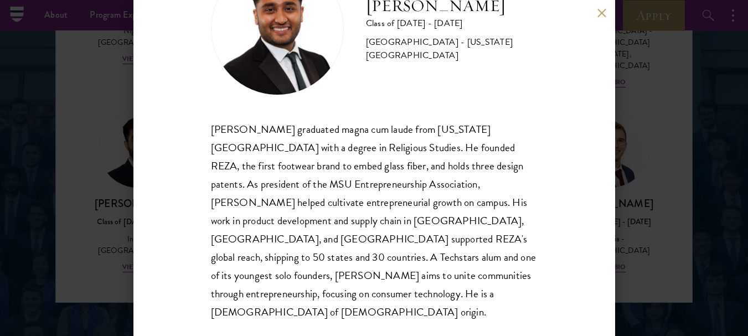
click at [602, 13] on button at bounding box center [602, 12] width 9 height 9
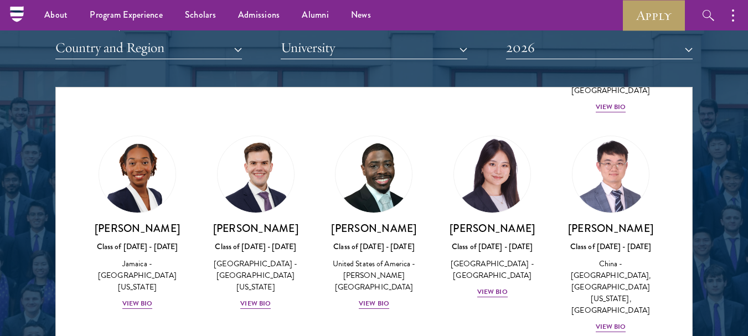
scroll to position [5564, 0]
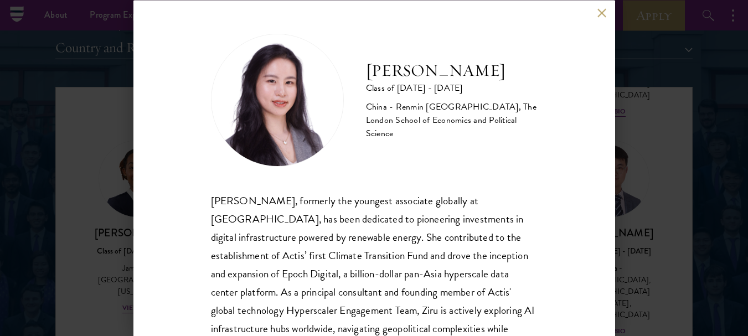
click at [602, 13] on button at bounding box center [602, 12] width 9 height 9
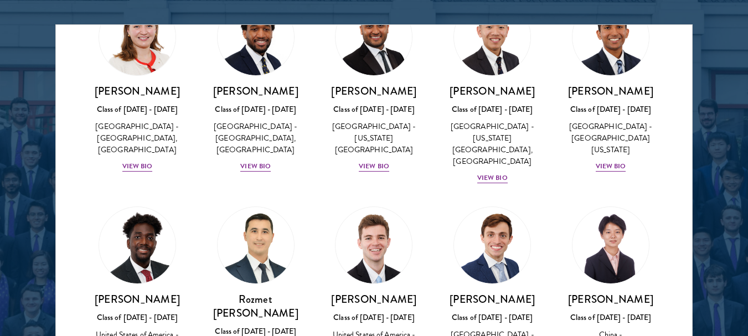
scroll to position [4970, 0]
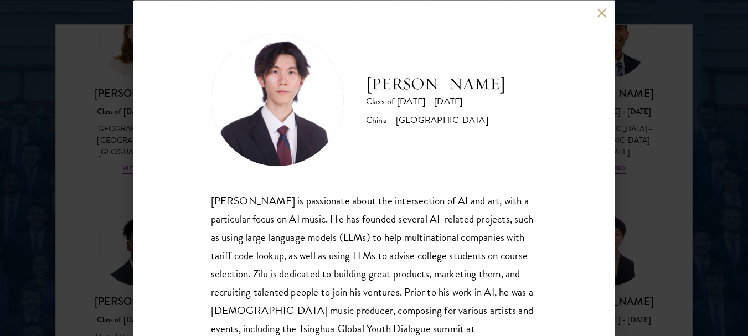
click at [602, 13] on button at bounding box center [602, 12] width 9 height 9
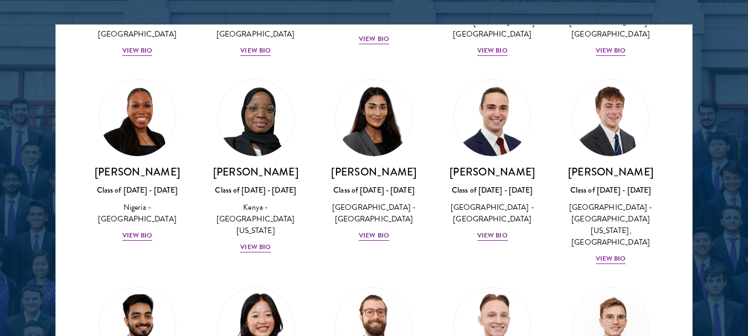
scroll to position [4472, 0]
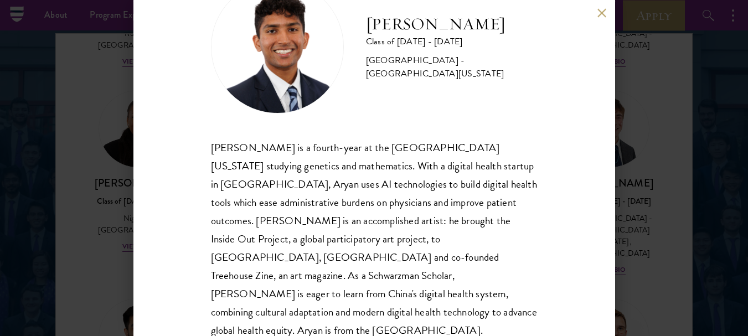
scroll to position [1413, 0]
click at [602, 13] on button at bounding box center [602, 12] width 9 height 9
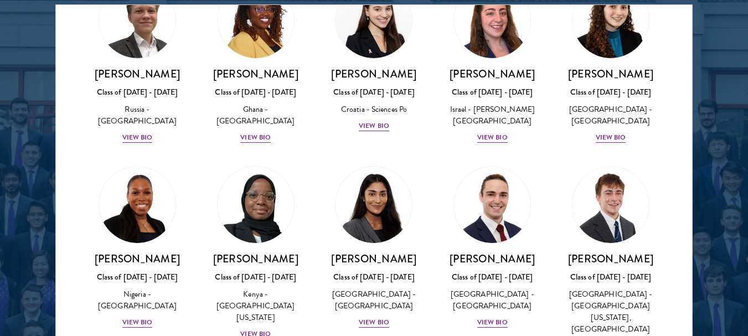
scroll to position [4365, 0]
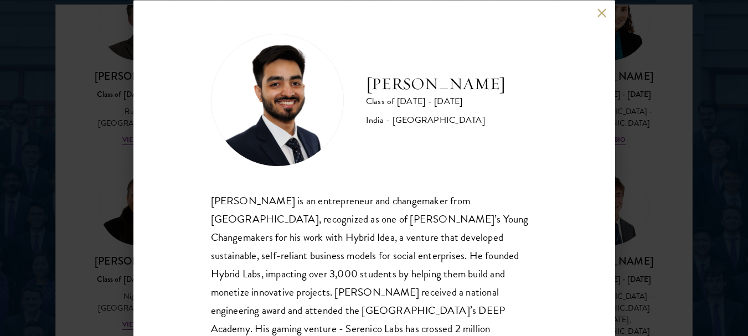
click at [602, 13] on button at bounding box center [602, 12] width 9 height 9
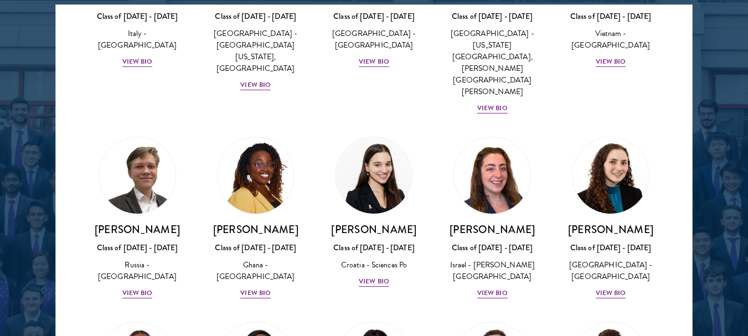
scroll to position [4209, 0]
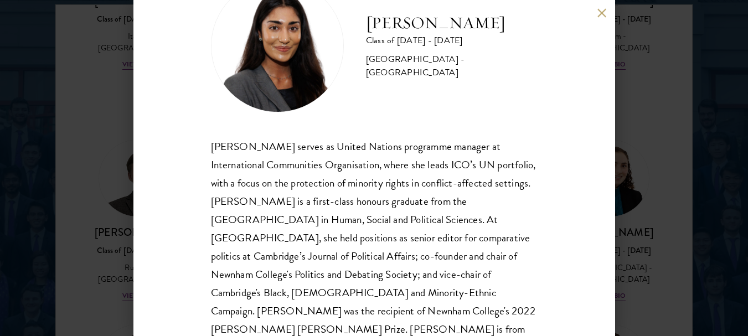
scroll to position [71, 0]
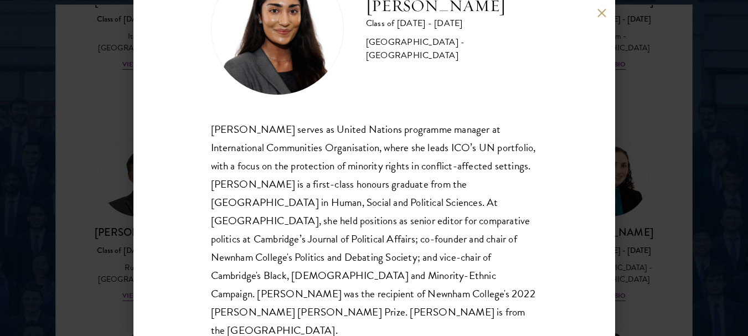
click at [602, 13] on button at bounding box center [602, 12] width 9 height 9
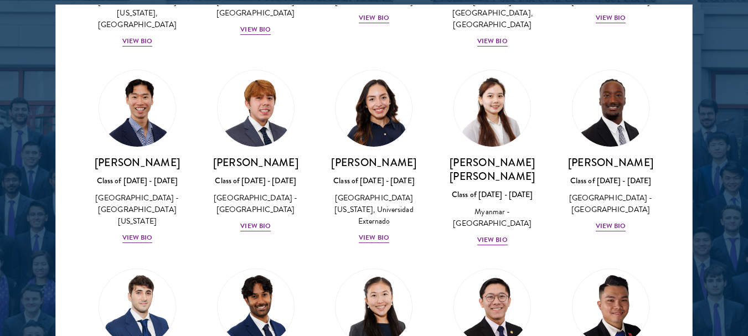
scroll to position [3832, 0]
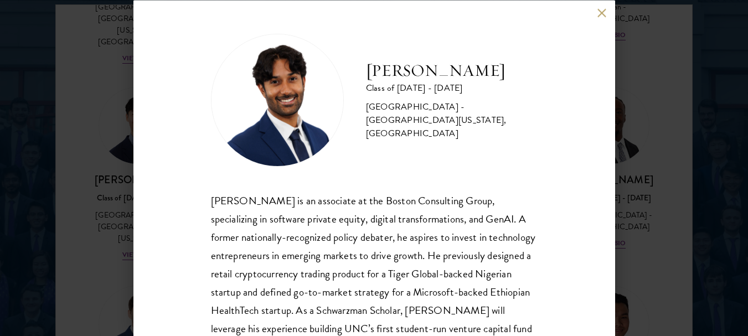
click at [602, 13] on button at bounding box center [602, 12] width 9 height 9
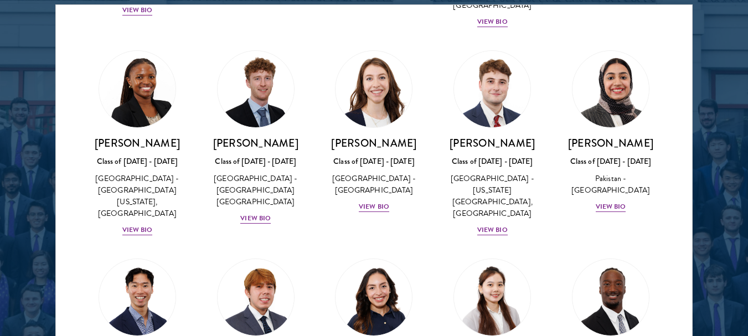
scroll to position [3657, 0]
